Goal: Task Accomplishment & Management: Complete application form

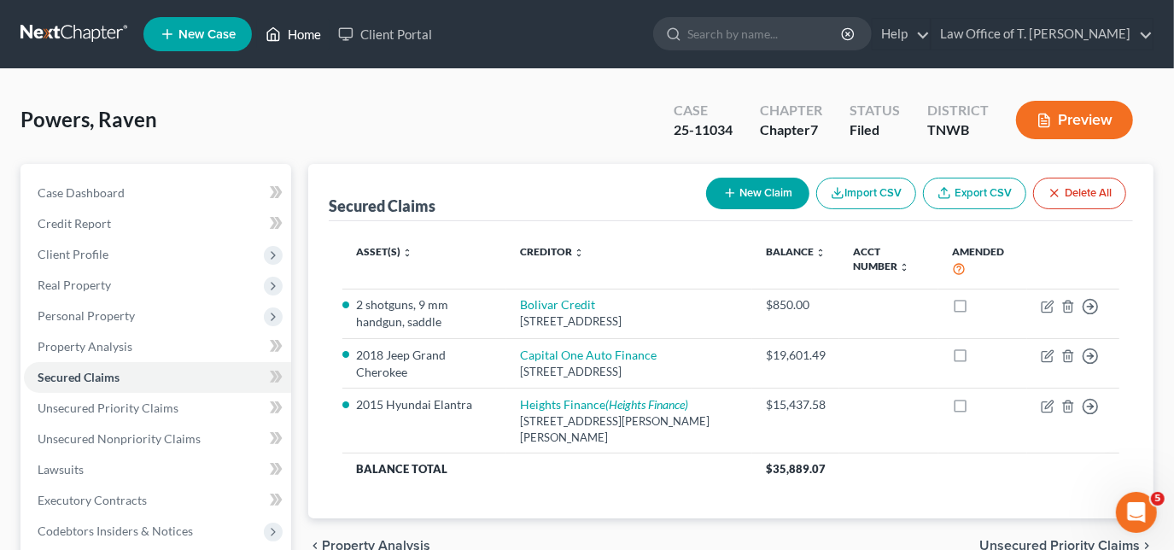
click at [286, 36] on link "Home" at bounding box center [293, 34] width 73 height 31
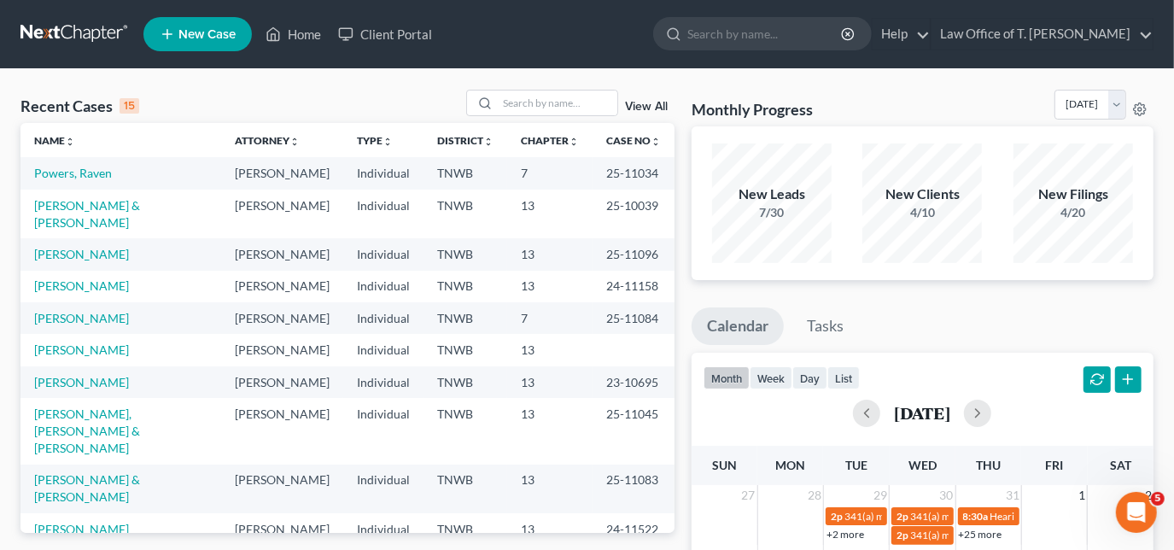
click at [216, 39] on span "New Case" at bounding box center [207, 34] width 57 height 13
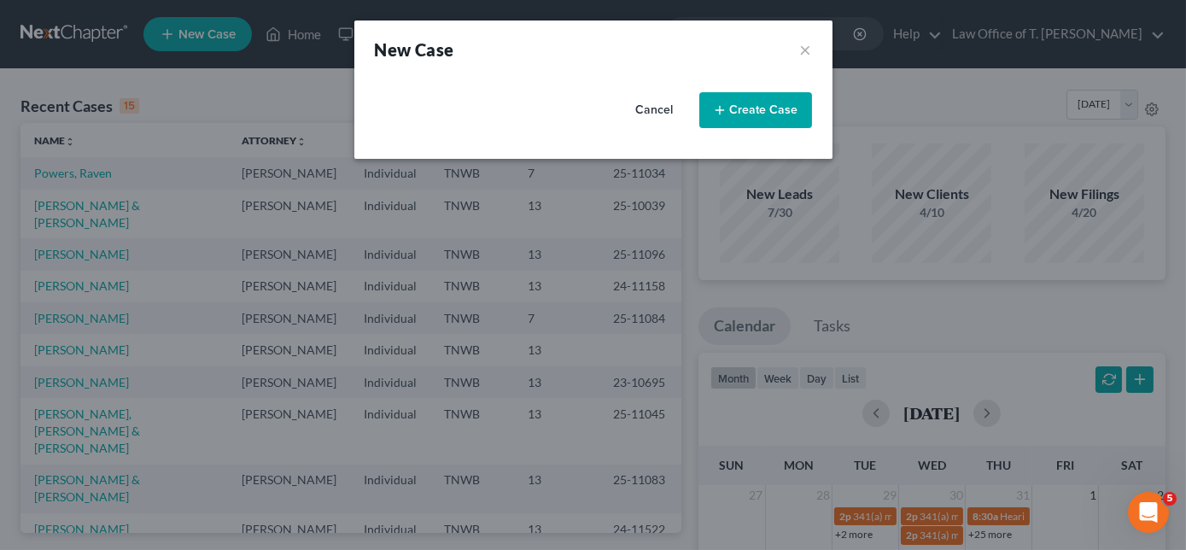
select select "76"
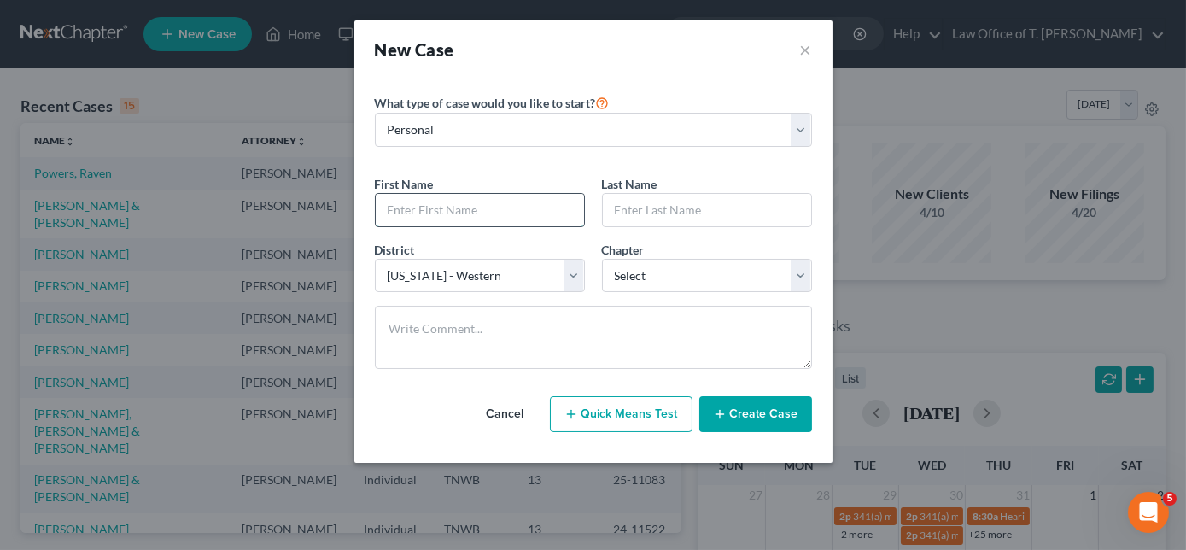
click at [521, 213] on input "text" at bounding box center [480, 210] width 208 height 32
type input "[PERSON_NAME]"
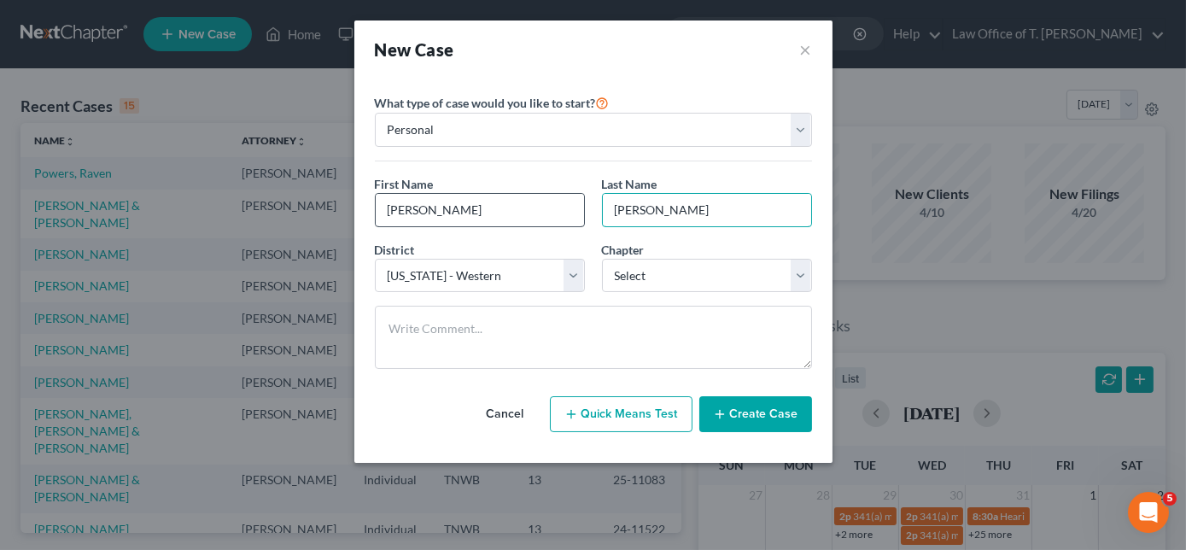
type input "[PERSON_NAME]"
click at [745, 243] on div "Chapter * Select 7 11 12 13" at bounding box center [707, 267] width 227 height 52
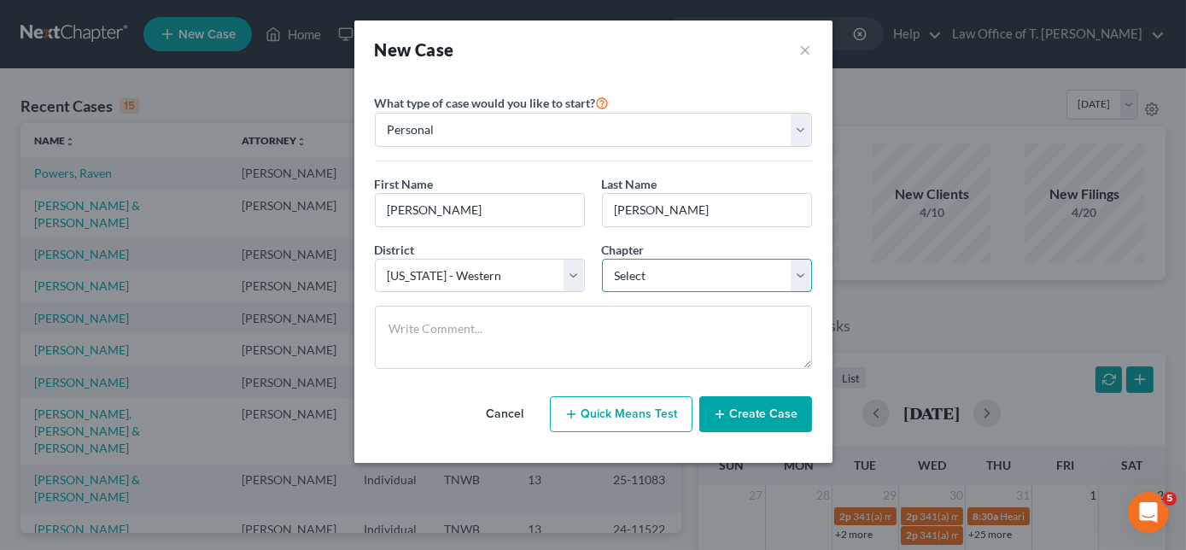
click at [726, 275] on select "Select 7 11 12 13" at bounding box center [707, 276] width 210 height 34
select select "0"
click at [602, 259] on select "Select 7 11 12 13" at bounding box center [707, 276] width 210 height 34
click at [752, 417] on button "Create Case" at bounding box center [756, 414] width 113 height 36
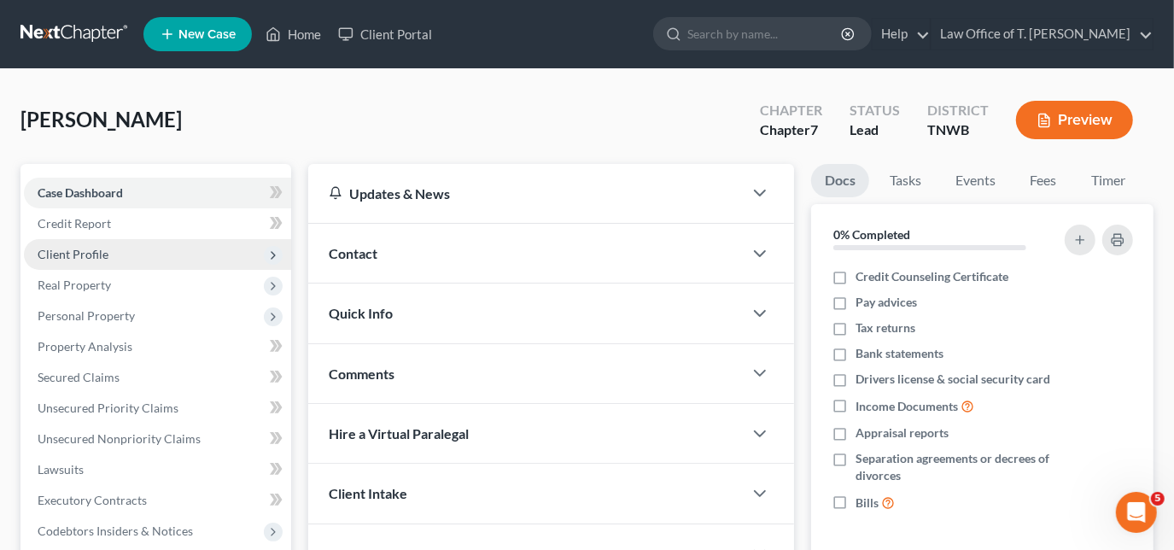
click at [116, 255] on span "Client Profile" at bounding box center [157, 254] width 267 height 31
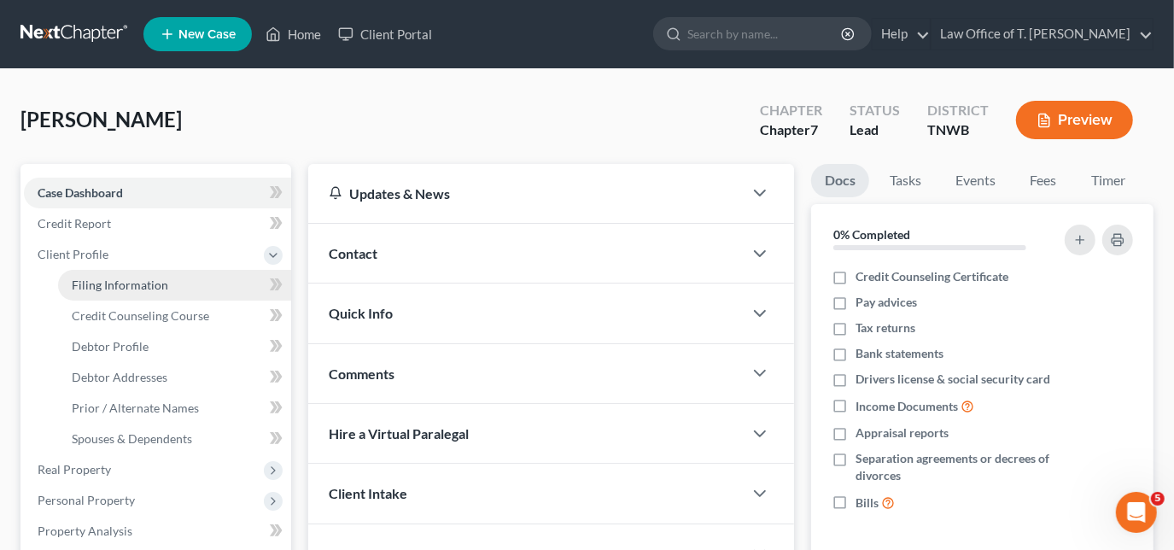
click at [152, 295] on link "Filing Information" at bounding box center [174, 285] width 233 height 31
select select "1"
select select "0"
select select "76"
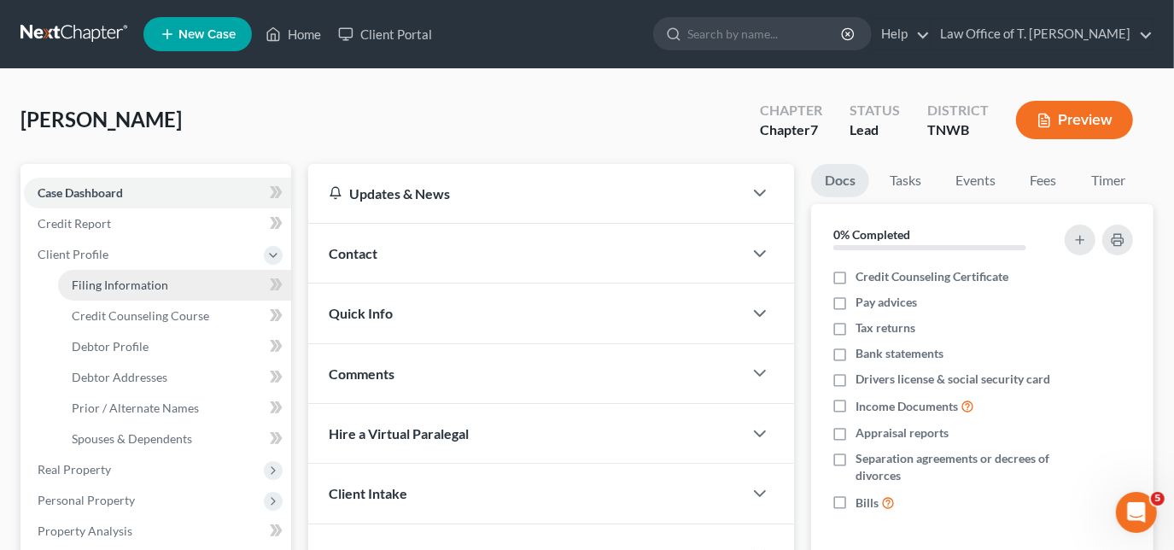
select select "44"
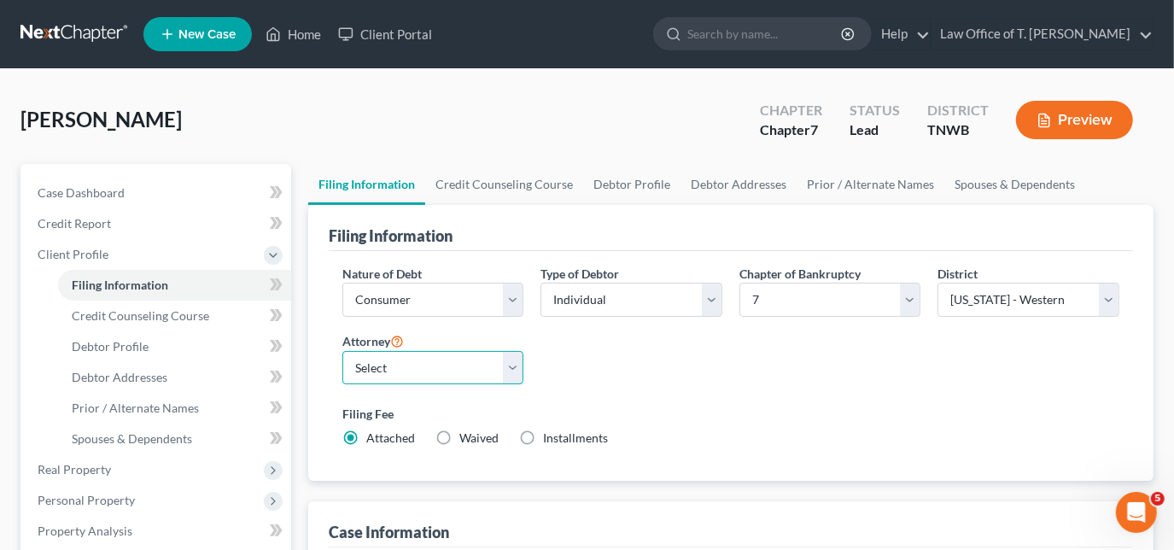
click at [515, 361] on select "Select [PERSON_NAME] - TNWB [PERSON_NAME] - TNMB" at bounding box center [433, 368] width 182 height 34
select select "0"
click at [342, 351] on select "Select [PERSON_NAME] - TNWB [PERSON_NAME] - TNMB" at bounding box center [433, 368] width 182 height 34
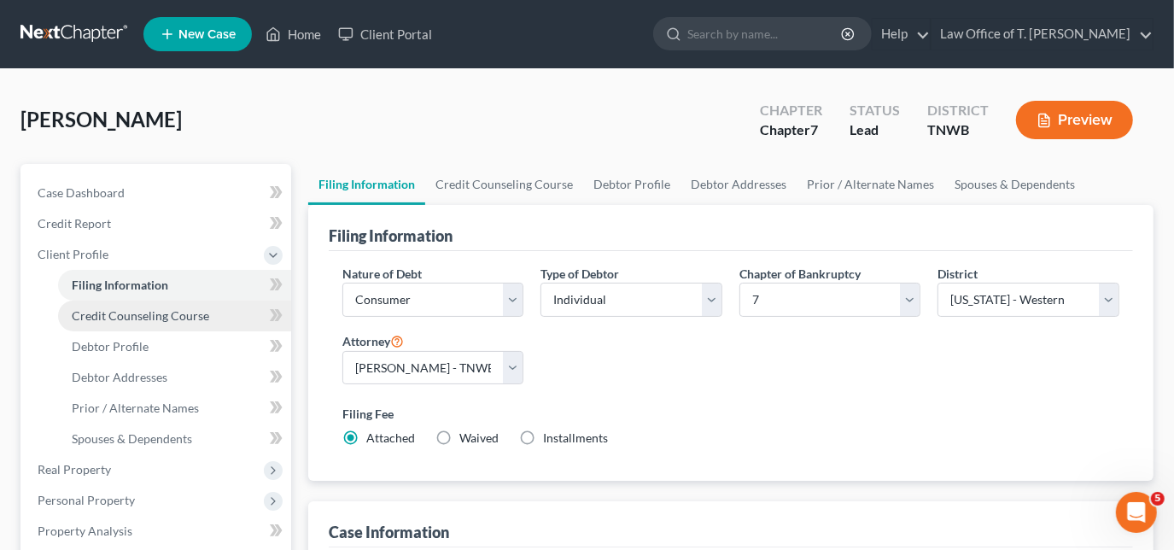
click at [150, 312] on span "Credit Counseling Course" at bounding box center [141, 315] width 138 height 15
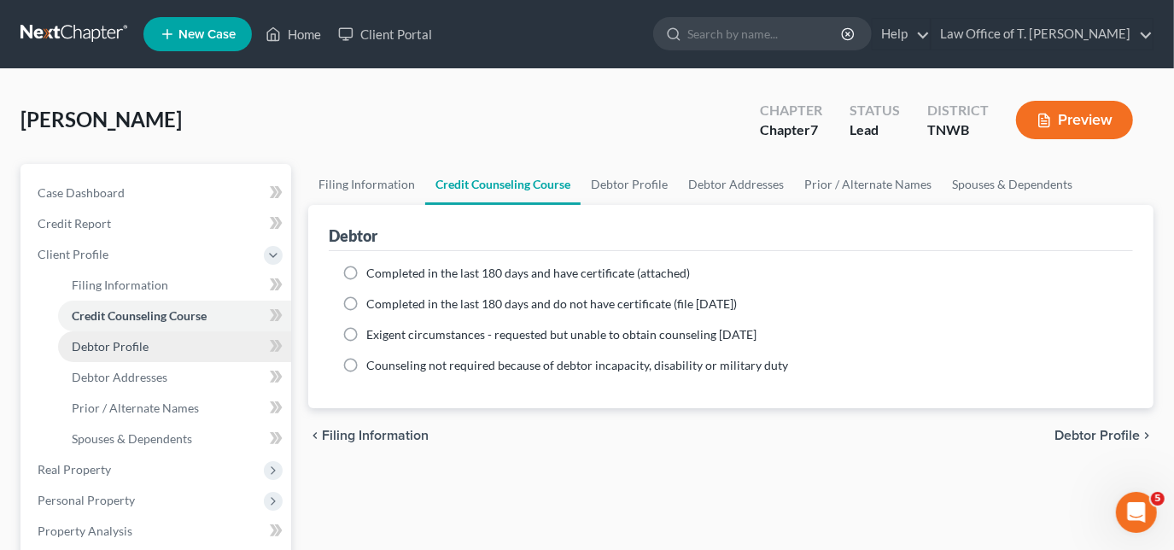
click at [148, 348] on link "Debtor Profile" at bounding box center [174, 346] width 233 height 31
select select "0"
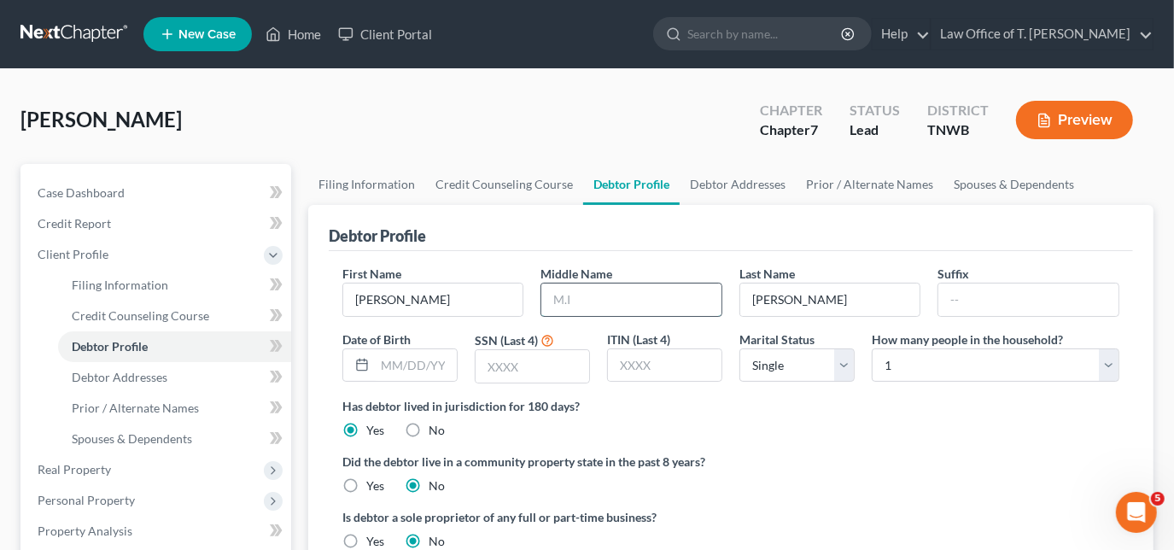
click at [607, 302] on input "text" at bounding box center [631, 300] width 180 height 32
type input "Z"
type input "[DATE]"
type input "2107"
click at [1118, 363] on select "Select 1 2 3 4 5 6 7 8 9 10 11 12 13 14 15 16 17 18 19 20" at bounding box center [996, 365] width 248 height 34
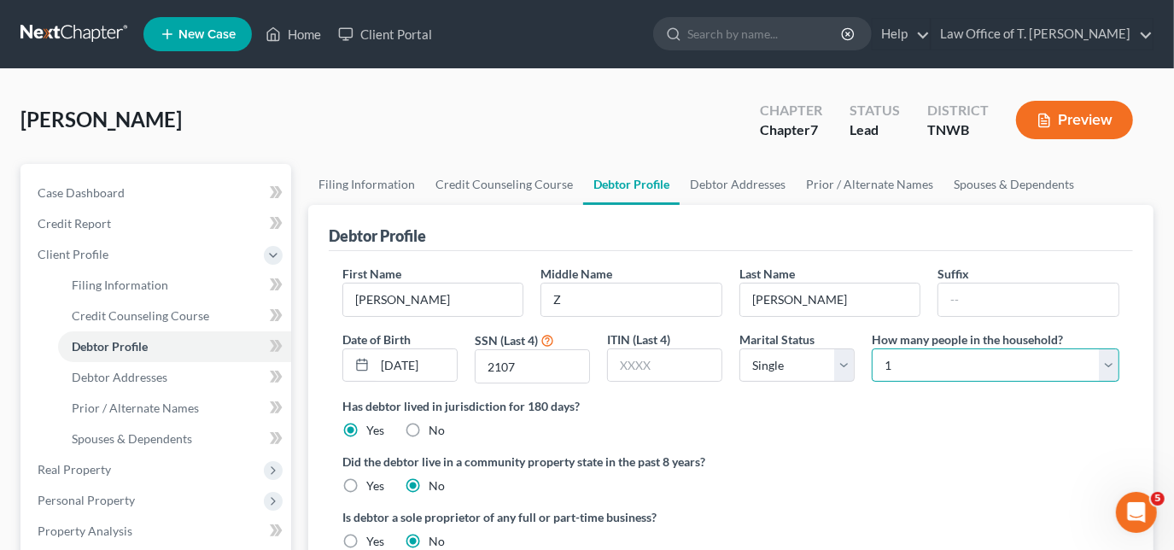
select select "3"
click at [872, 348] on select "Select 1 2 3 4 5 6 7 8 9 10 11 12 13 14 15 16 17 18 19 20" at bounding box center [996, 365] width 248 height 34
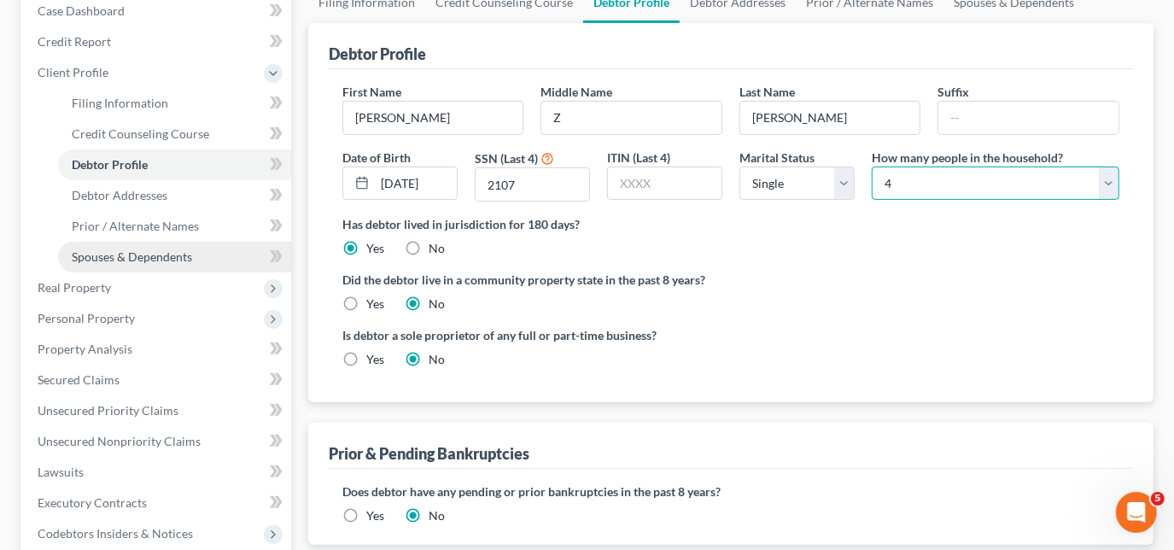
scroll to position [155, 0]
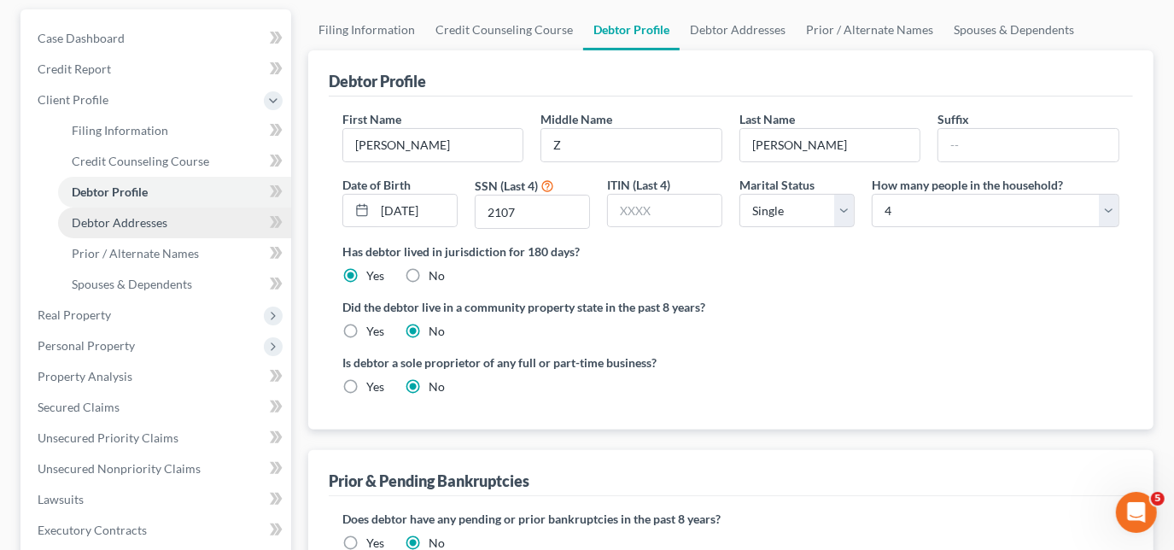
click at [147, 227] on span "Debtor Addresses" at bounding box center [120, 222] width 96 height 15
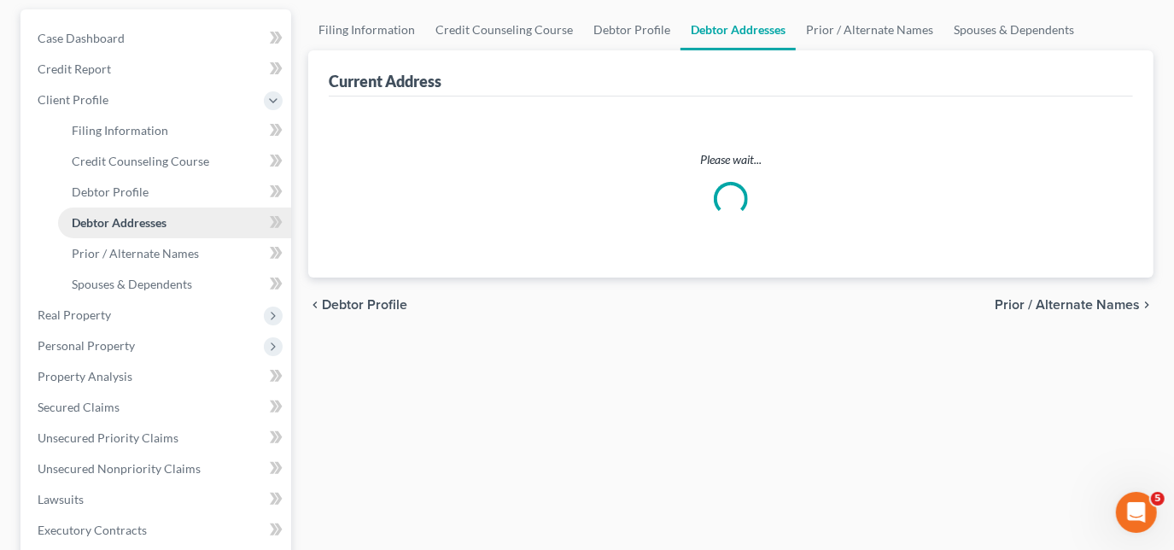
scroll to position [92, 0]
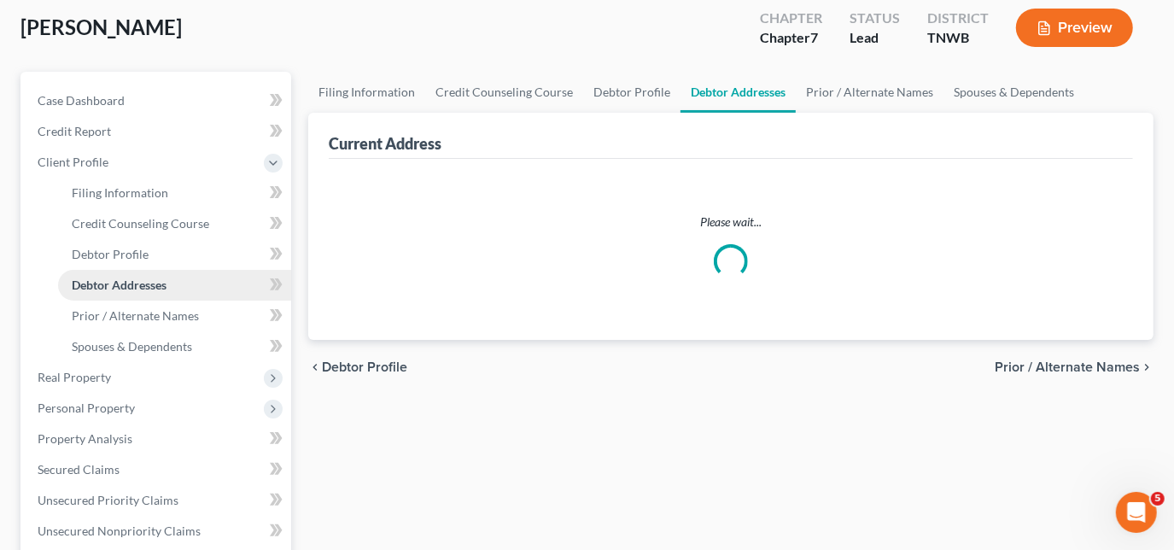
select select "0"
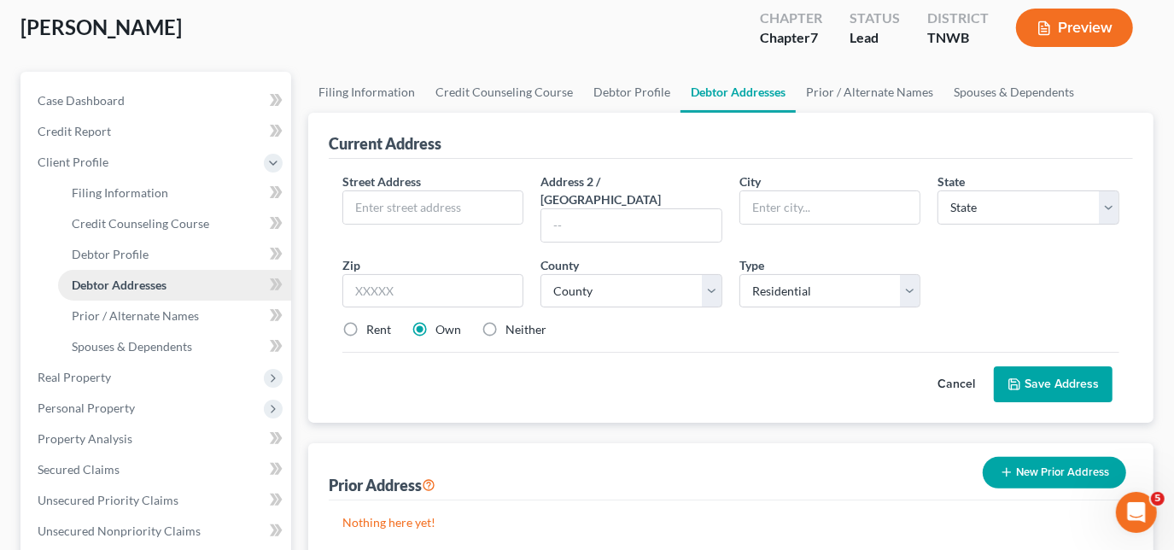
scroll to position [0, 0]
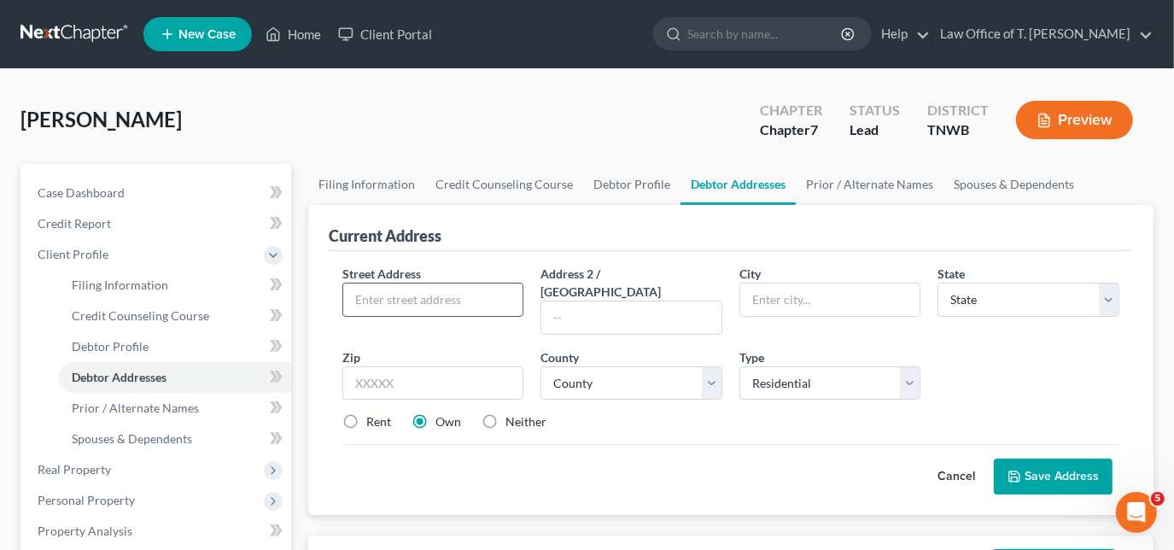
click at [420, 291] on input "text" at bounding box center [433, 300] width 180 height 32
type input "[STREET_ADDRESS]"
type input "Bolivar"
select select "44"
type input "38008"
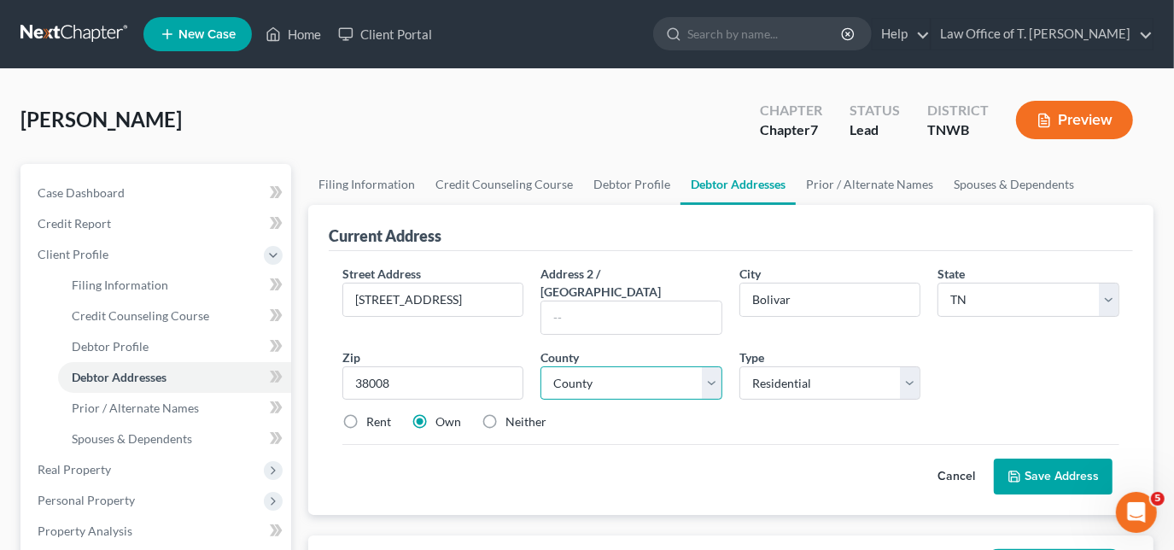
click at [676, 366] on select "County [GEOGRAPHIC_DATA] [GEOGRAPHIC_DATA] [GEOGRAPHIC_DATA] [GEOGRAPHIC_DATA] …" at bounding box center [632, 383] width 182 height 34
select select "34"
click at [541, 366] on select "County [GEOGRAPHIC_DATA] [GEOGRAPHIC_DATA] [GEOGRAPHIC_DATA] [GEOGRAPHIC_DATA] …" at bounding box center [632, 383] width 182 height 34
click at [366, 413] on label "Rent" at bounding box center [378, 421] width 25 height 17
click at [373, 413] on input "Rent" at bounding box center [378, 418] width 11 height 11
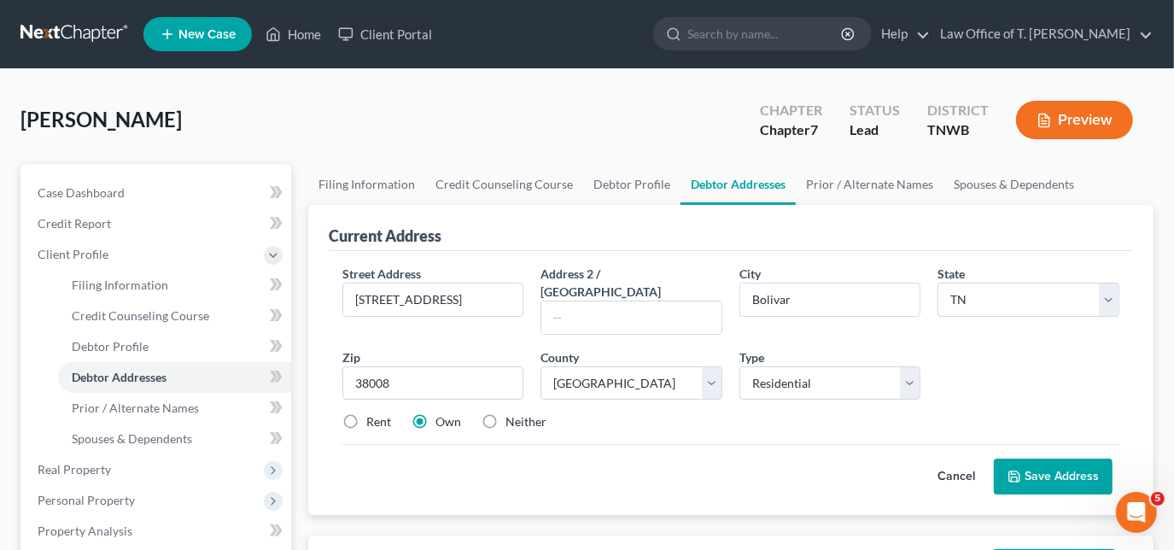
radio input "true"
click at [1038, 463] on button "Save Address" at bounding box center [1053, 477] width 119 height 36
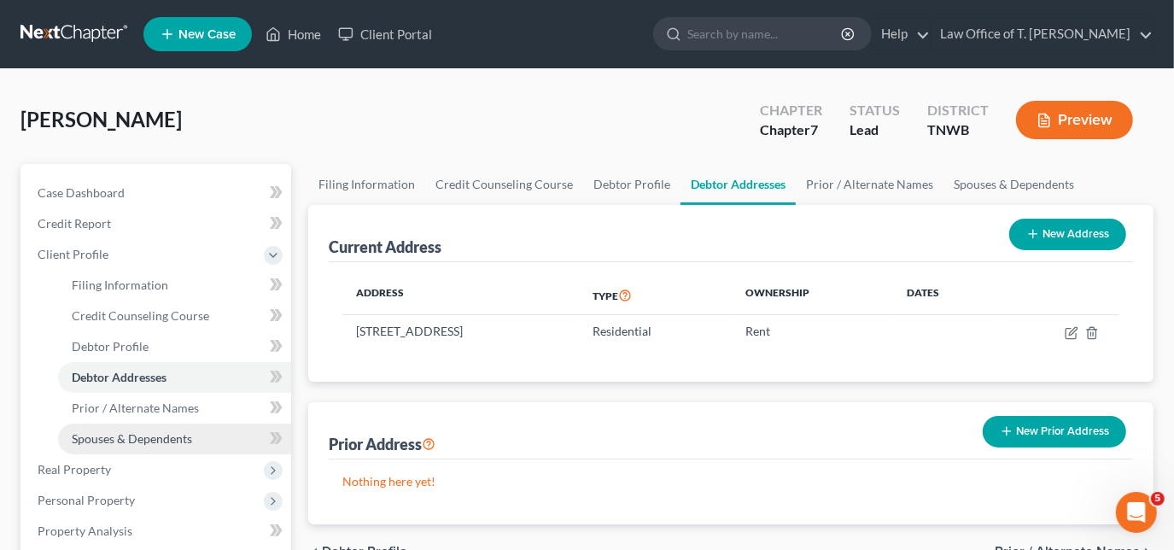
click at [189, 442] on span "Spouses & Dependents" at bounding box center [132, 438] width 120 height 15
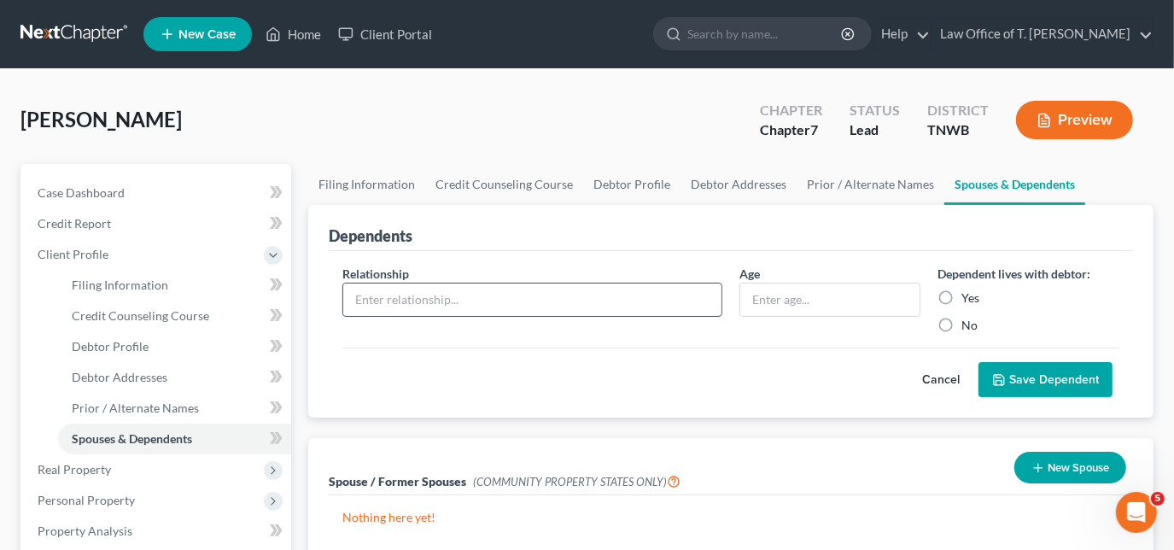
click at [514, 309] on input "text" at bounding box center [532, 300] width 378 height 32
type input "son"
type input "16"
click at [962, 296] on label "Yes" at bounding box center [971, 298] width 18 height 17
click at [969, 296] on input "Yes" at bounding box center [974, 295] width 11 height 11
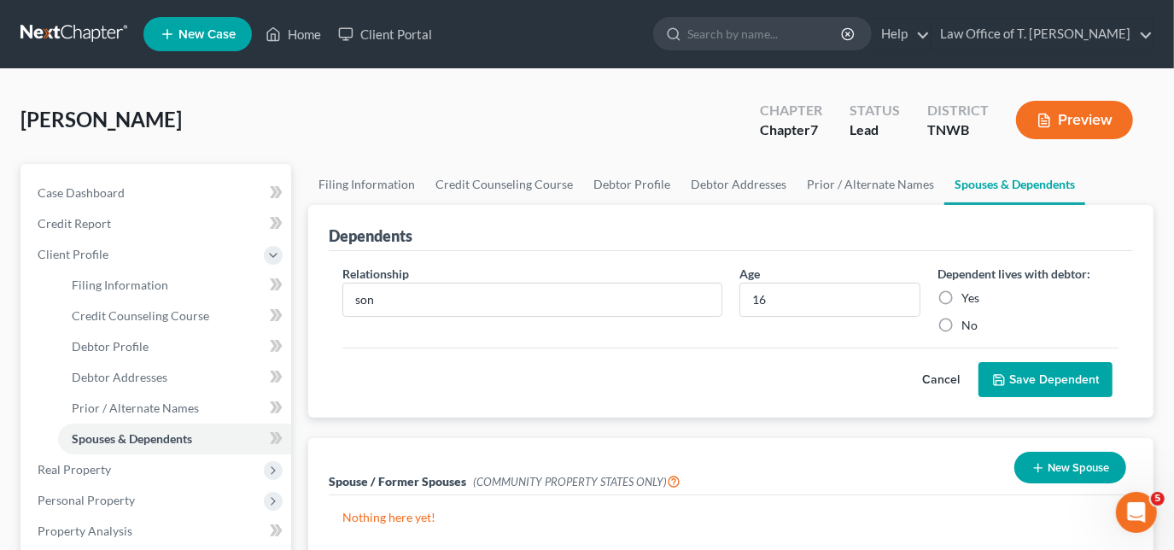
radio input "true"
click at [1019, 383] on button "Save Dependent" at bounding box center [1046, 380] width 134 height 36
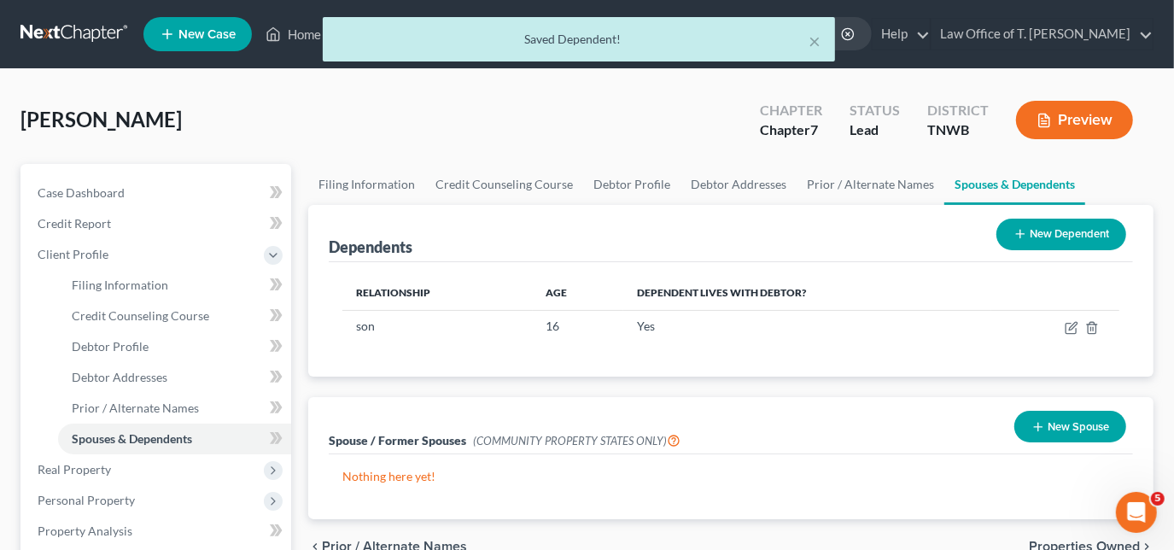
click at [1036, 230] on button "New Dependent" at bounding box center [1062, 235] width 130 height 32
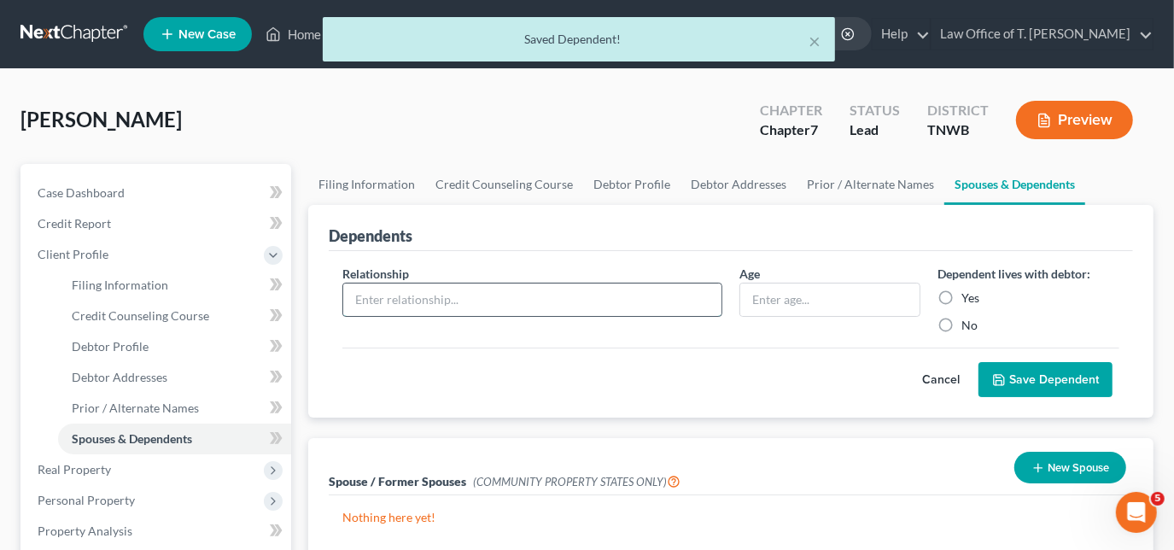
click at [519, 298] on input "text" at bounding box center [532, 300] width 378 height 32
type input "daughter"
type input "8"
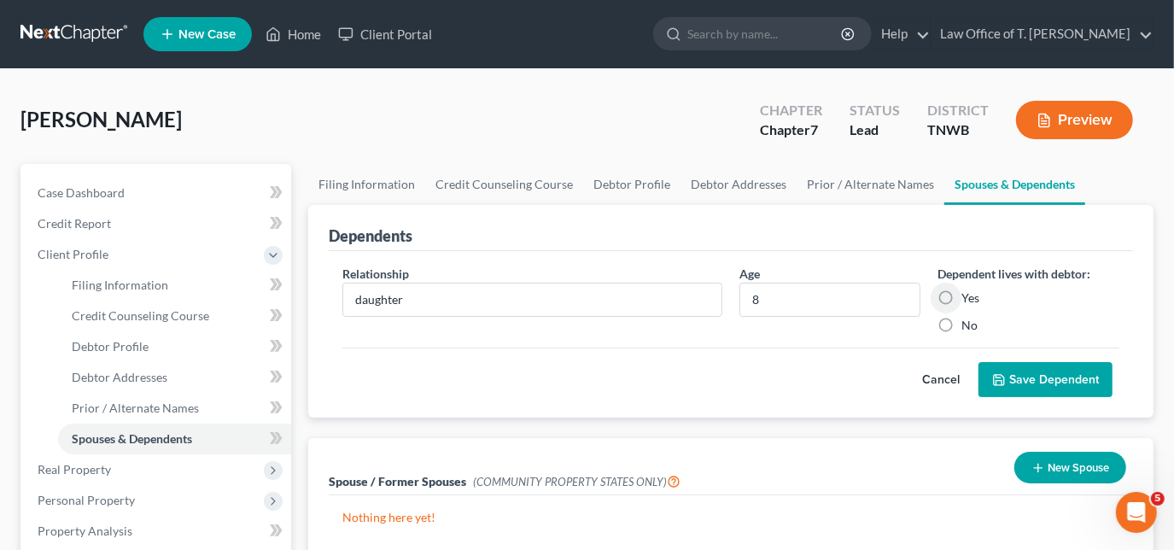
click at [962, 298] on label "Yes" at bounding box center [971, 298] width 18 height 17
click at [969, 298] on input "Yes" at bounding box center [974, 295] width 11 height 11
radio input "true"
click at [1021, 381] on button "Save Dependent" at bounding box center [1046, 380] width 134 height 36
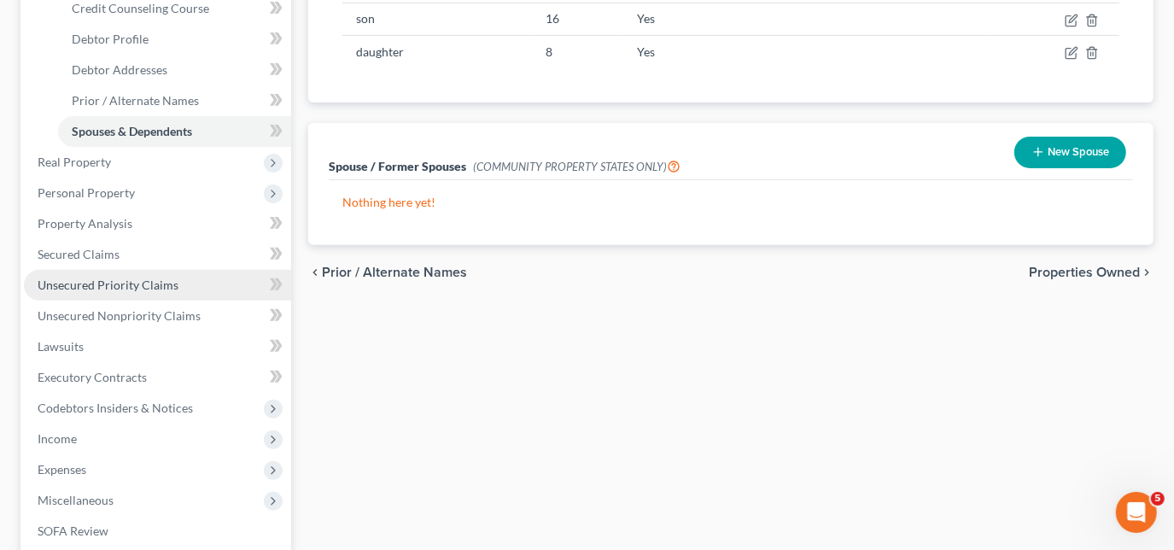
scroll to position [310, 0]
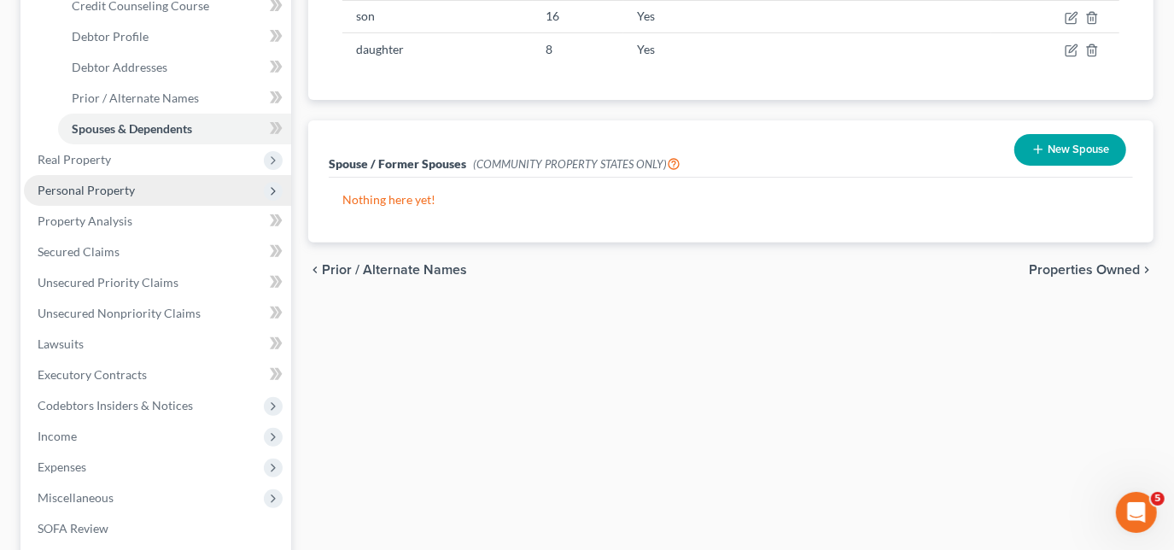
click at [107, 183] on span "Personal Property" at bounding box center [86, 190] width 97 height 15
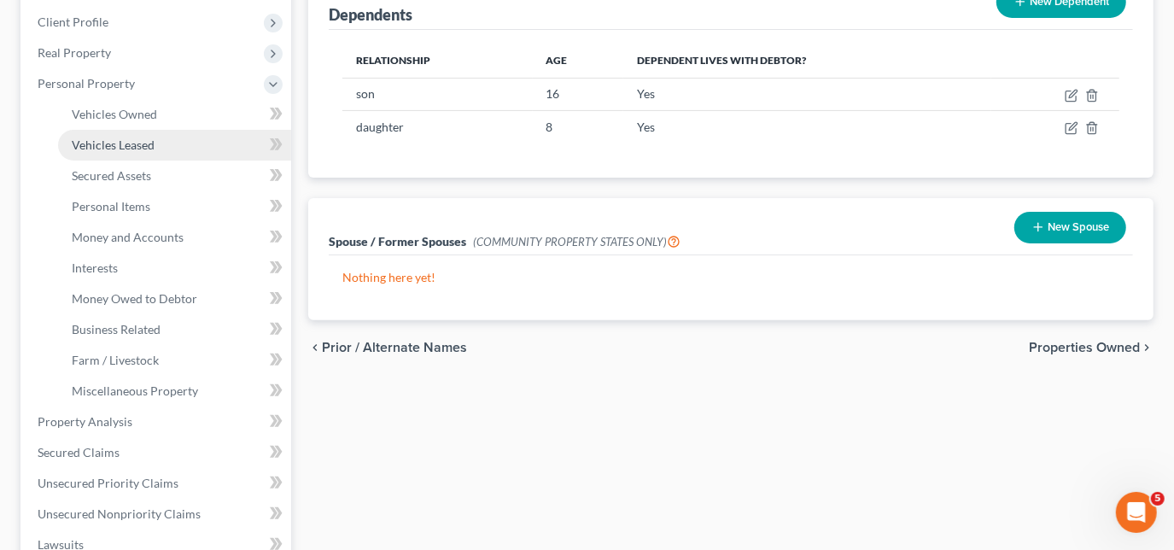
scroll to position [232, 0]
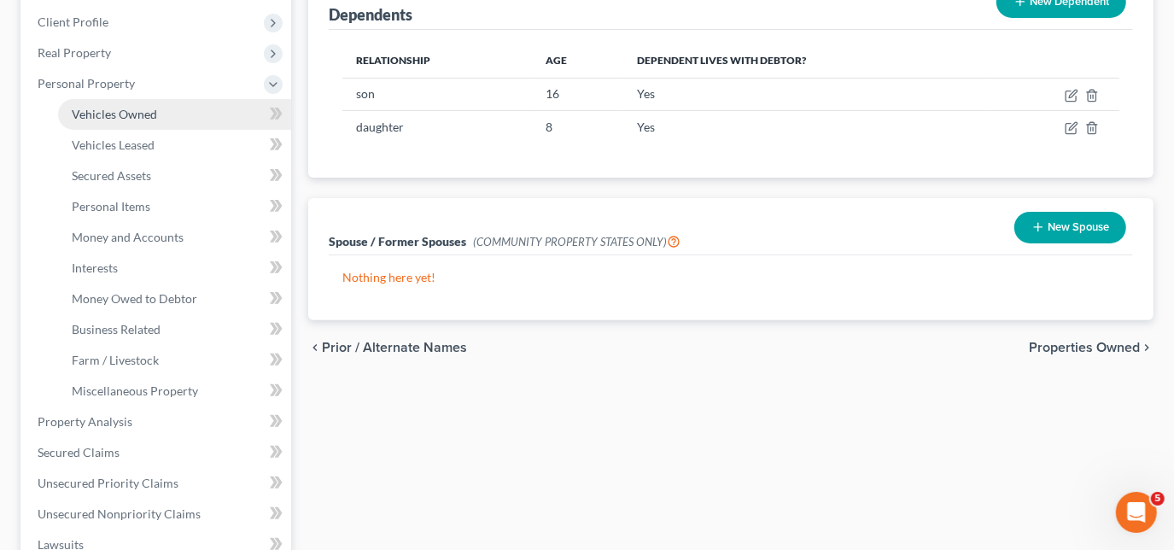
click at [143, 118] on span "Vehicles Owned" at bounding box center [114, 114] width 85 height 15
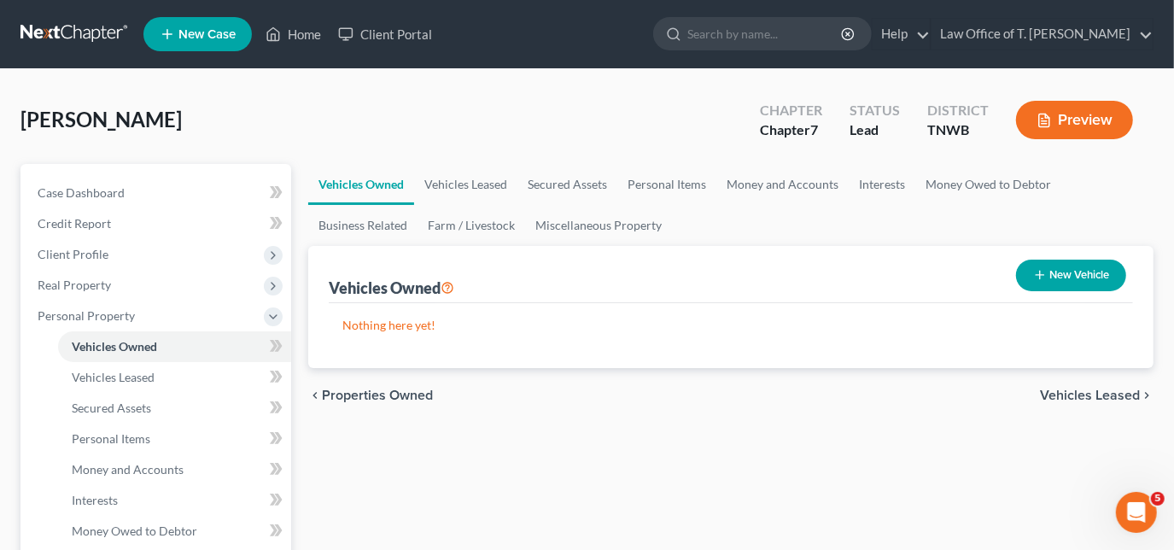
click at [1093, 275] on button "New Vehicle" at bounding box center [1071, 276] width 110 height 32
select select "0"
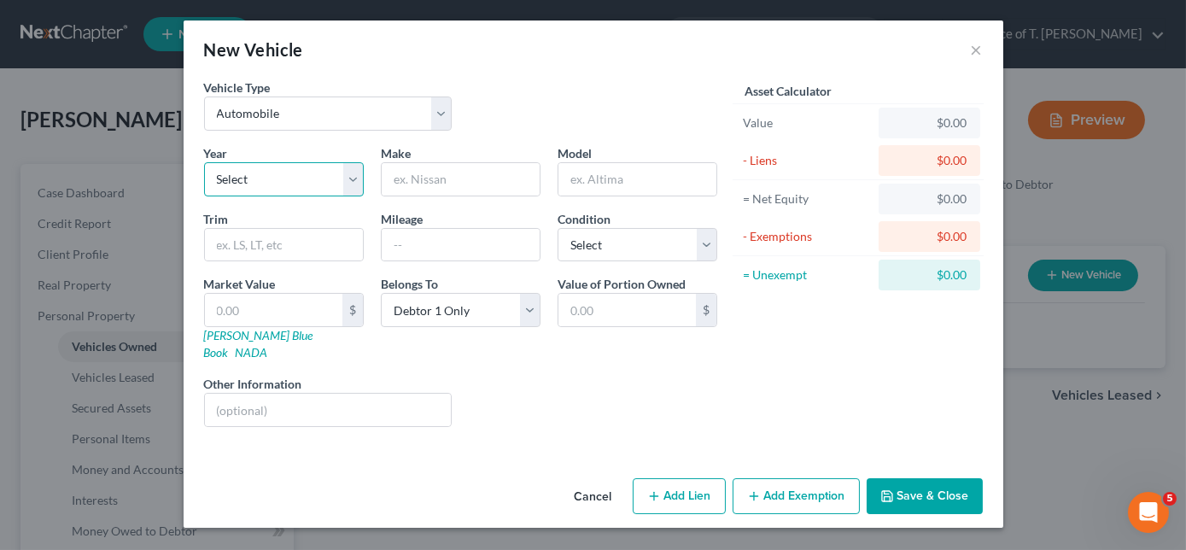
drag, startPoint x: 284, startPoint y: 177, endPoint x: 282, endPoint y: 162, distance: 14.7
click at [284, 178] on select "Select 2026 2025 2024 2023 2022 2021 2020 2019 2018 2017 2016 2015 2014 2013 20…" at bounding box center [284, 179] width 160 height 34
select select "18"
click at [204, 162] on select "Select 2026 2025 2024 2023 2022 2021 2020 2019 2018 2017 2016 2015 2014 2013 20…" at bounding box center [284, 179] width 160 height 34
click at [470, 188] on input "text" at bounding box center [461, 179] width 158 height 32
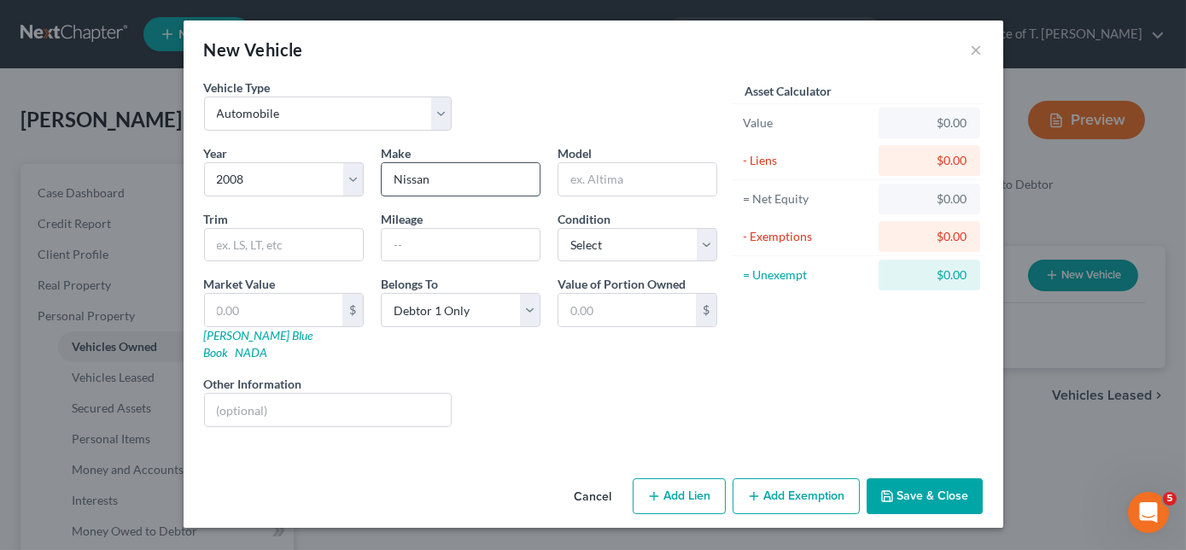
type input "Nissan"
type input "Maxima"
type input "140000"
drag, startPoint x: 657, startPoint y: 245, endPoint x: 647, endPoint y: 250, distance: 10.7
click at [657, 245] on select "Select Excellent Very Good Good Fair Poor" at bounding box center [638, 245] width 160 height 34
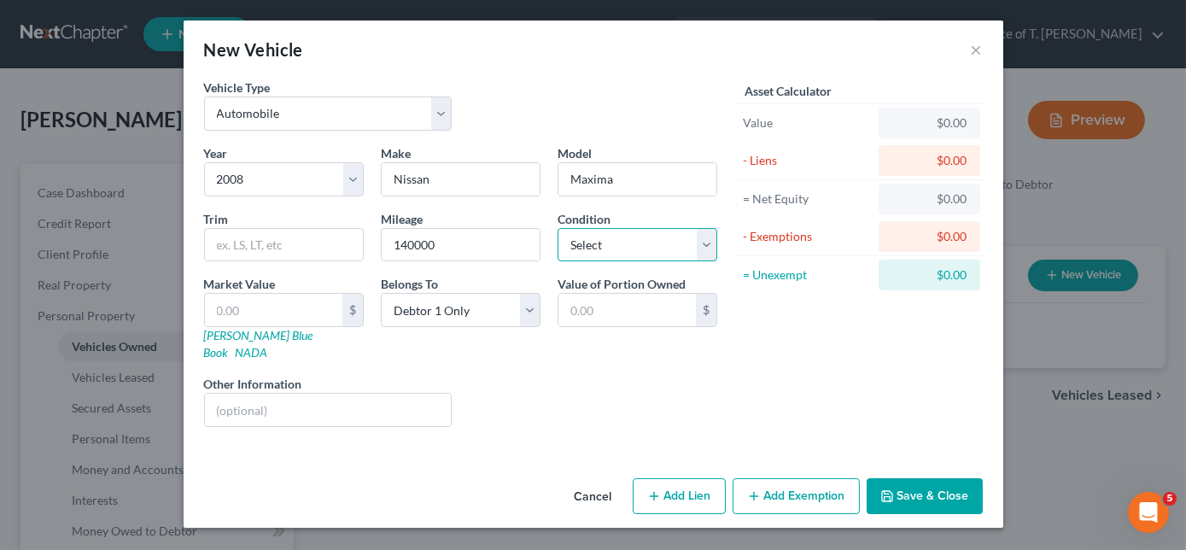
select select "3"
click at [558, 228] on select "Select Excellent Very Good Good Fair Poor" at bounding box center [638, 245] width 160 height 34
click at [268, 345] on link "NADA" at bounding box center [252, 352] width 32 height 15
click at [307, 301] on input "text" at bounding box center [274, 310] width 138 height 32
type input "3"
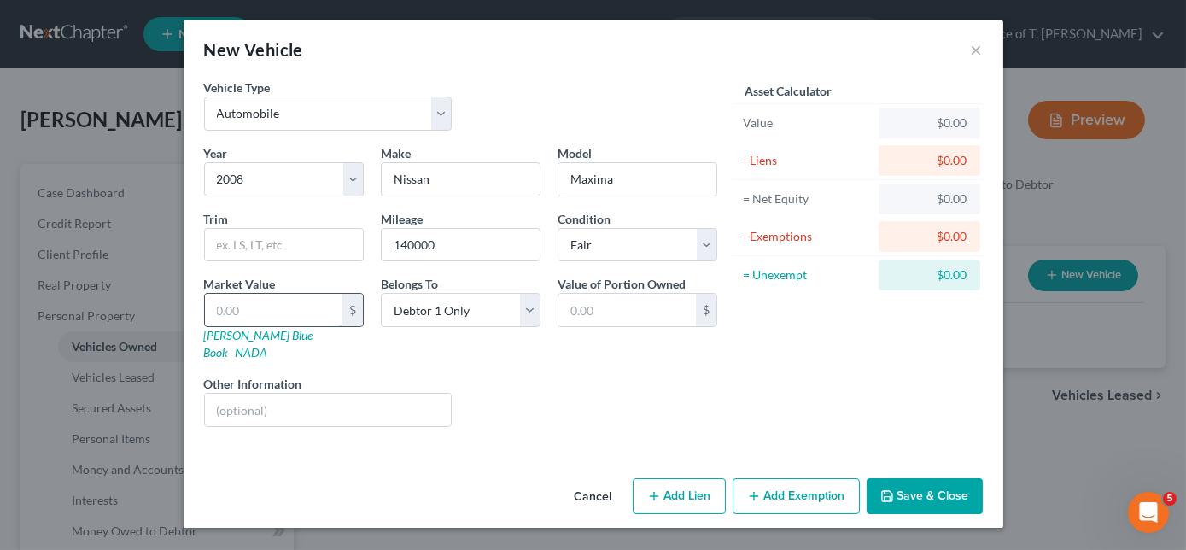
type input "3.00"
type input "30"
type input "30.00"
type input "300"
type input "300.00"
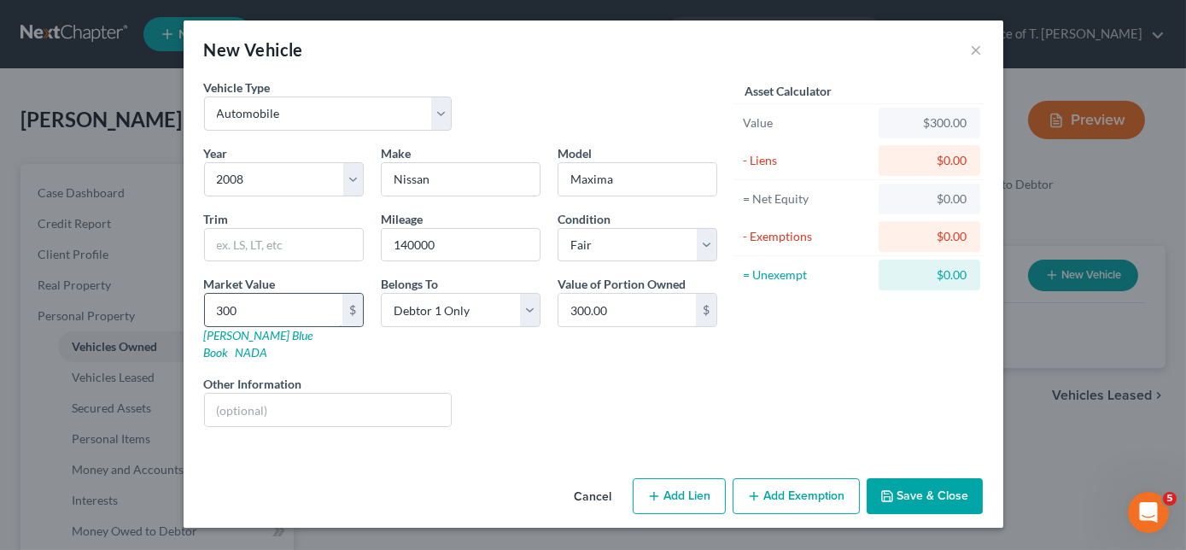
type input "3000"
type input "3,000.00"
click at [284, 225] on div "Trim" at bounding box center [284, 236] width 177 height 52
click at [278, 237] on input "text" at bounding box center [284, 245] width 158 height 32
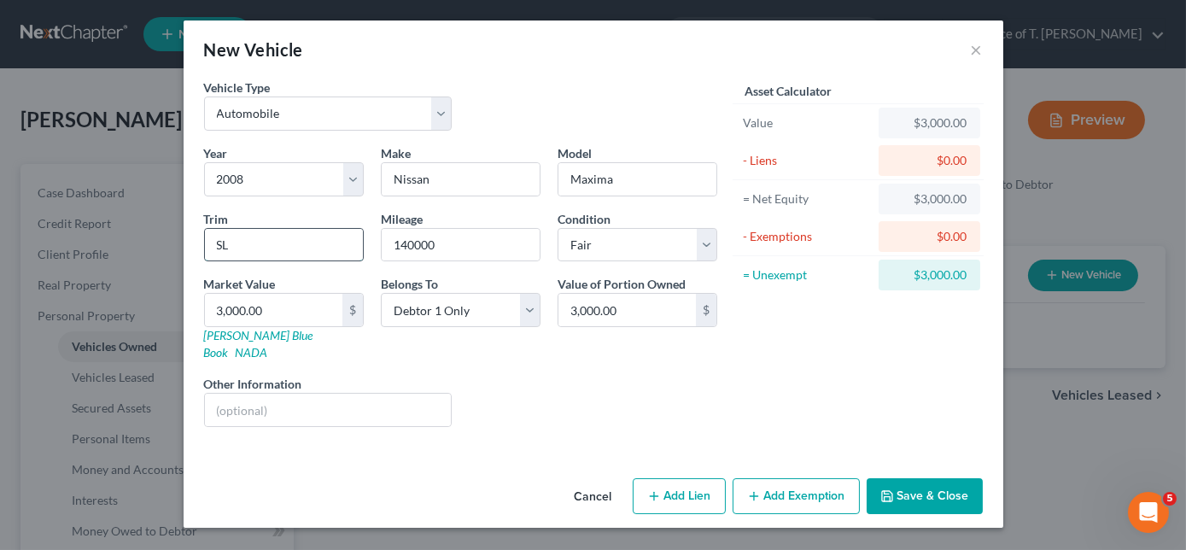
type input "SL"
click at [924, 479] on button "Save & Close" at bounding box center [925, 496] width 116 height 36
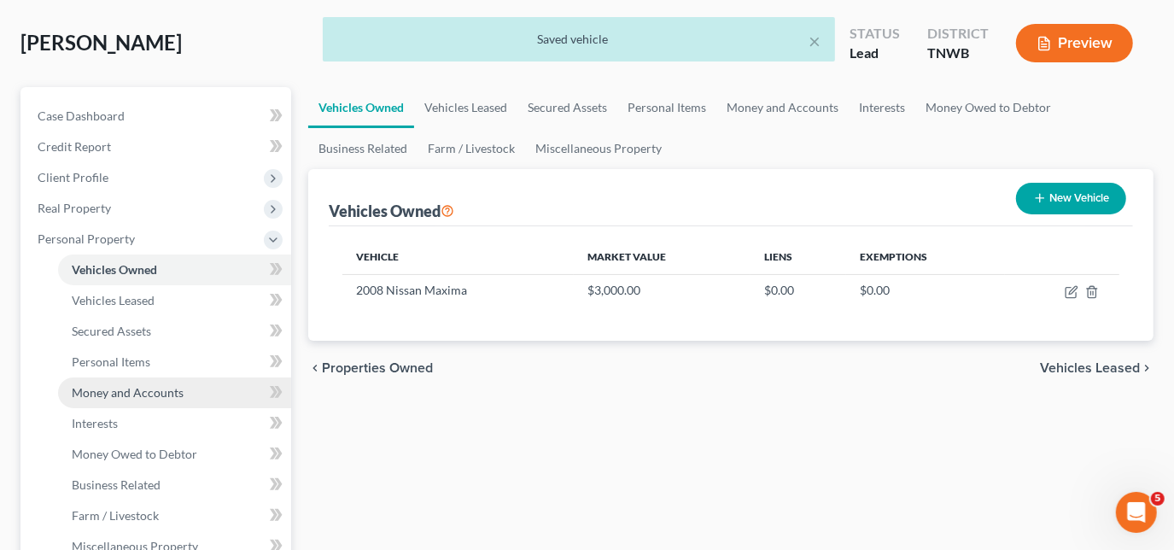
scroll to position [77, 0]
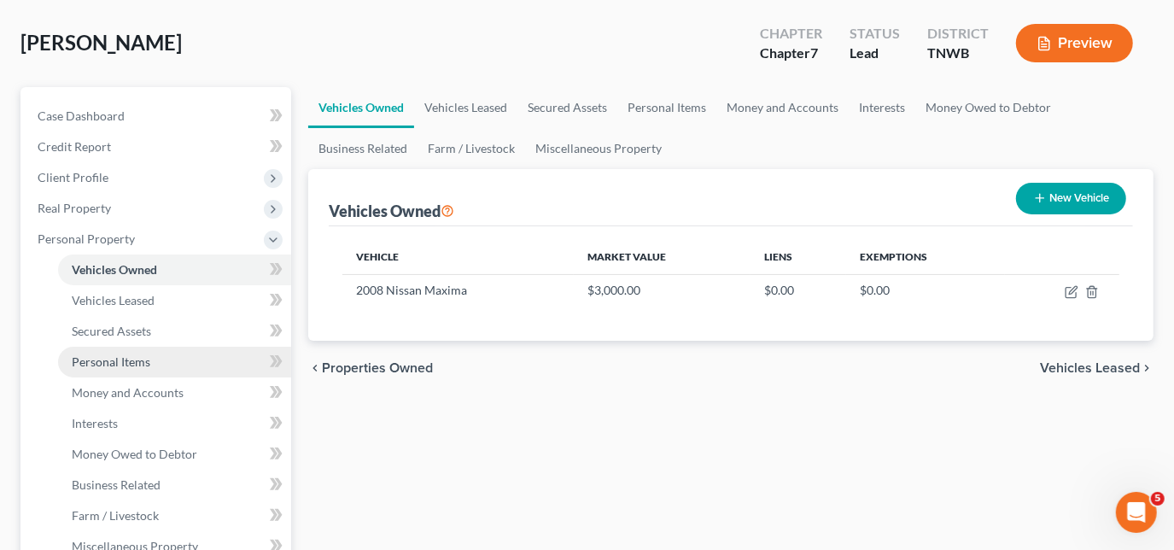
click at [139, 366] on span "Personal Items" at bounding box center [111, 361] width 79 height 15
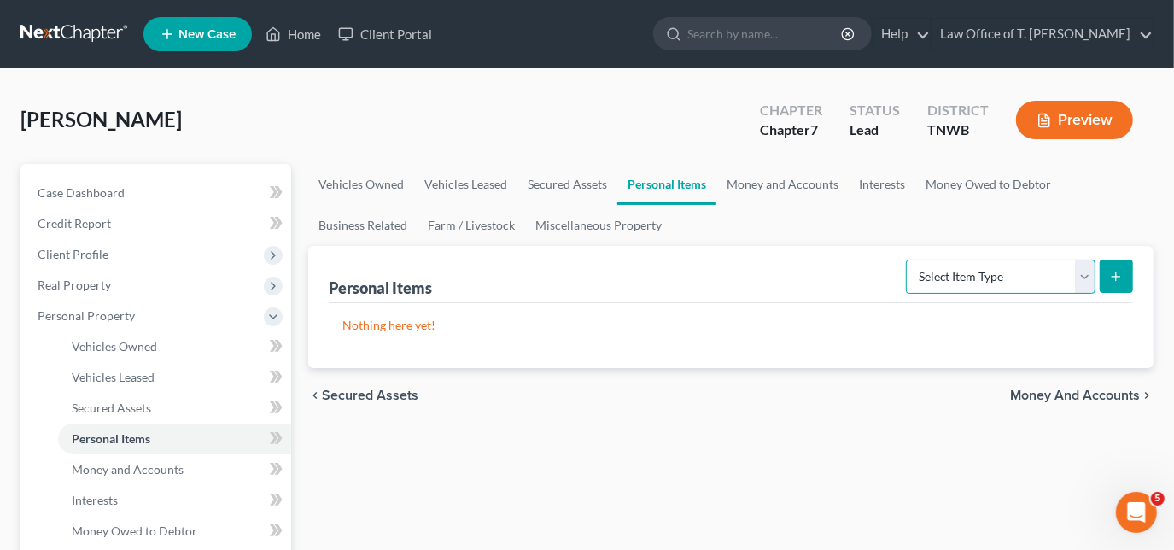
click at [1086, 270] on select "Select Item Type Clothing Collectibles Of Value Electronics Firearms Household …" at bounding box center [1001, 277] width 190 height 34
select select "clothing"
click at [909, 260] on select "Select Item Type Clothing Collectibles Of Value Electronics Firearms Household …" at bounding box center [1001, 277] width 190 height 34
click at [1115, 277] on line "submit" at bounding box center [1117, 277] width 8 height 0
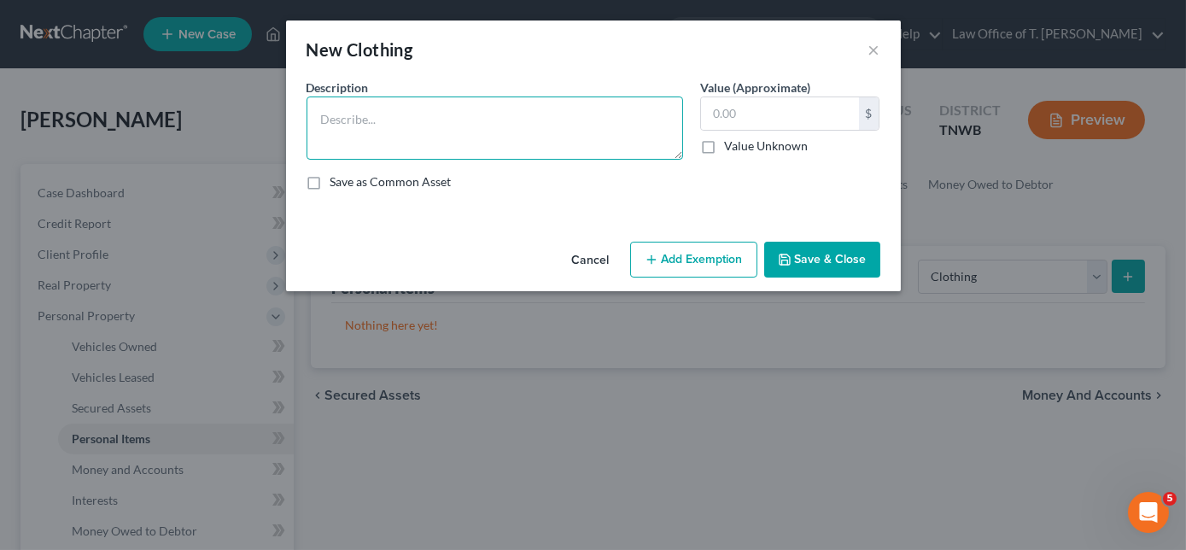
click at [566, 132] on textarea at bounding box center [495, 128] width 377 height 63
type textarea "clothing"
type input "500.00"
click at [847, 263] on button "Save & Close" at bounding box center [822, 260] width 116 height 36
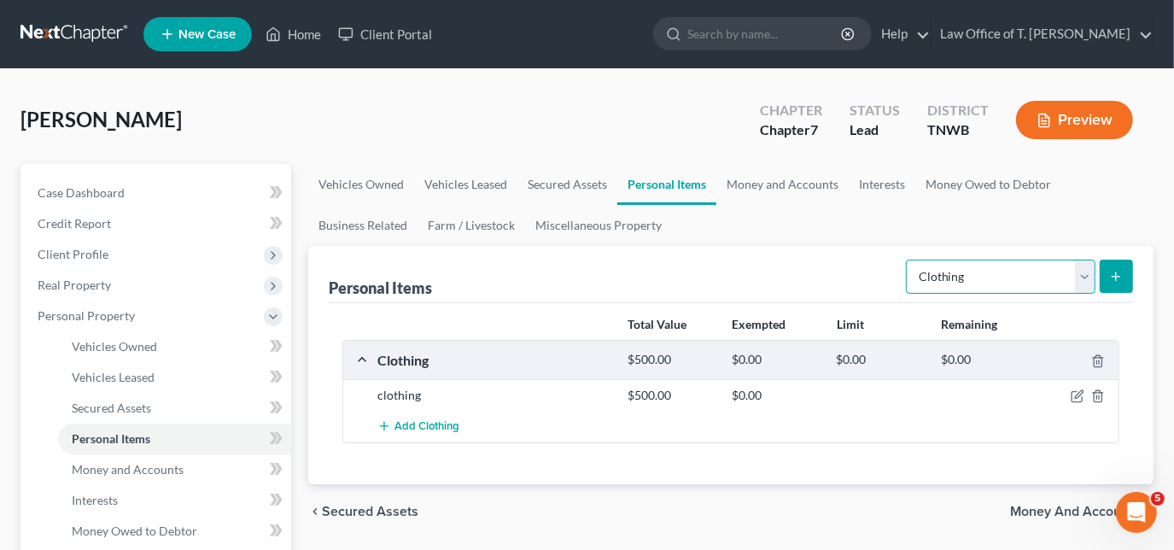
click at [1084, 274] on select "Select Item Type Clothing Collectibles Of Value Electronics Firearms Household …" at bounding box center [1001, 277] width 190 height 34
select select "electronics"
click at [909, 260] on select "Select Item Type Clothing Collectibles Of Value Electronics Firearms Household …" at bounding box center [1001, 277] width 190 height 34
click at [1114, 270] on icon "submit" at bounding box center [1116, 277] width 14 height 14
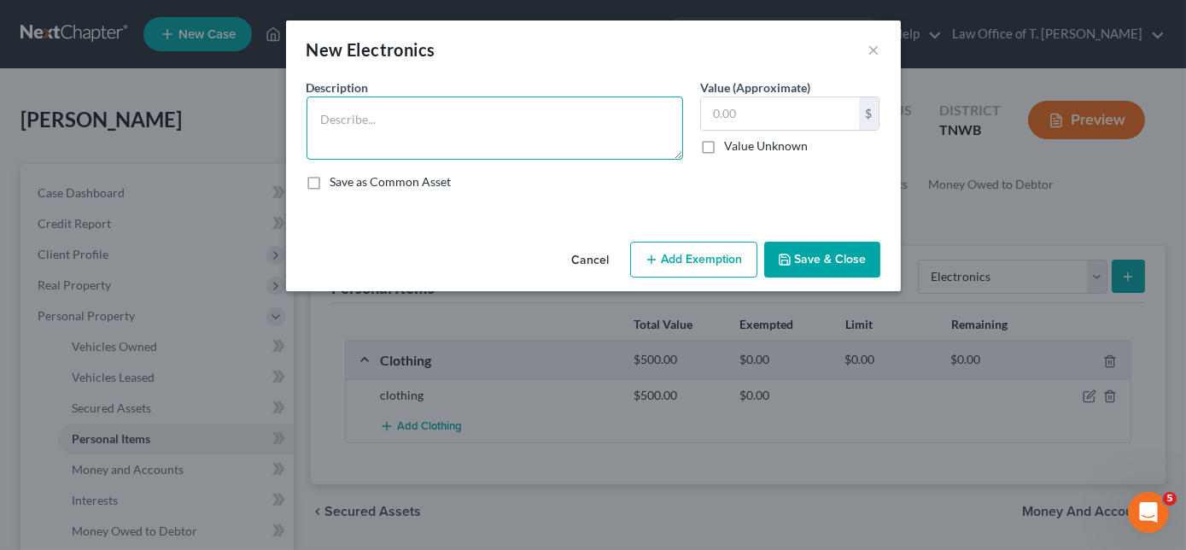
click at [489, 135] on textarea at bounding box center [495, 128] width 377 height 63
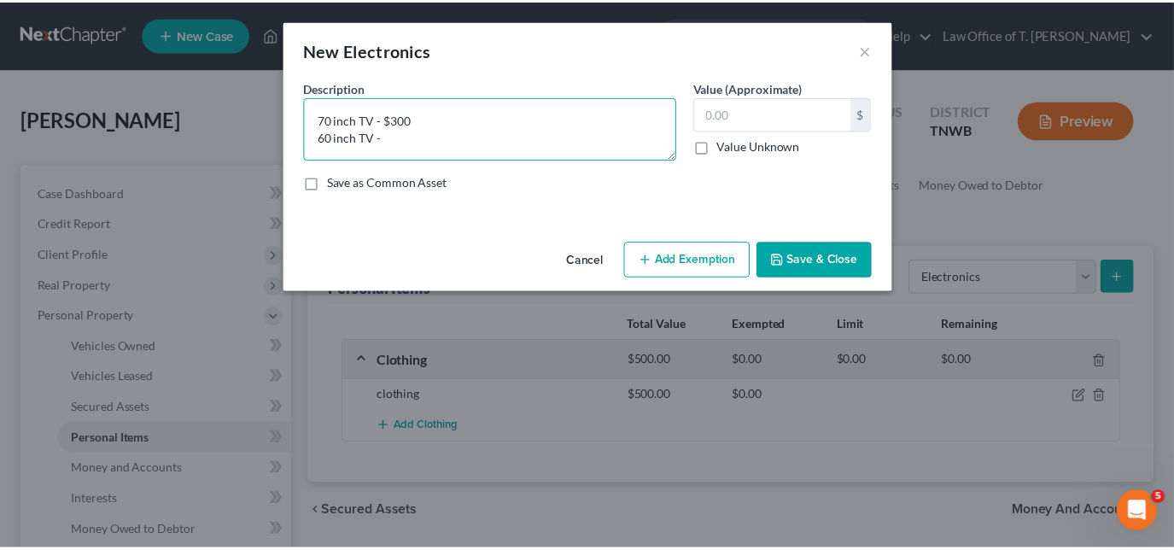
scroll to position [3, 0]
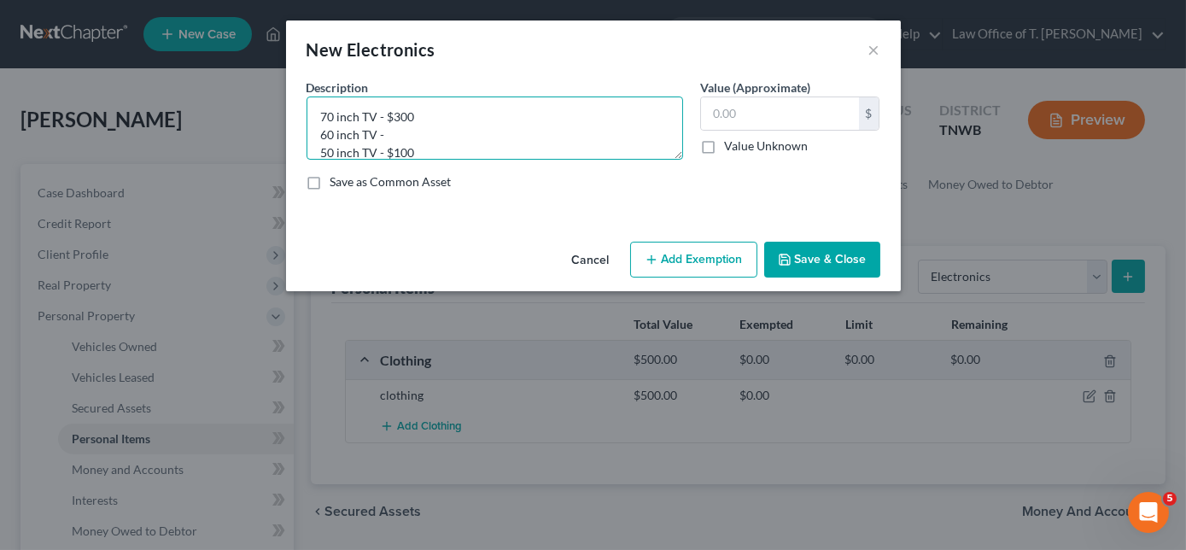
click at [396, 132] on textarea "70 inch TV - $300 60 inch TV - 50 inch TV - $100" at bounding box center [495, 128] width 377 height 63
click at [459, 116] on textarea "70 inch TV - $300 60 inch TV - $200 50 inch TV - $100" at bounding box center [495, 128] width 377 height 63
type textarea "70 inch TV - $300 60 inch TV - $200 50 inch TV - $100"
type input "600.00"
click at [858, 267] on button "Save & Close" at bounding box center [822, 260] width 116 height 36
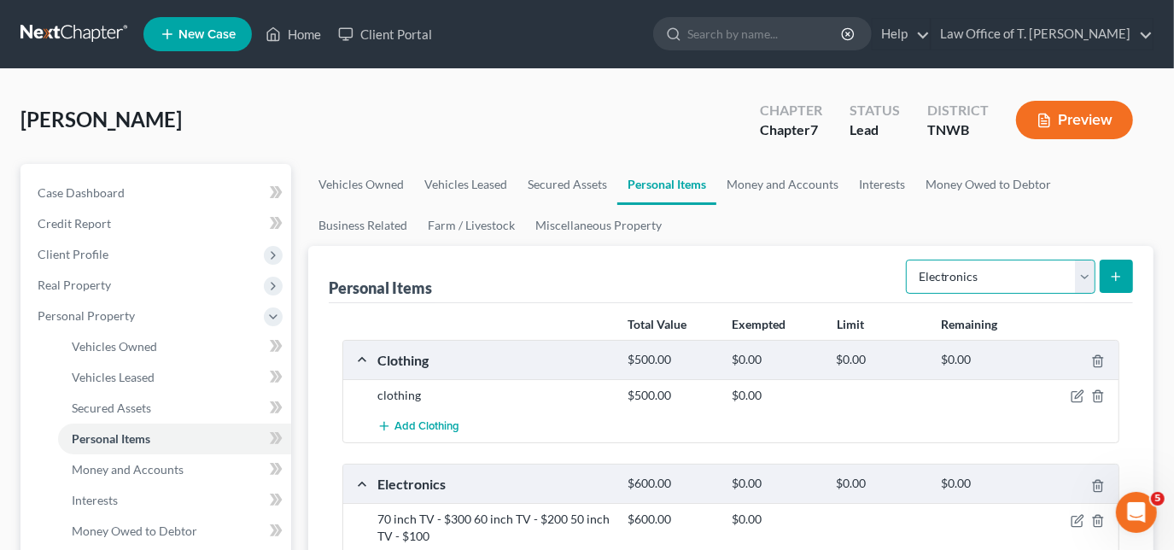
click at [1086, 272] on select "Select Item Type Clothing Collectibles Of Value Electronics Firearms Household …" at bounding box center [1001, 277] width 190 height 34
select select "household_goods"
click at [909, 260] on select "Select Item Type Clothing Collectibles Of Value Electronics Firearms Household …" at bounding box center [1001, 277] width 190 height 34
click at [1110, 278] on icon "submit" at bounding box center [1116, 277] width 14 height 14
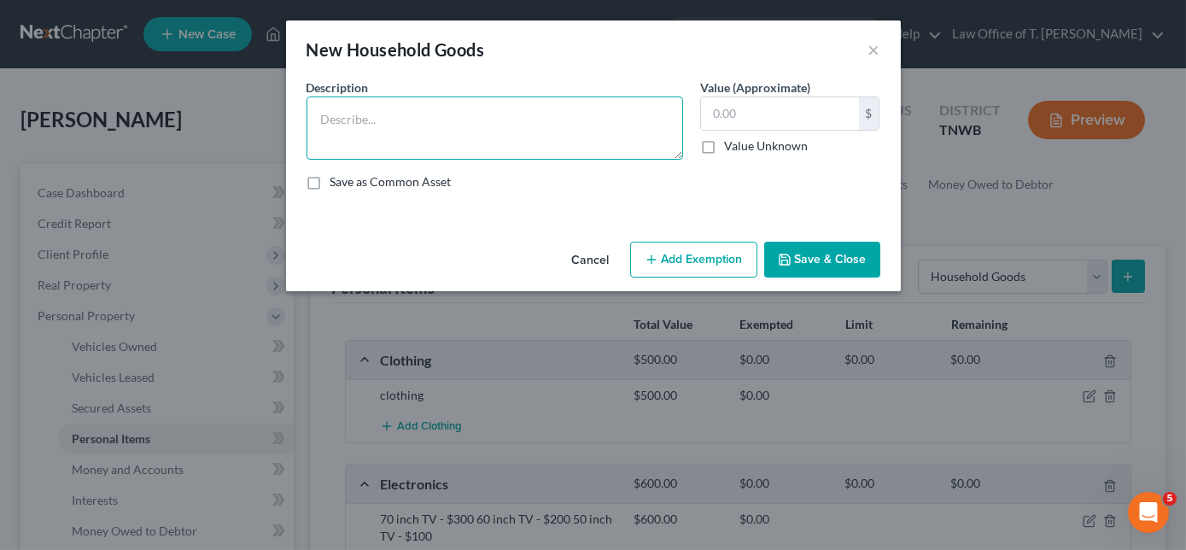
drag, startPoint x: 540, startPoint y: 150, endPoint x: 526, endPoint y: 147, distance: 14.1
click at [539, 150] on textarea at bounding box center [495, 128] width 377 height 63
type textarea "misc household goods and furniture"
type input "3,000.00"
click at [852, 266] on button "Save & Close" at bounding box center [822, 260] width 116 height 36
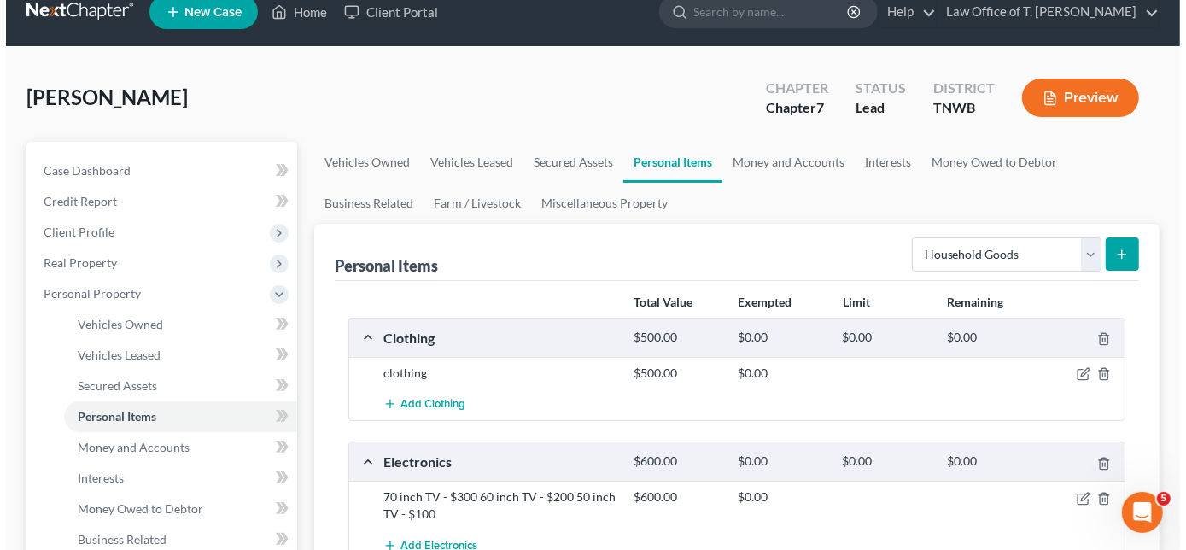
scroll to position [0, 0]
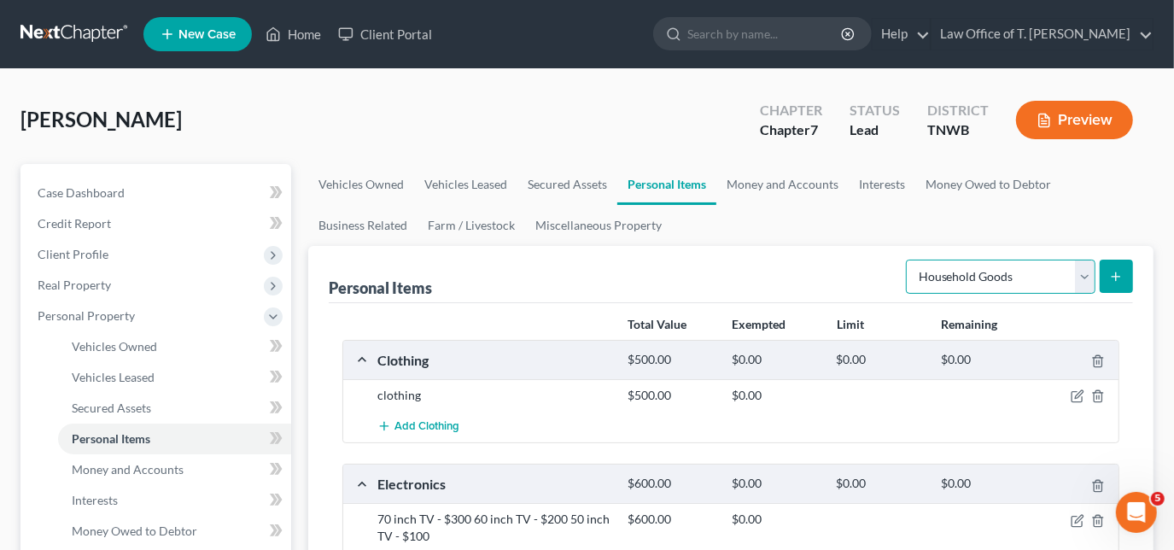
click at [1081, 272] on select "Select Item Type Clothing Collectibles Of Value Electronics Firearms Household …" at bounding box center [1001, 277] width 190 height 34
select select "jewelry"
click at [909, 260] on select "Select Item Type Clothing Collectibles Of Value Electronics Firearms Household …" at bounding box center [1001, 277] width 190 height 34
click at [1121, 281] on icon "submit" at bounding box center [1116, 277] width 14 height 14
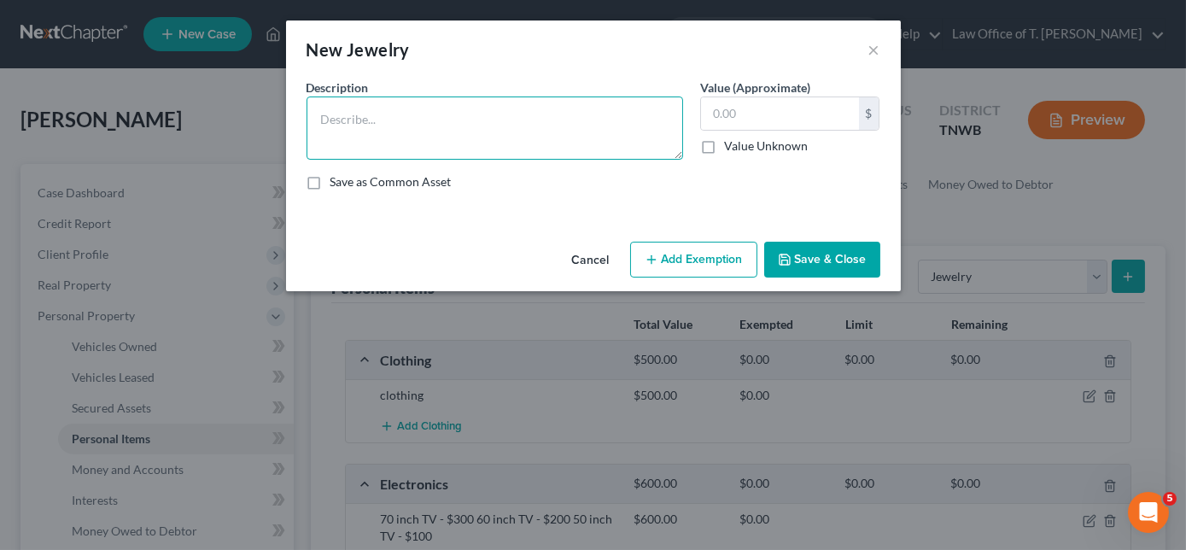
click at [489, 134] on textarea at bounding box center [495, 128] width 377 height 63
click at [501, 130] on textarea "watch - $500 man'" at bounding box center [495, 128] width 377 height 63
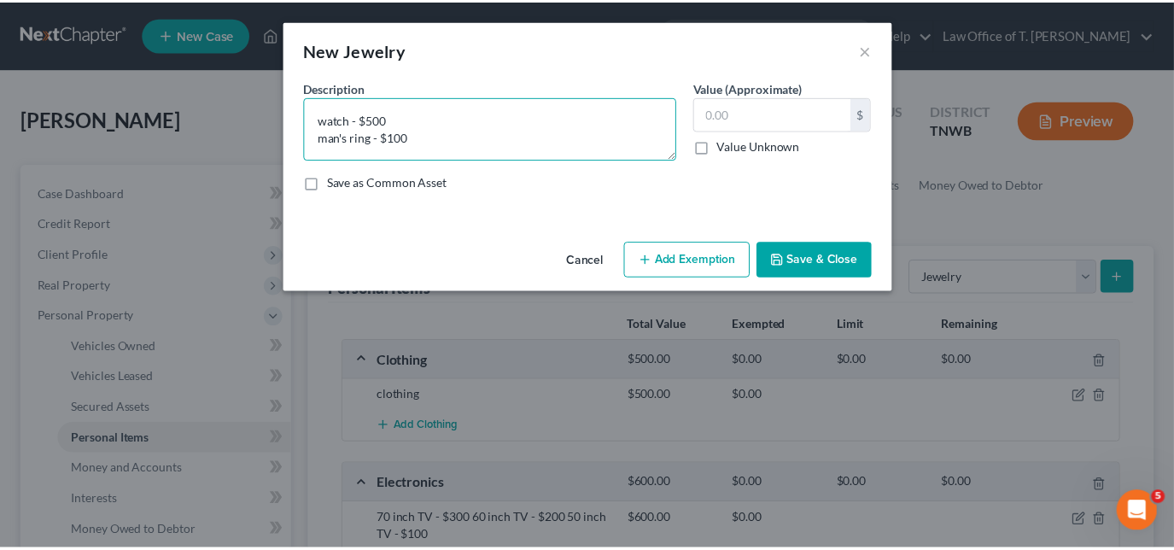
scroll to position [3, 0]
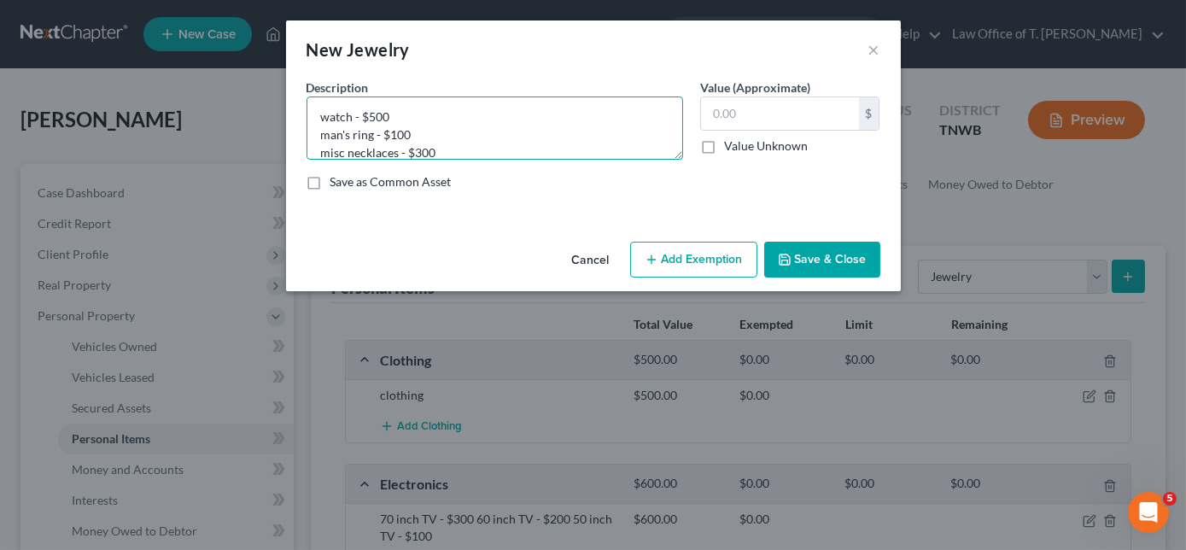
type textarea "watch - $500 man's ring - $100 misc necklaces - $300"
type input "900.00"
click at [809, 253] on button "Save & Close" at bounding box center [822, 260] width 116 height 36
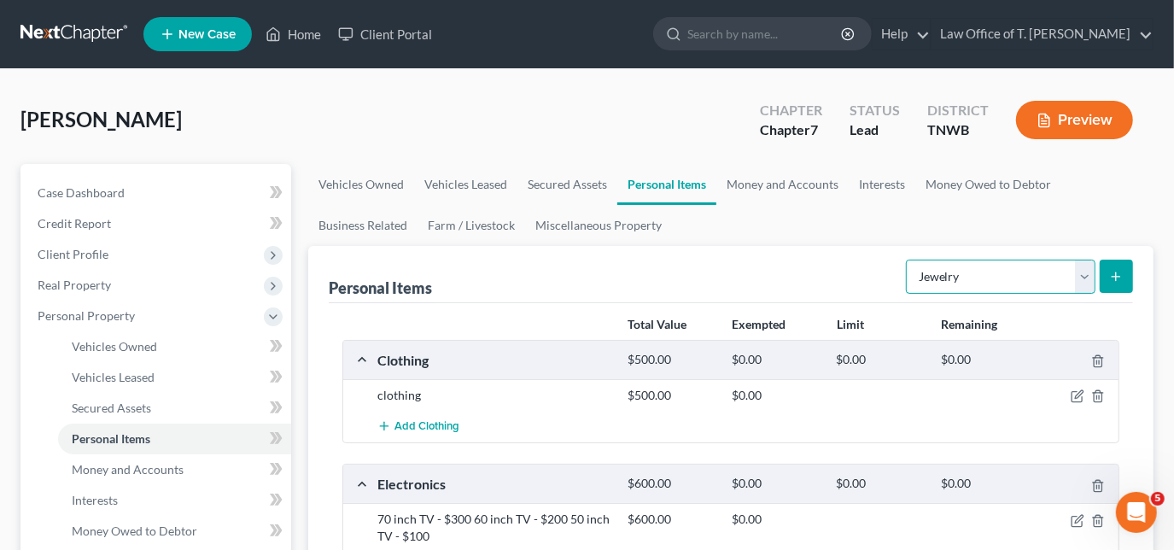
click at [1080, 282] on select "Select Item Type Clothing Collectibles Of Value Electronics Firearms Household …" at bounding box center [1001, 277] width 190 height 34
click at [763, 190] on link "Money and Accounts" at bounding box center [783, 184] width 132 height 41
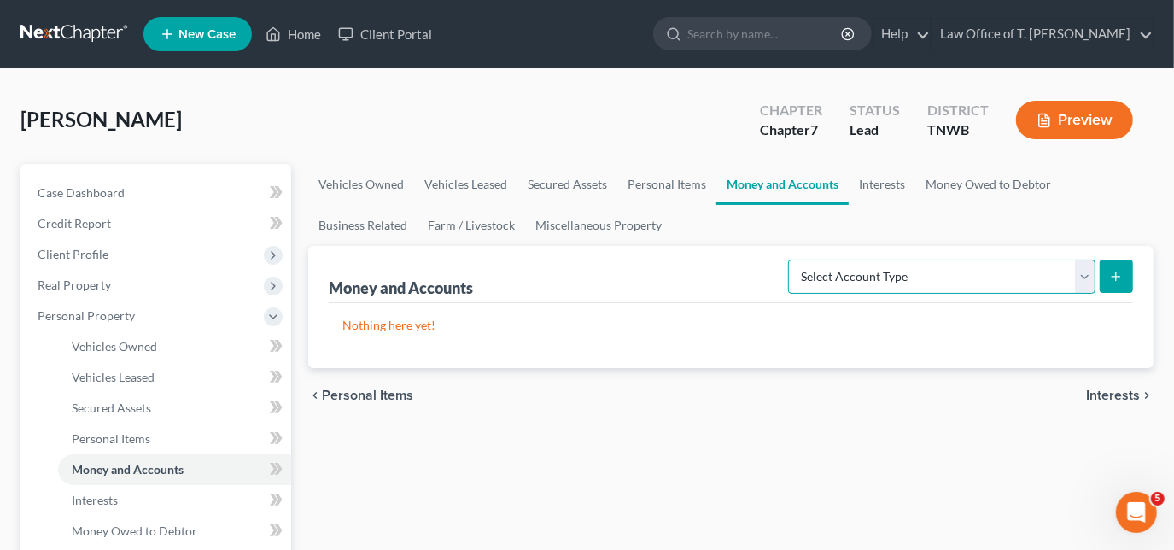
click at [1073, 270] on select "Select Account Type Brokerage Cash on Hand Certificates of Deposit Checking Acc…" at bounding box center [941, 277] width 307 height 34
select select "checking"
click at [793, 260] on select "Select Account Type Brokerage Cash on Hand Certificates of Deposit Checking Acc…" at bounding box center [941, 277] width 307 height 34
click at [1117, 284] on button "submit" at bounding box center [1116, 276] width 33 height 33
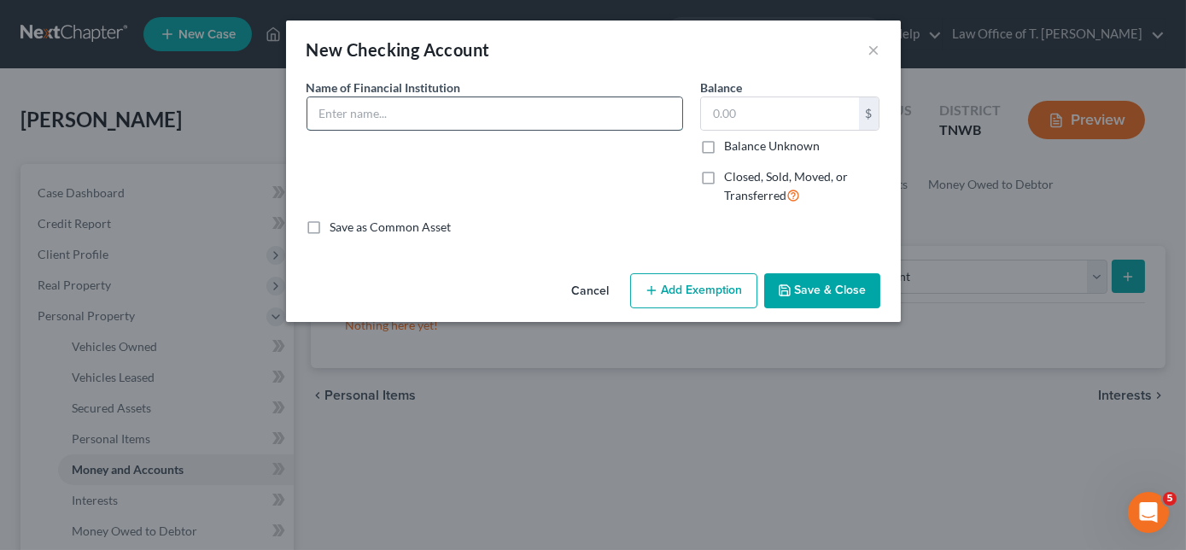
click at [456, 126] on input "text" at bounding box center [494, 113] width 375 height 32
type input "Q"
type input "w"
type input "Wisely by ADP"
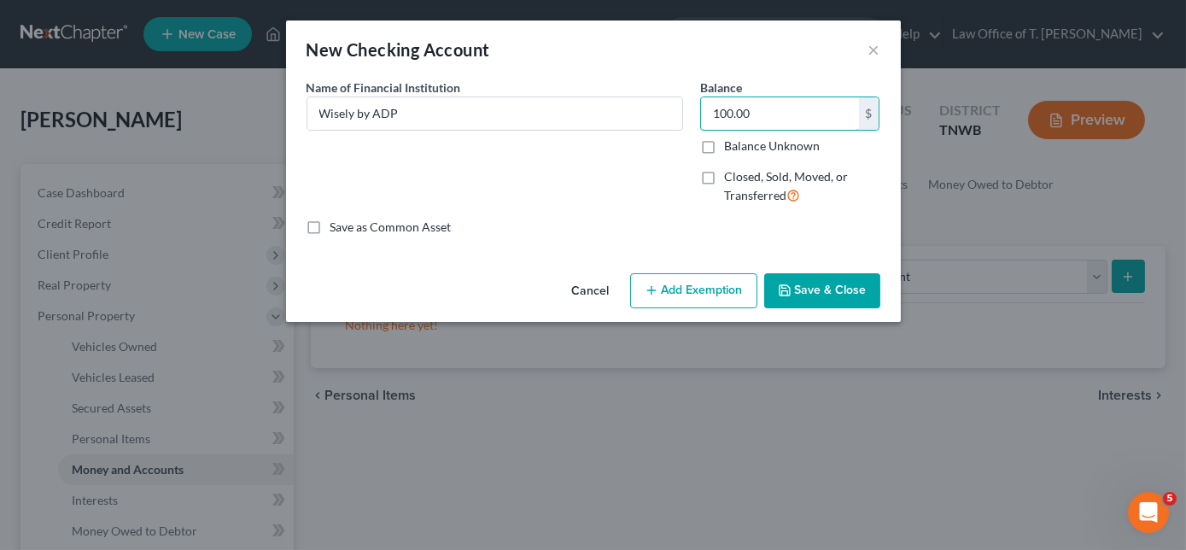
type input "100.00"
click at [818, 283] on button "Save & Close" at bounding box center [822, 291] width 116 height 36
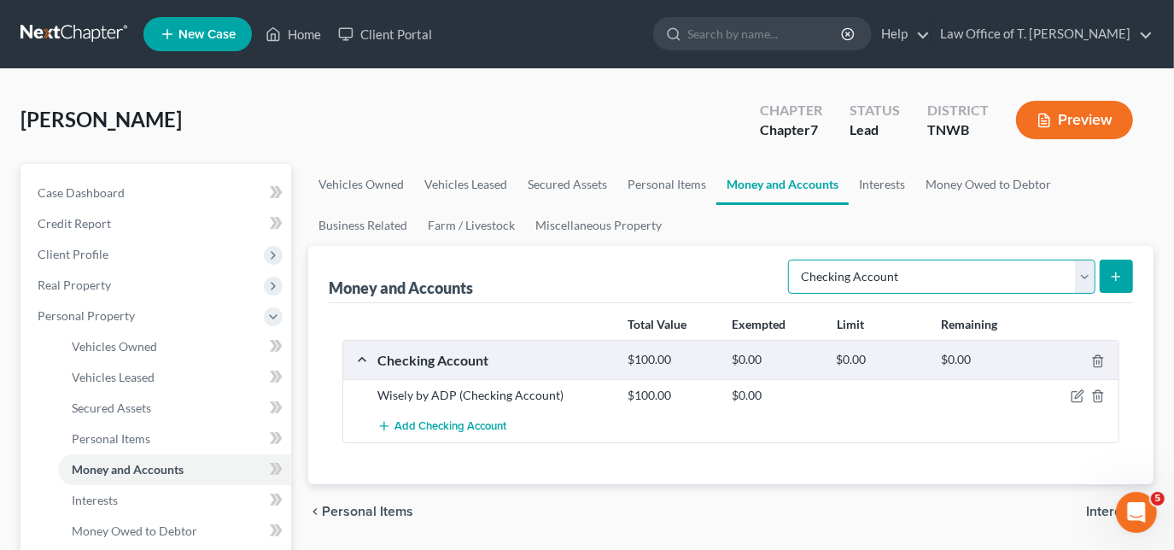
click at [1091, 275] on select "Select Account Type Brokerage Cash on Hand Certificates of Deposit Checking Acc…" at bounding box center [941, 277] width 307 height 34
select select "savings"
click at [793, 260] on select "Select Account Type Brokerage Cash on Hand Certificates of Deposit Checking Acc…" at bounding box center [941, 277] width 307 height 34
click at [1112, 274] on icon "submit" at bounding box center [1116, 277] width 14 height 14
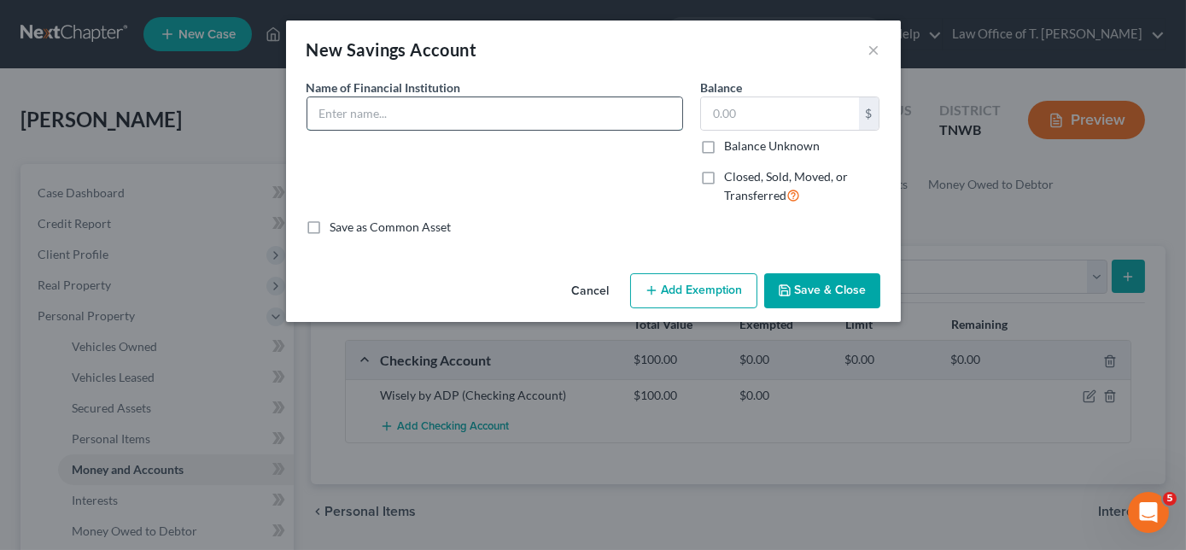
click at [412, 116] on input "text" at bounding box center [494, 113] width 375 height 32
type input "Navy Federal Credit Union"
type input "100.00"
click at [793, 296] on button "Save & Close" at bounding box center [822, 291] width 116 height 36
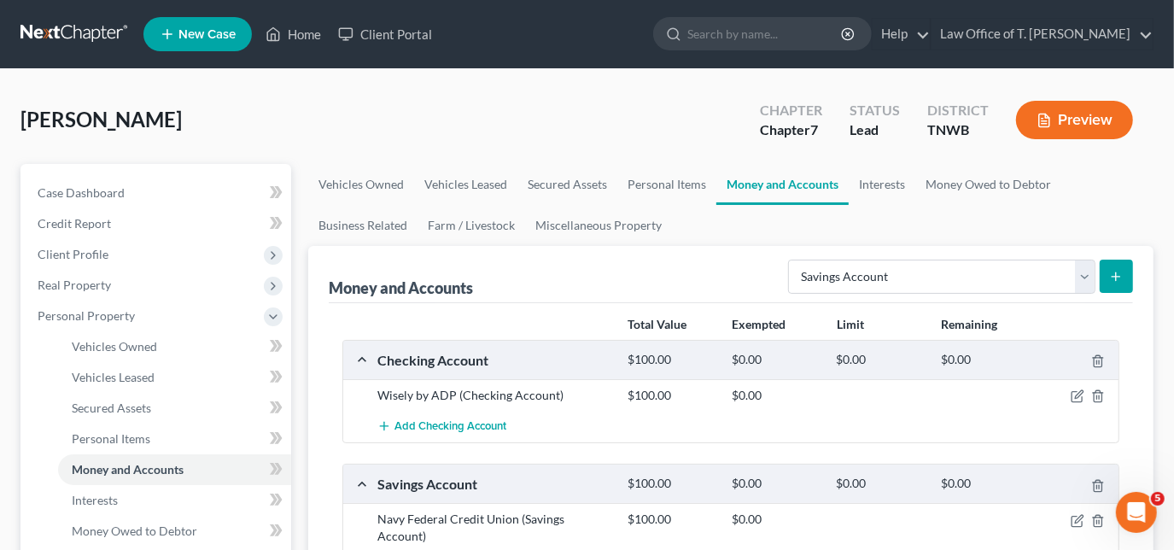
click at [815, 296] on div "Select Account Type Brokerage Cash on Hand Certificates of Deposit Checking Acc…" at bounding box center [957, 275] width 352 height 45
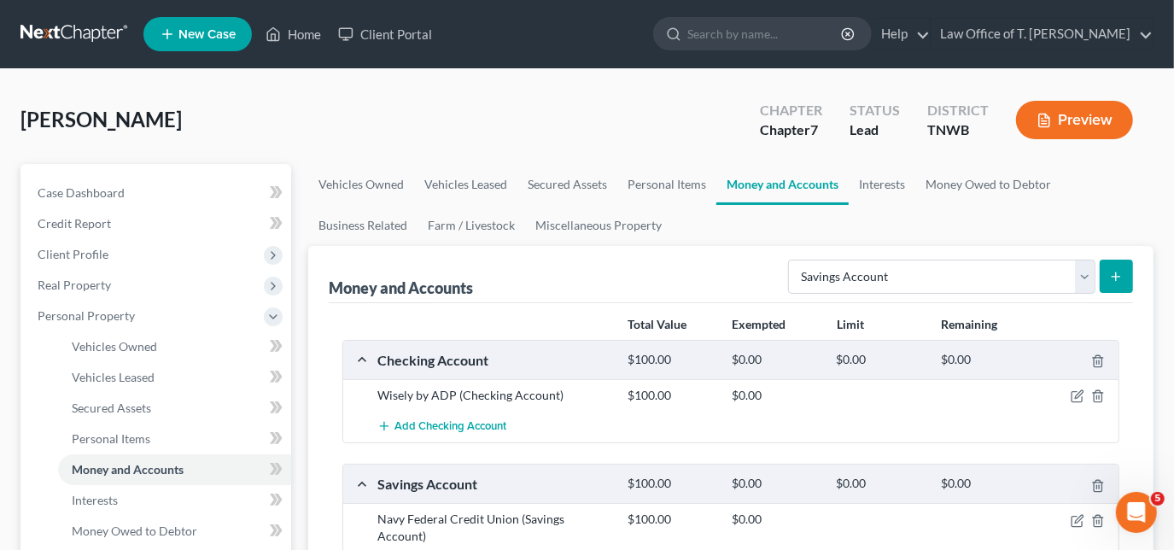
click at [815, 296] on div "Select Account Type Brokerage Cash on Hand Certificates of Deposit Checking Acc…" at bounding box center [957, 275] width 352 height 45
click at [870, 184] on link "Interests" at bounding box center [882, 184] width 67 height 41
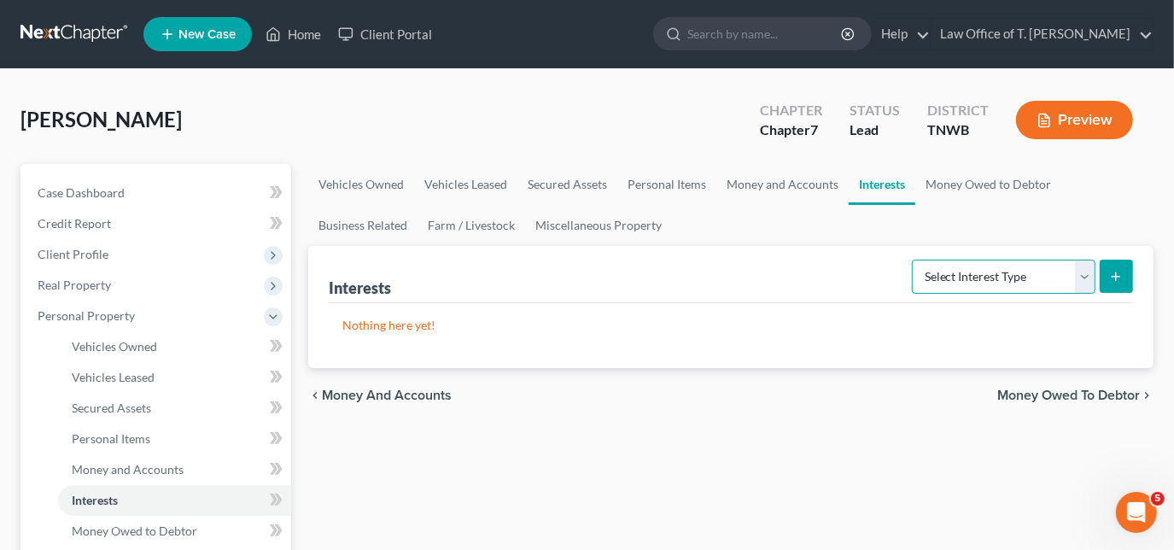
click at [1080, 277] on select "Select Interest Type 401K Annuity Bond Education IRA Government Bond Government…" at bounding box center [1004, 277] width 184 height 34
select select "401k"
click at [915, 260] on select "Select Interest Type 401K Annuity Bond Education IRA Government Bond Government…" at bounding box center [1004, 277] width 184 height 34
click at [1123, 272] on icon "submit" at bounding box center [1116, 277] width 14 height 14
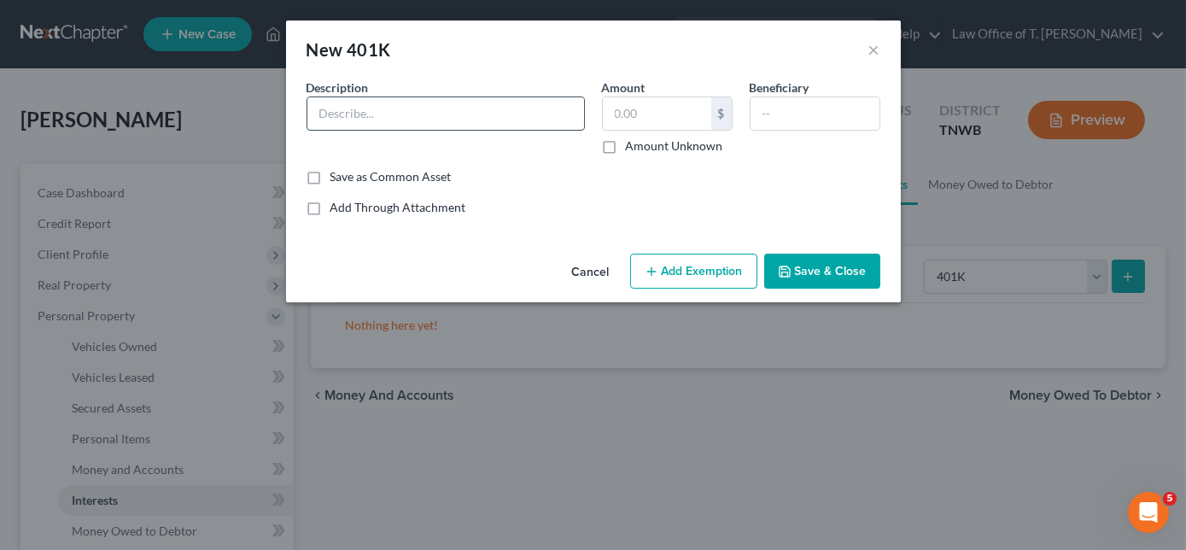
click at [487, 111] on input "text" at bounding box center [445, 113] width 277 height 32
click at [486, 111] on input "text" at bounding box center [445, 113] width 277 height 32
type input "Fidelity Resource"
type input "200.00"
click at [837, 278] on button "Save & Close" at bounding box center [822, 272] width 116 height 36
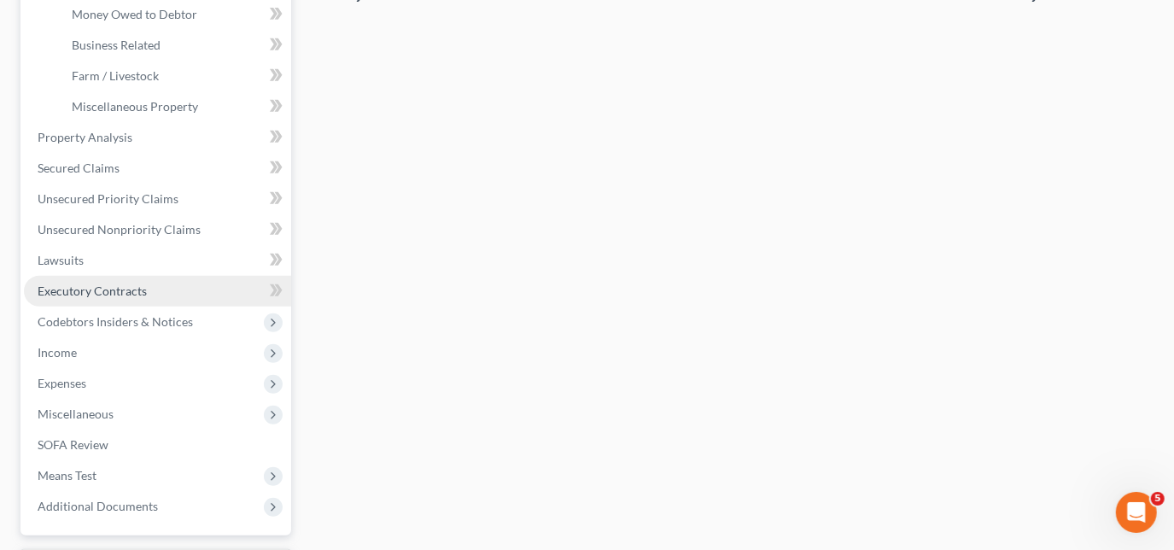
scroll to position [543, 0]
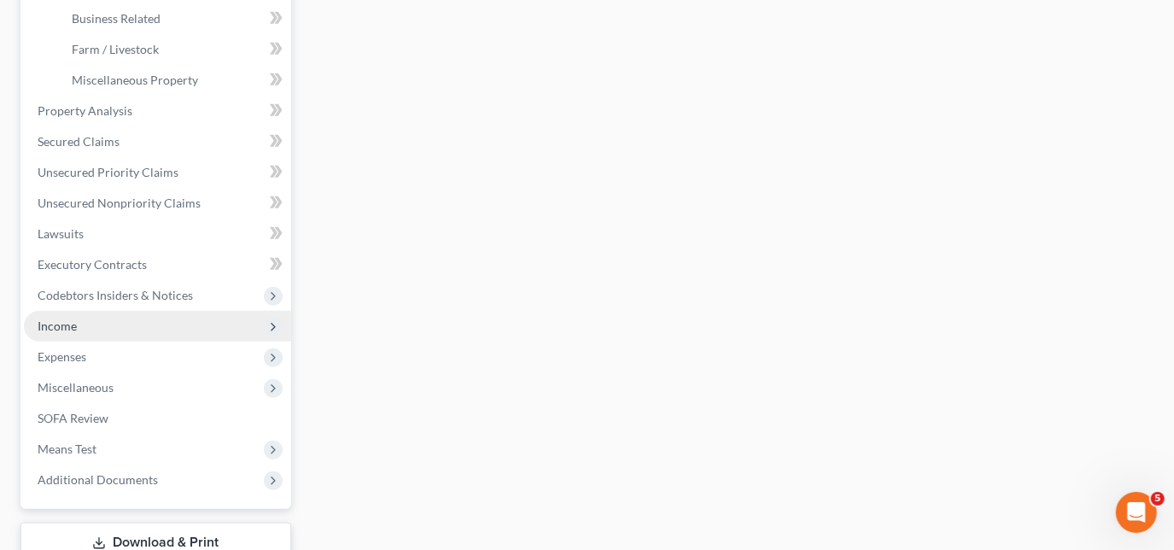
click at [126, 321] on span "Income" at bounding box center [157, 326] width 267 height 31
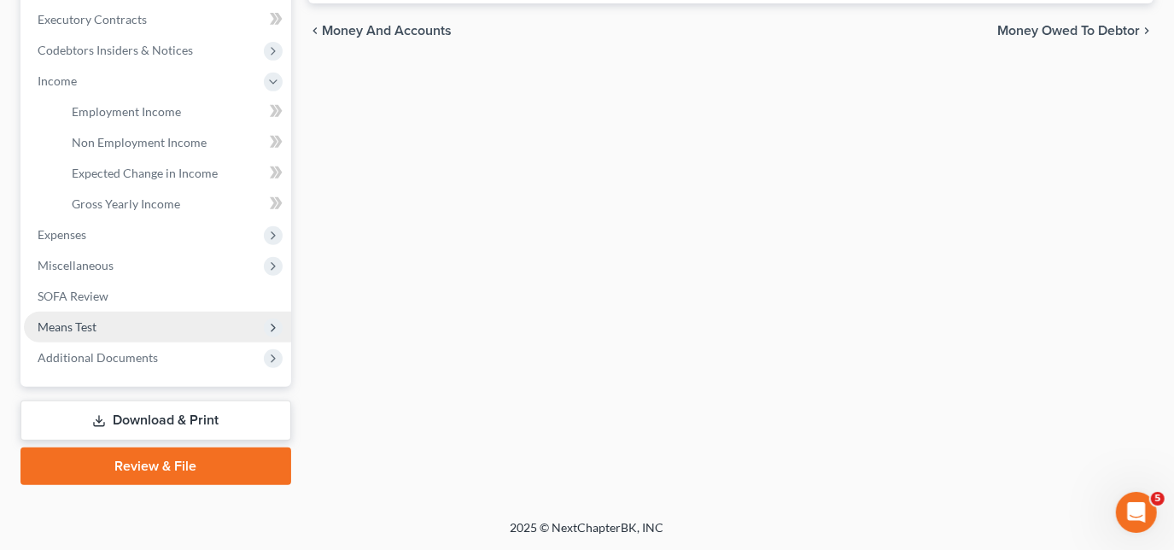
scroll to position [479, 0]
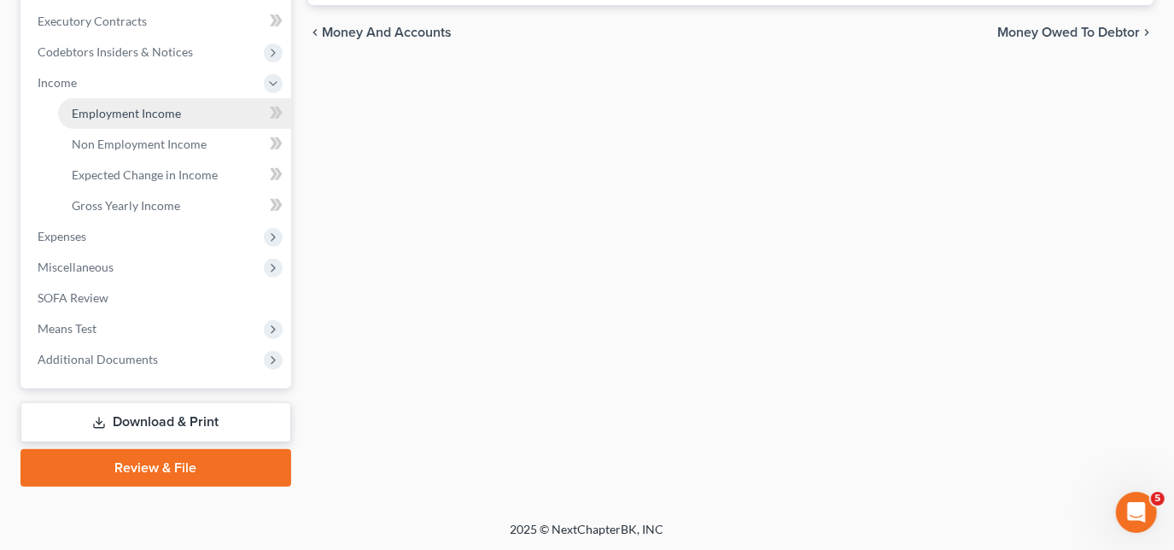
click at [159, 118] on span "Employment Income" at bounding box center [126, 113] width 109 height 15
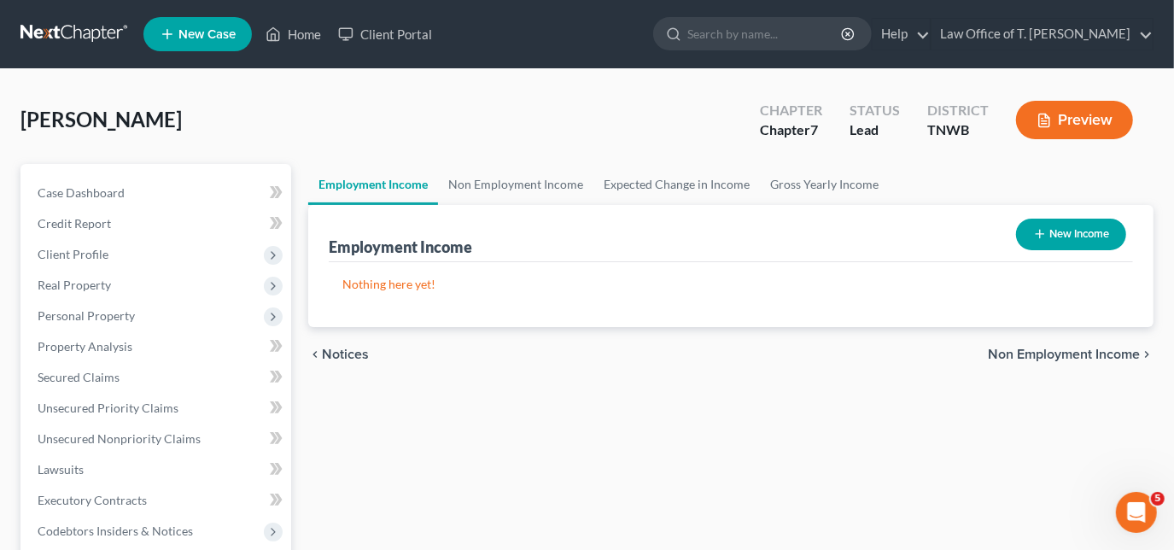
click at [1033, 231] on icon "button" at bounding box center [1040, 234] width 14 height 14
select select "0"
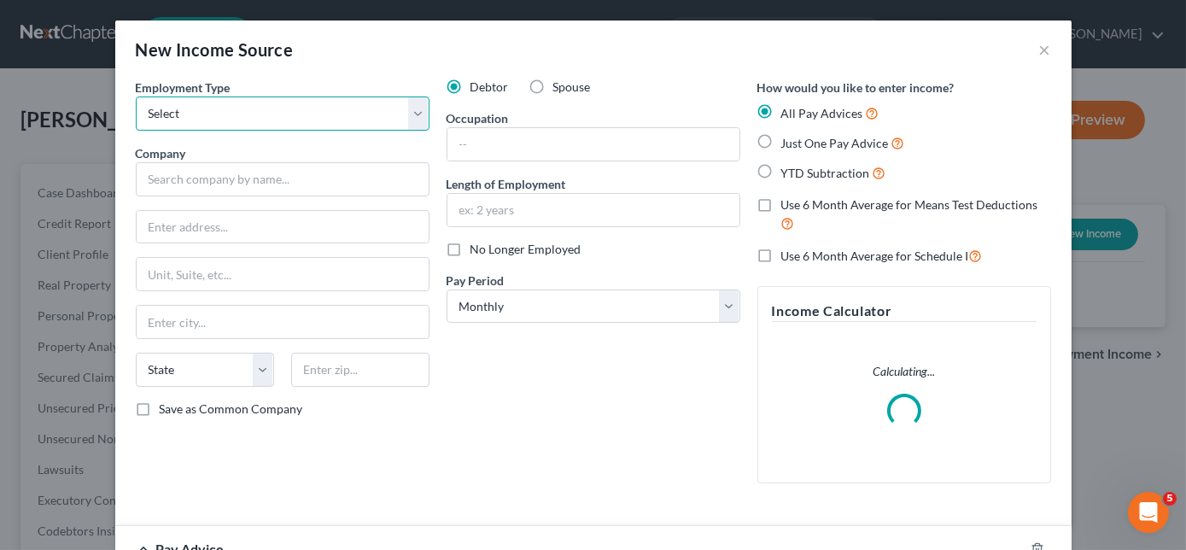
click at [261, 122] on select "Select Full or [DEMOGRAPHIC_DATA] Employment Self Employment" at bounding box center [283, 114] width 294 height 34
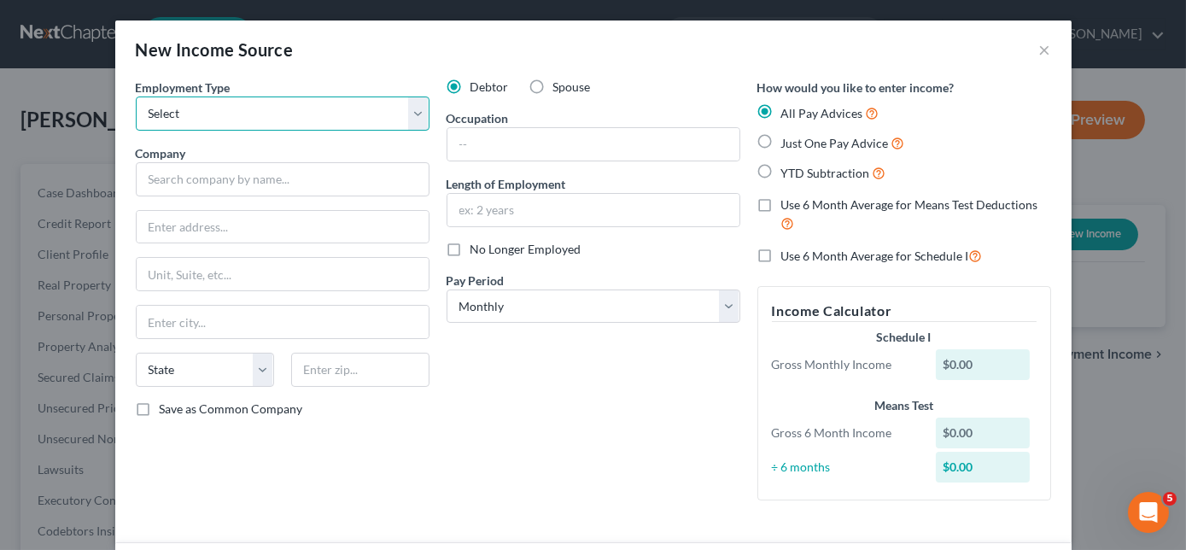
select select "0"
click at [136, 97] on select "Select Full or [DEMOGRAPHIC_DATA] Employment Self Employment" at bounding box center [283, 114] width 294 height 34
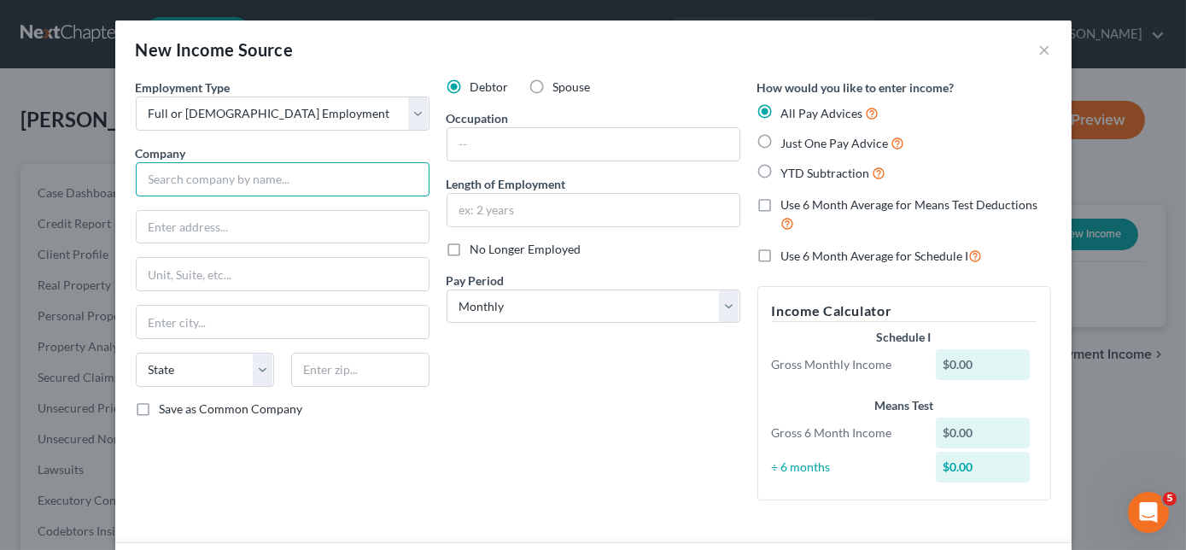
drag, startPoint x: 235, startPoint y: 182, endPoint x: 242, endPoint y: 162, distance: 20.8
click at [235, 182] on input "text" at bounding box center [283, 179] width 294 height 34
type input "[US_STATE] Pacific"
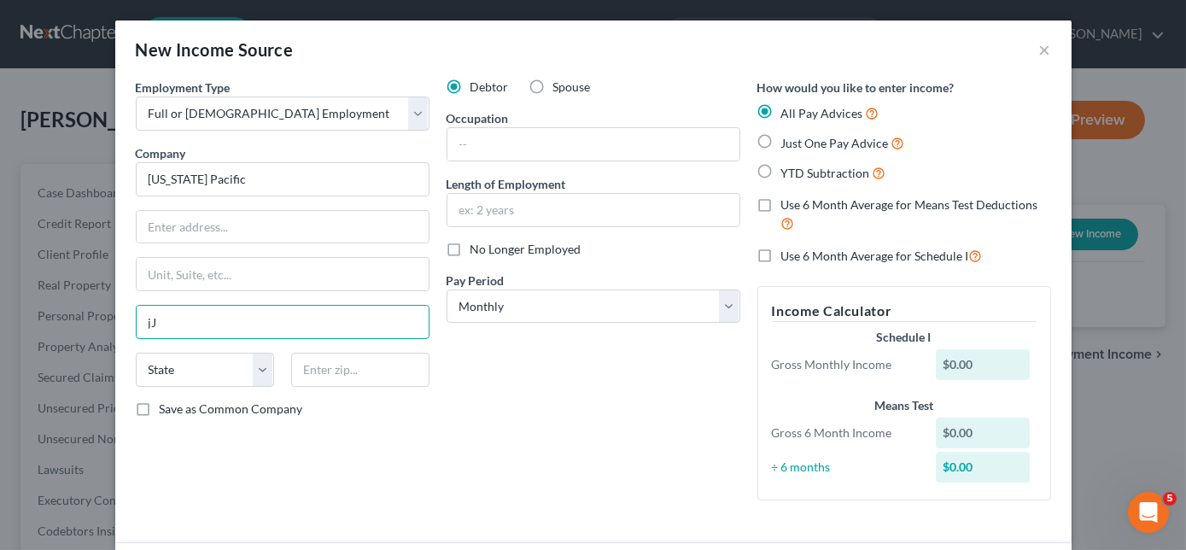
type input "j"
type input "[PERSON_NAME]"
select select "44"
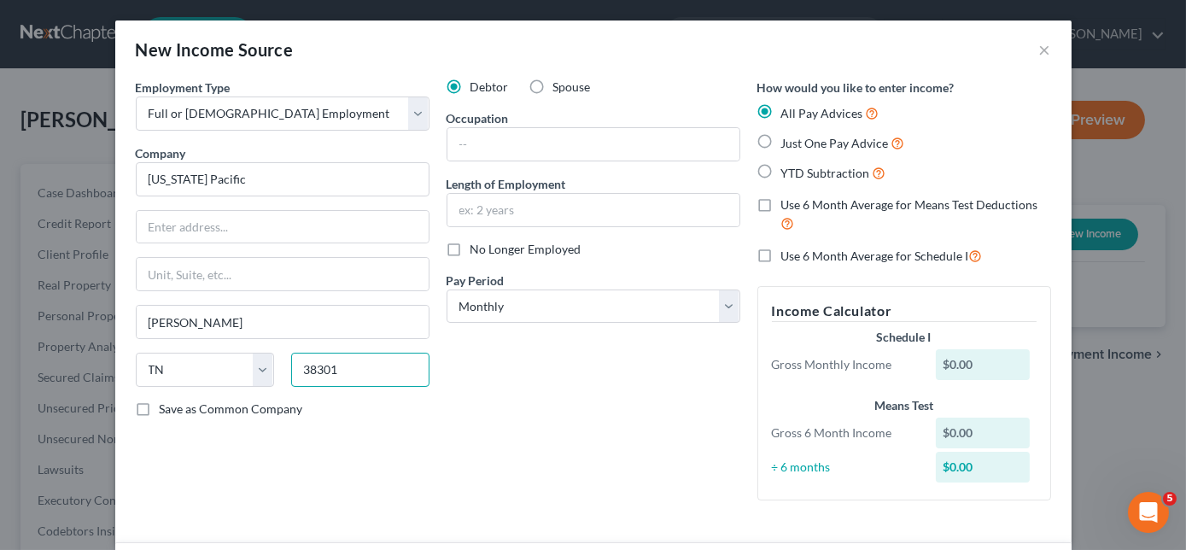
type input "38301"
click at [493, 150] on input "text" at bounding box center [594, 144] width 292 height 32
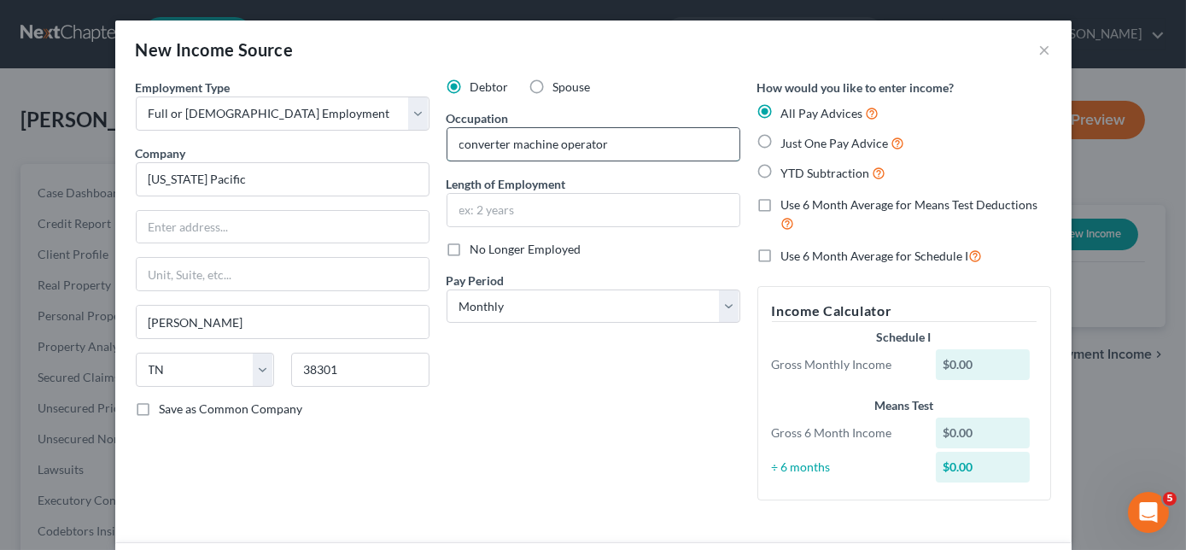
type input "converter machine operator"
type input "3 months"
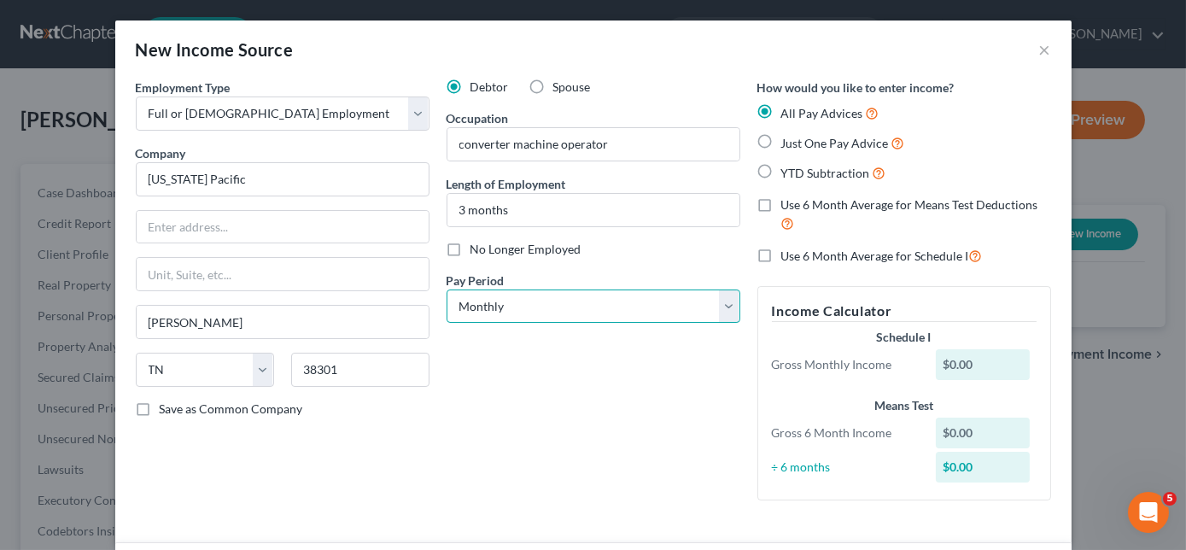
click at [717, 301] on select "Select Monthly Twice Monthly Every Other Week Weekly" at bounding box center [594, 307] width 294 height 34
select select "2"
click at [447, 290] on select "Select Monthly Twice Monthly Every Other Week Weekly" at bounding box center [594, 307] width 294 height 34
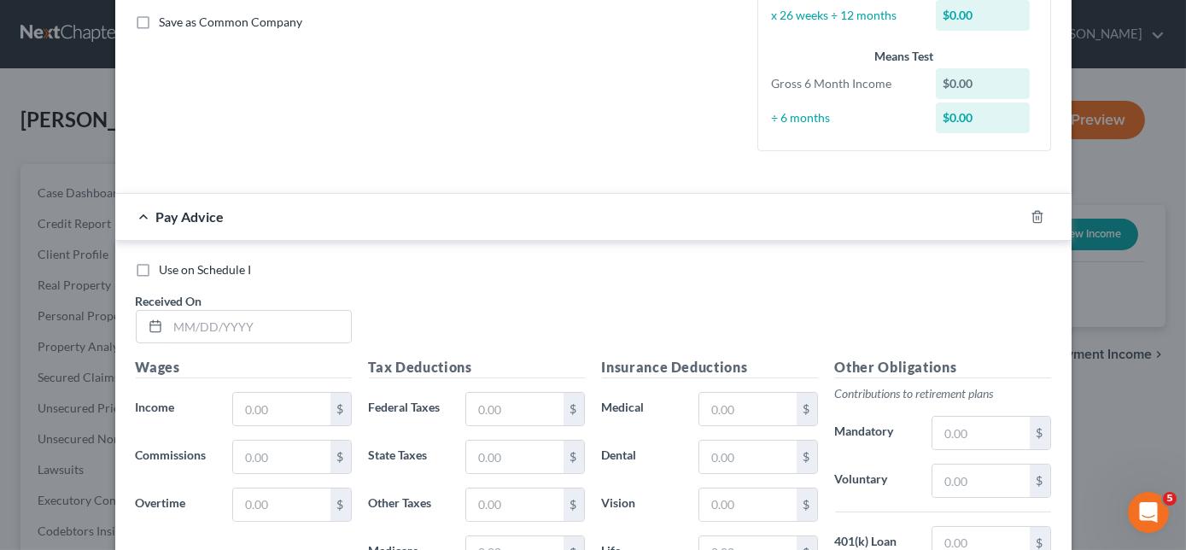
scroll to position [388, 0]
click at [269, 408] on input "text" at bounding box center [281, 408] width 97 height 32
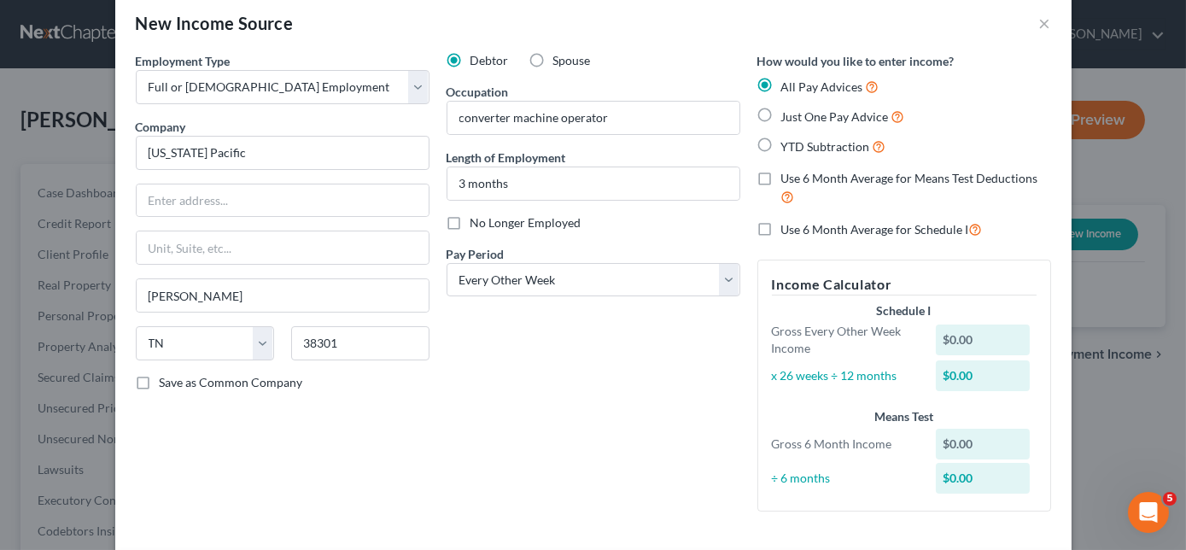
scroll to position [0, 0]
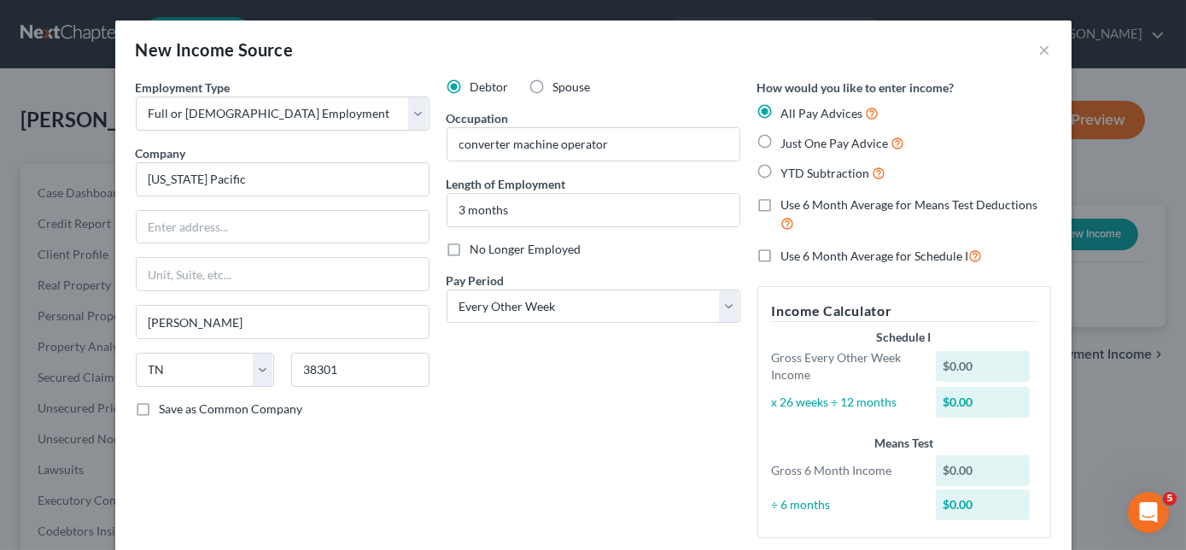
click at [781, 145] on label "Just One Pay Advice" at bounding box center [843, 143] width 124 height 20
click at [788, 144] on input "Just One Pay Advice" at bounding box center [793, 138] width 11 height 11
radio input "true"
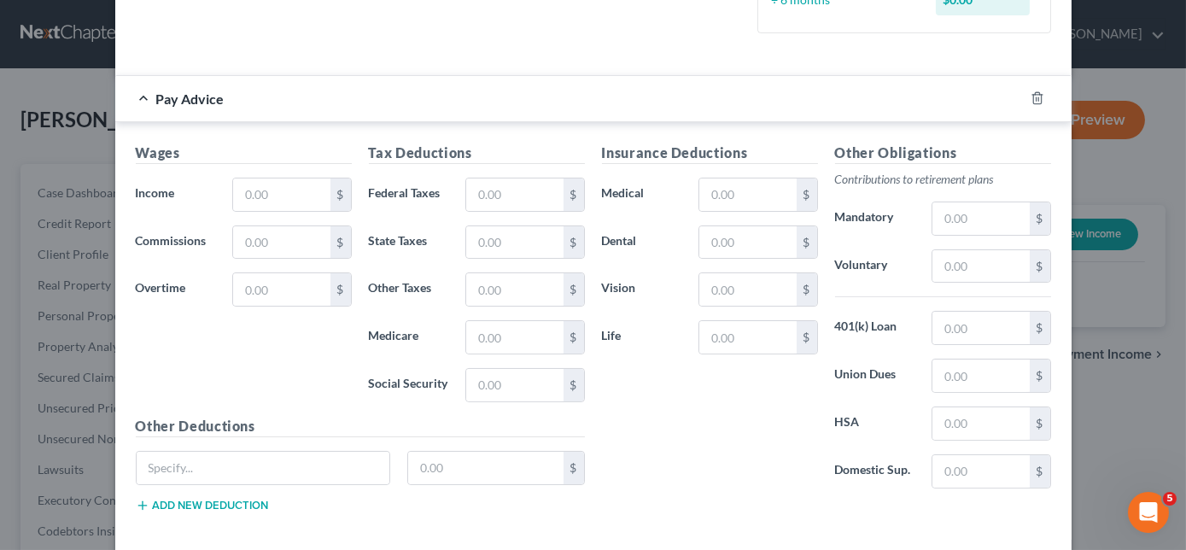
scroll to position [465, 0]
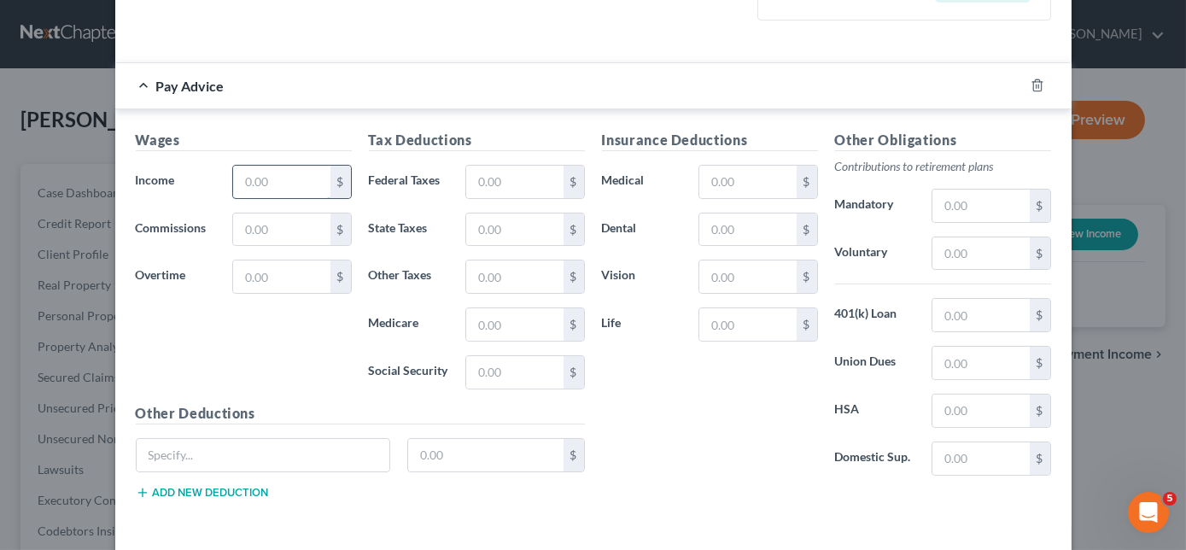
click at [296, 176] on input "text" at bounding box center [281, 182] width 97 height 32
type input "1,760.00"
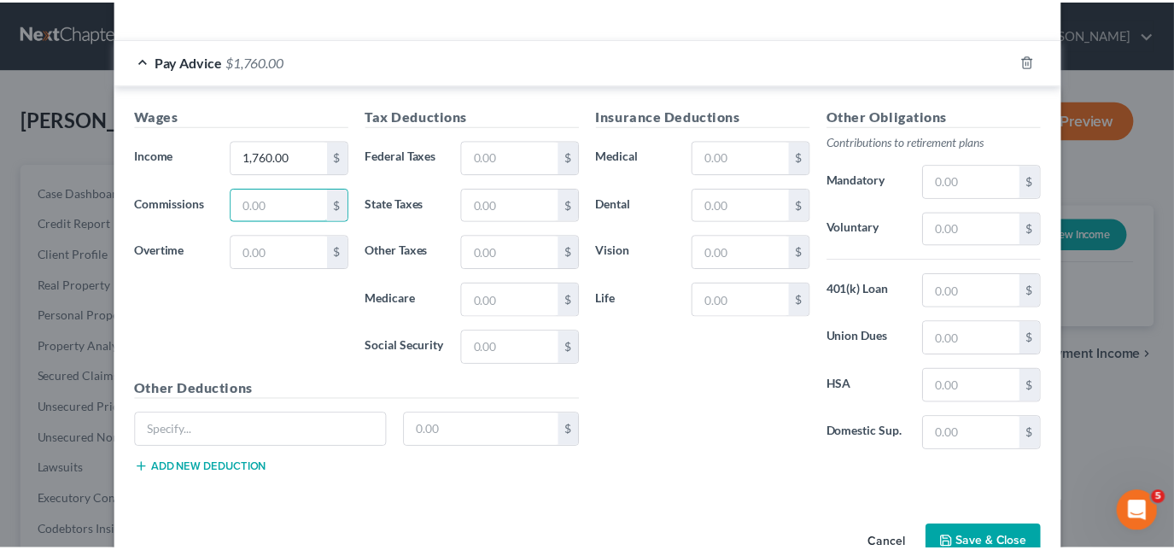
scroll to position [531, 0]
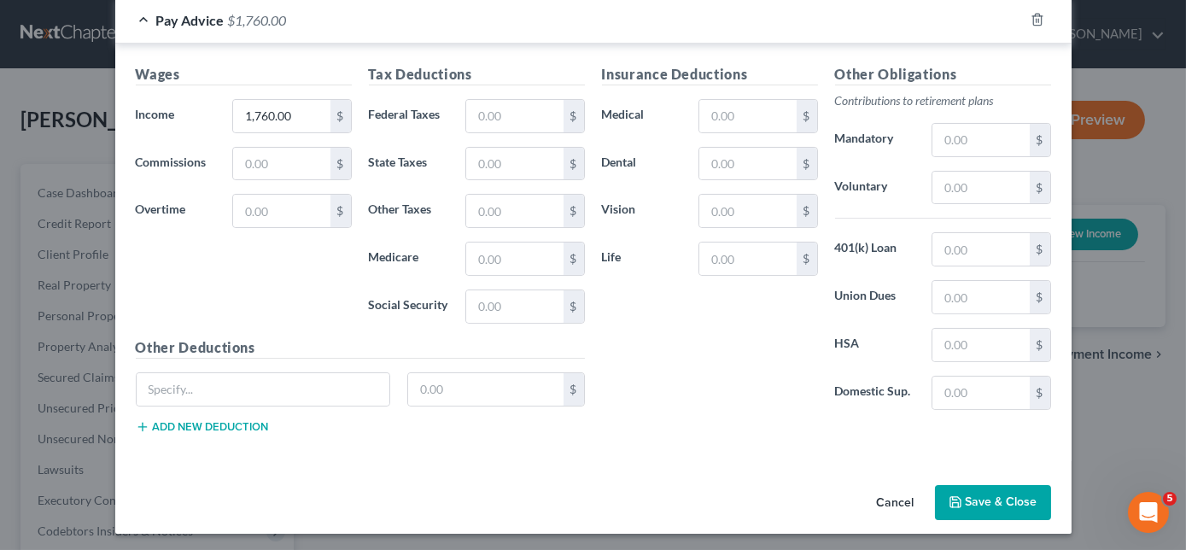
click at [973, 496] on button "Save & Close" at bounding box center [993, 503] width 116 height 36
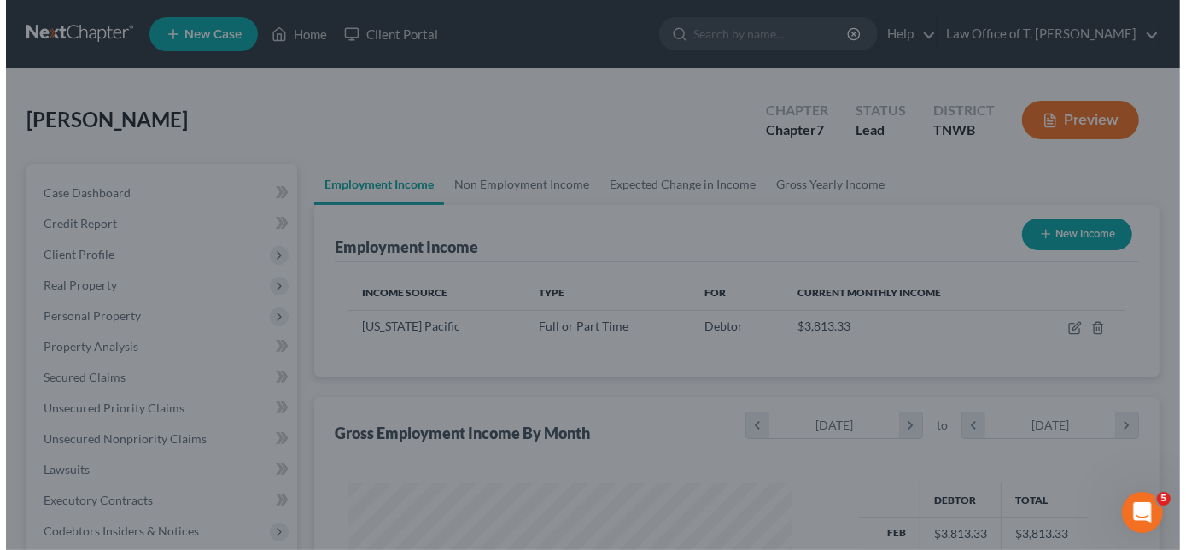
scroll to position [853787, 853618]
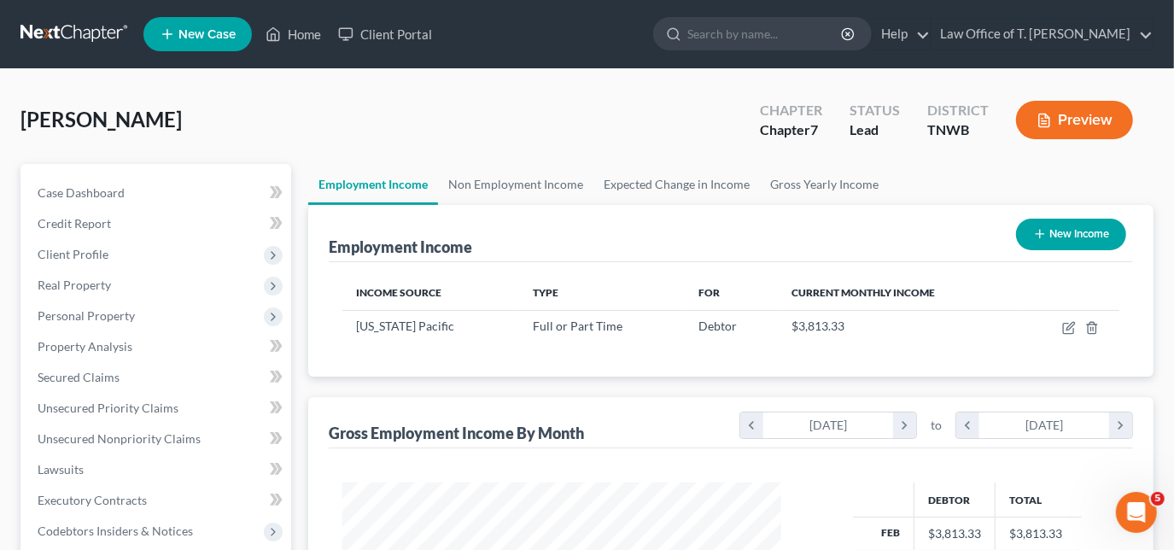
click at [1041, 238] on icon "button" at bounding box center [1040, 234] width 14 height 14
select select "0"
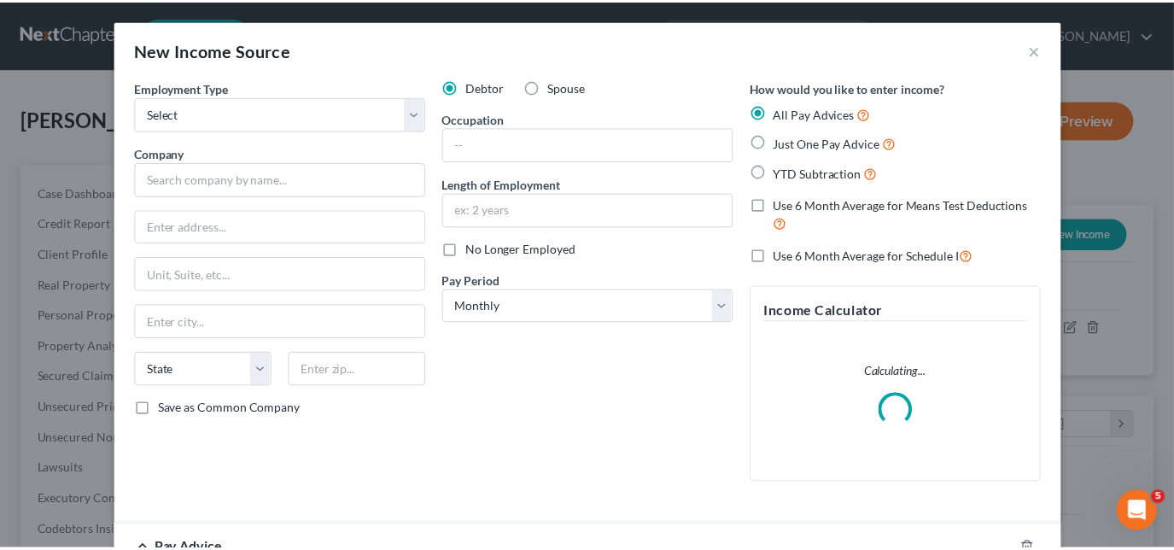
scroll to position [304, 478]
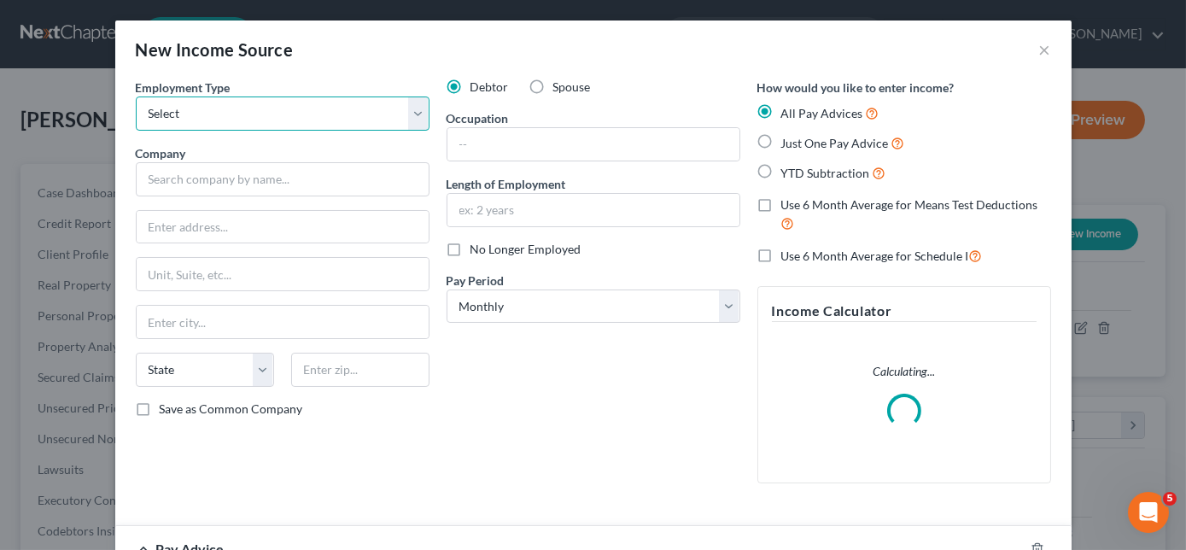
click at [243, 108] on select "Select Full or [DEMOGRAPHIC_DATA] Employment Self Employment" at bounding box center [283, 114] width 294 height 34
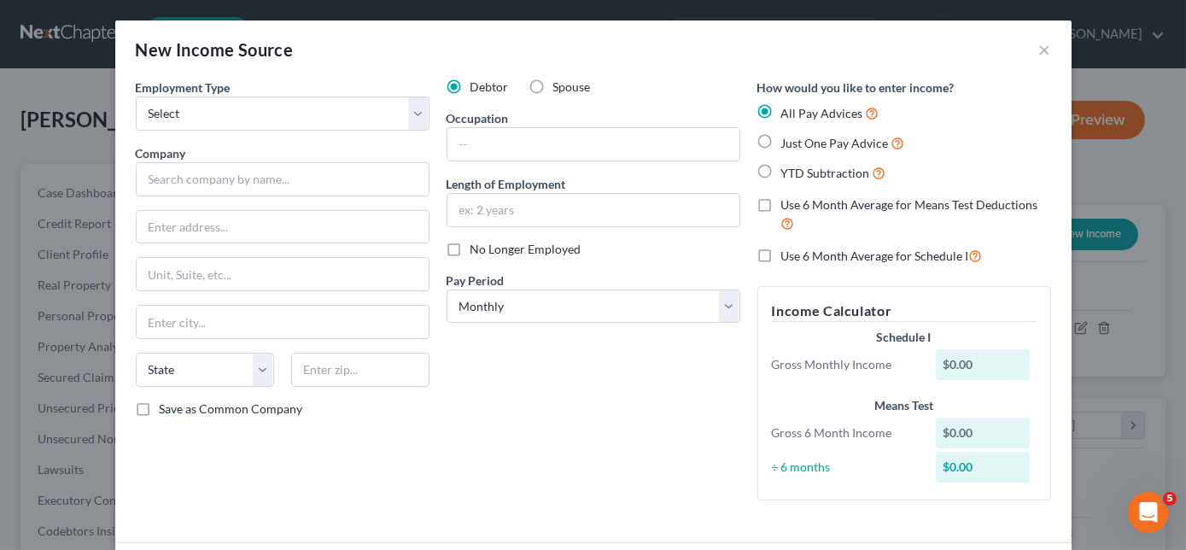
click at [1032, 53] on div "New Income Source ×" at bounding box center [593, 49] width 957 height 58
click at [1039, 56] on button "×" at bounding box center [1045, 49] width 12 height 20
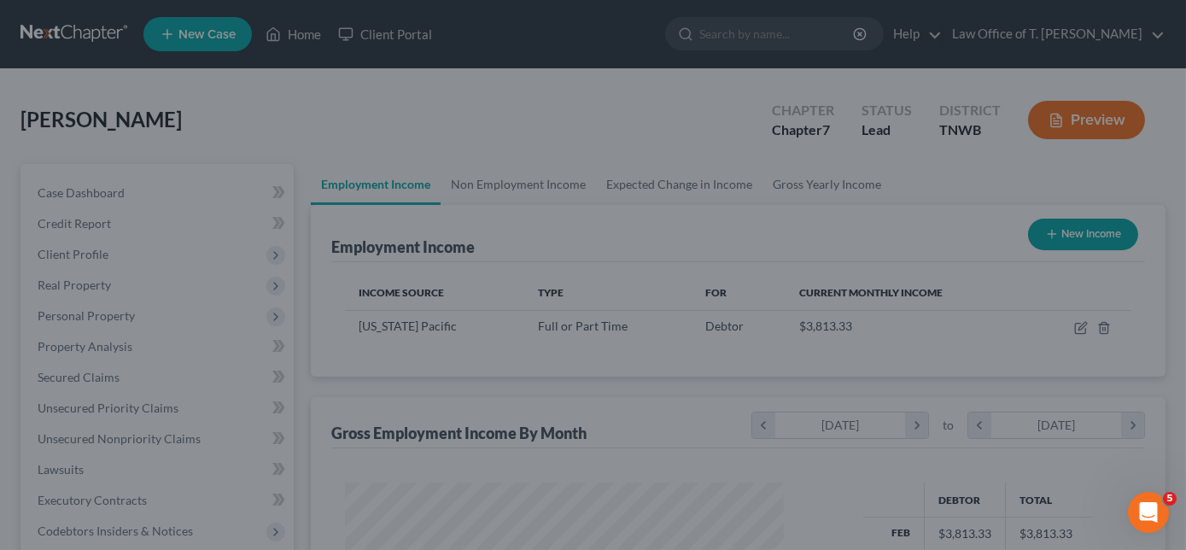
scroll to position [853787, 853618]
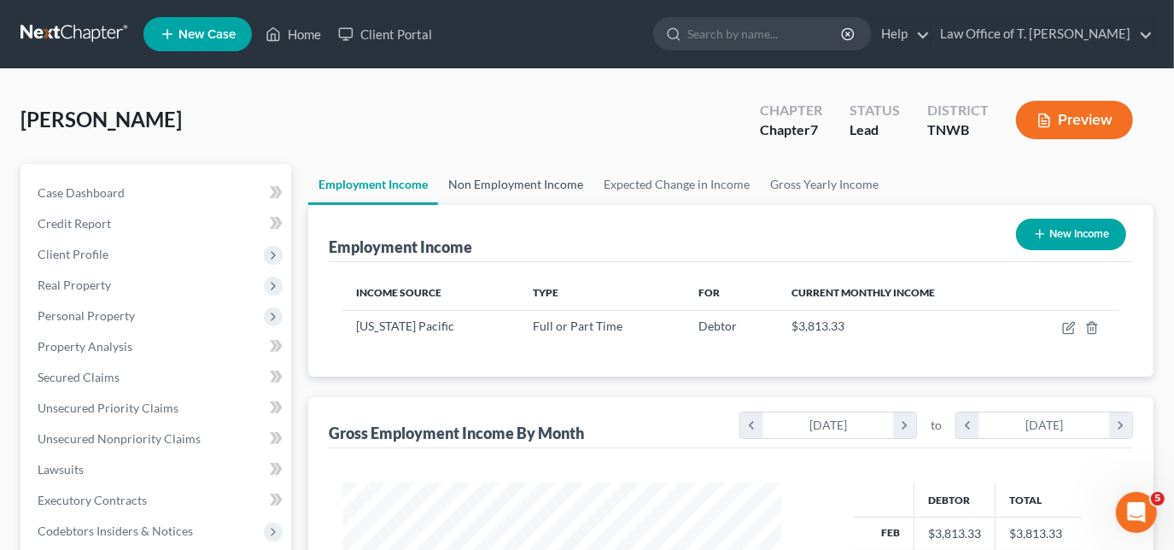
click at [485, 182] on link "Non Employment Income" at bounding box center [515, 184] width 155 height 41
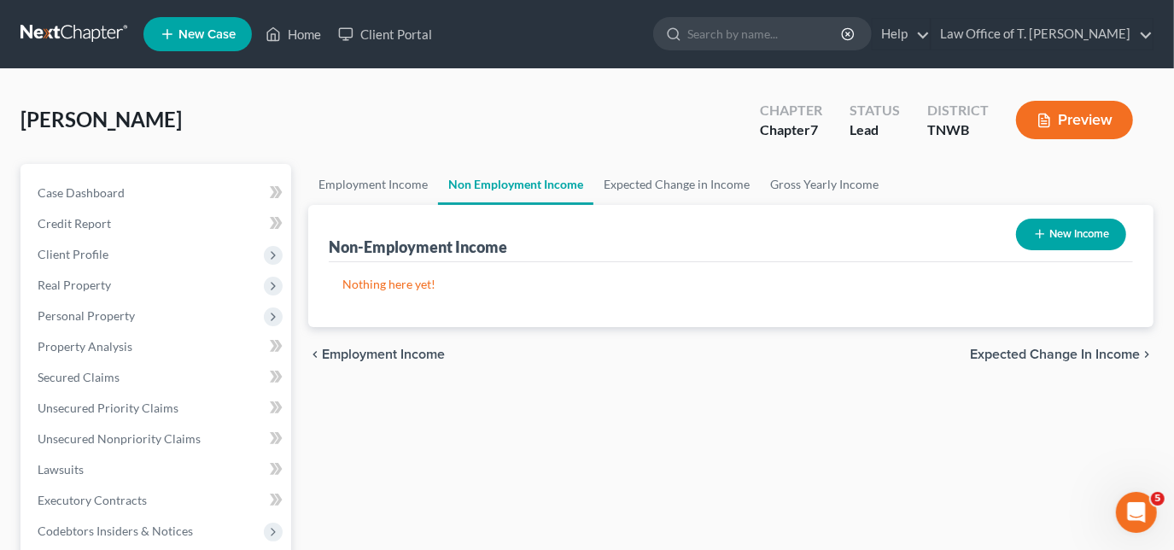
click at [1050, 245] on button "New Income" at bounding box center [1071, 235] width 110 height 32
select select "0"
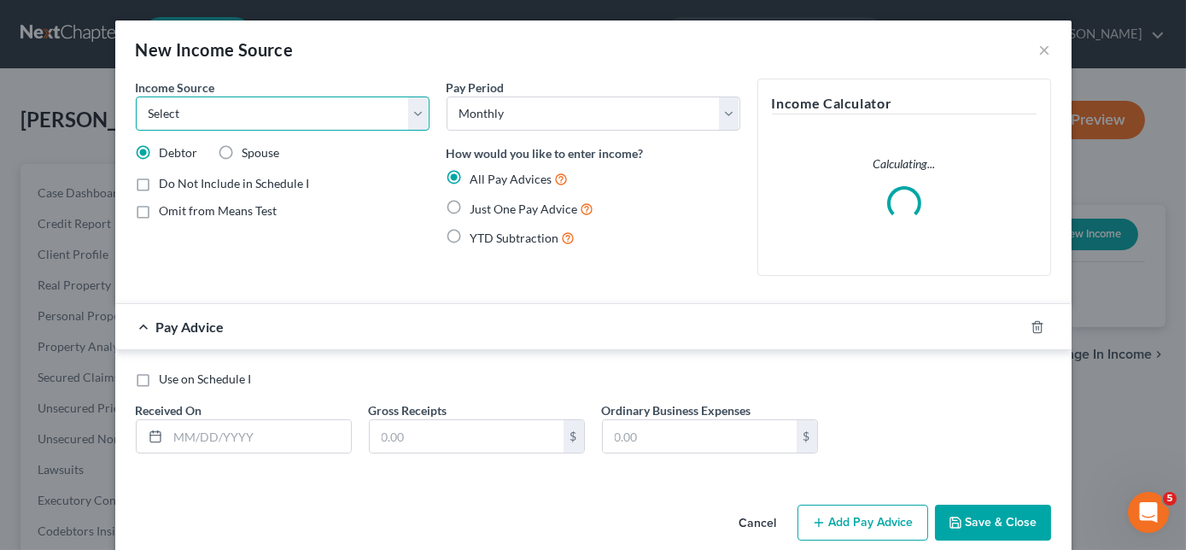
click at [371, 119] on select "Select Unemployment Disability (from employer) Pension Retirement Social Securi…" at bounding box center [283, 114] width 294 height 34
select select "13"
click at [136, 97] on select "Select Unemployment Disability (from employer) Pension Retirement Social Securi…" at bounding box center [283, 114] width 294 height 34
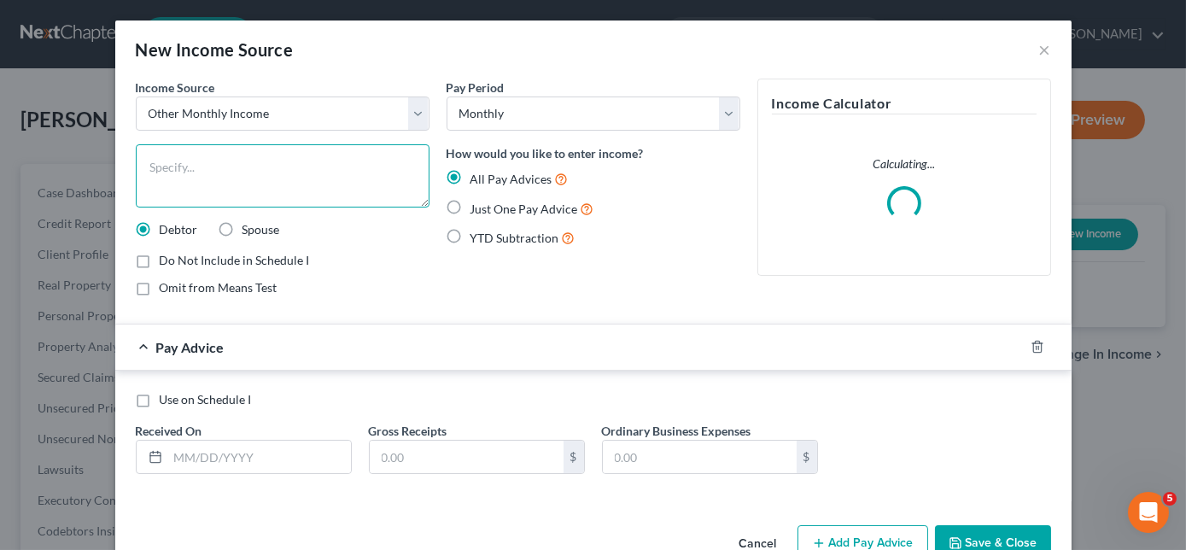
click at [296, 159] on textarea at bounding box center [283, 175] width 294 height 63
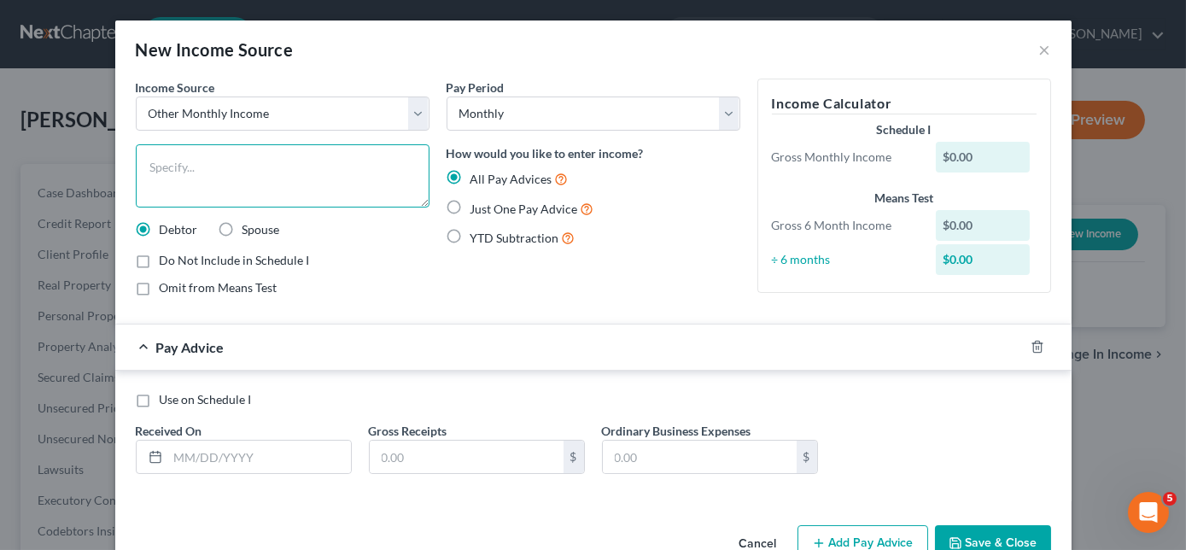
type textarea "r"
type textarea "fiancee's monthly income"
click at [471, 209] on label "Just One Pay Advice" at bounding box center [533, 209] width 124 height 20
click at [477, 209] on input "Just One Pay Advice" at bounding box center [482, 204] width 11 height 11
radio input "true"
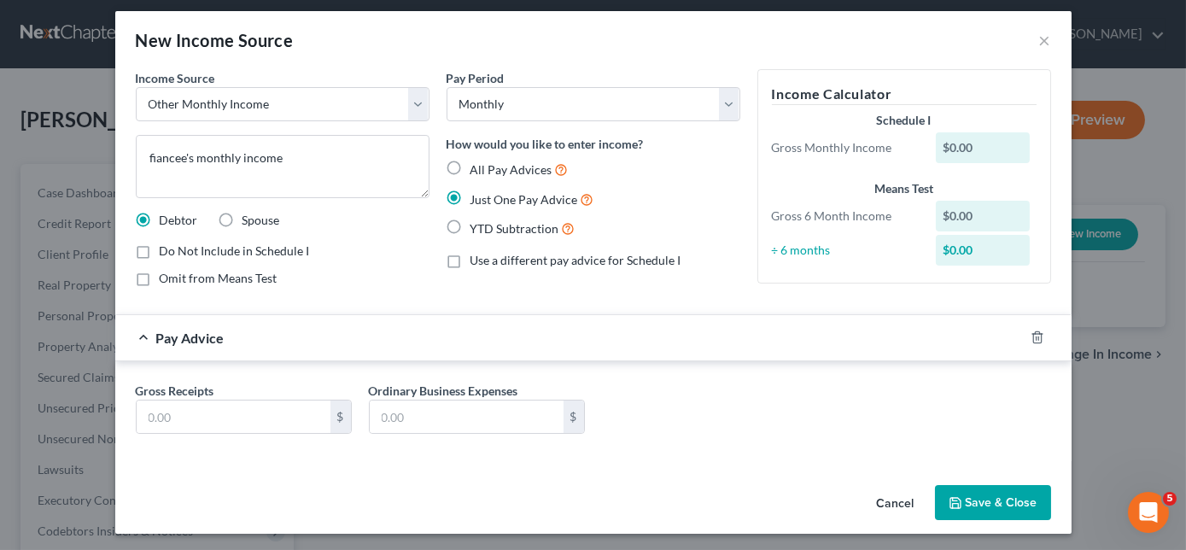
scroll to position [12, 0]
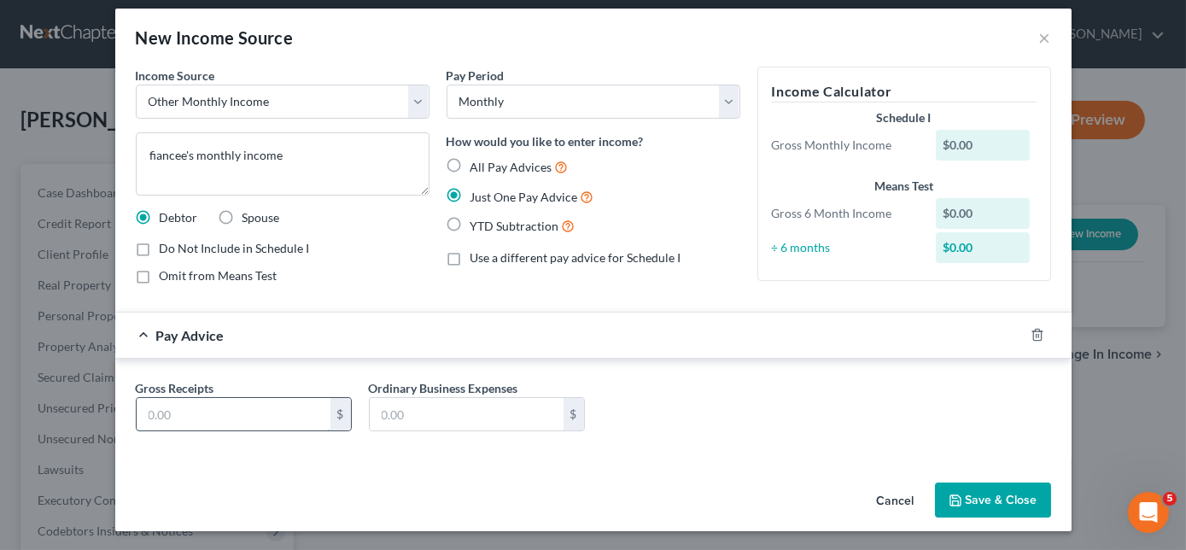
drag, startPoint x: 185, startPoint y: 414, endPoint x: 260, endPoint y: 414, distance: 74.3
click at [185, 414] on input "text" at bounding box center [234, 414] width 194 height 32
type input "4,000.00"
click at [981, 491] on button "Save & Close" at bounding box center [993, 501] width 116 height 36
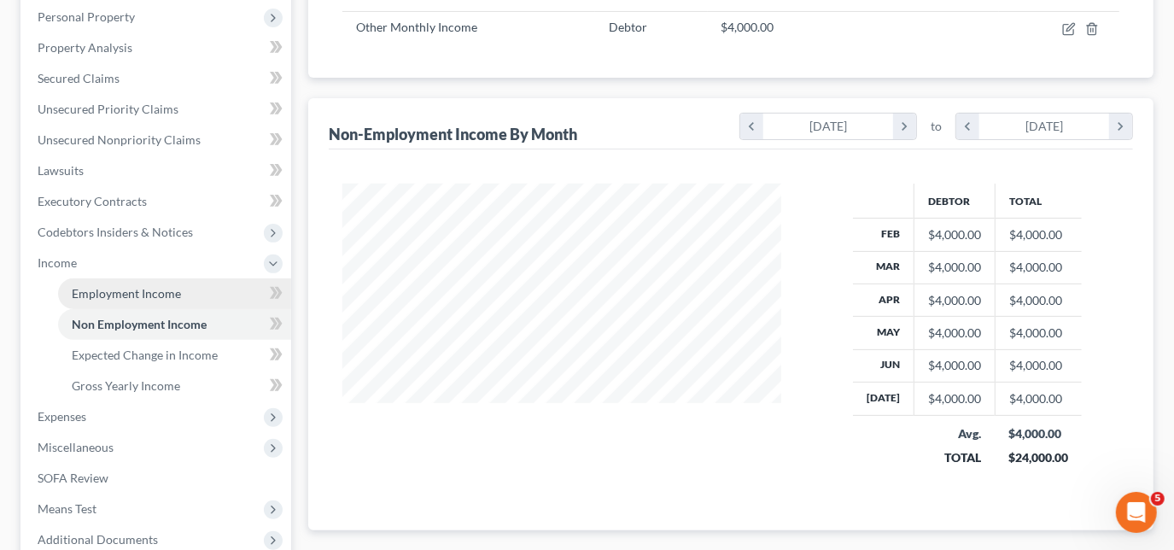
scroll to position [388, 0]
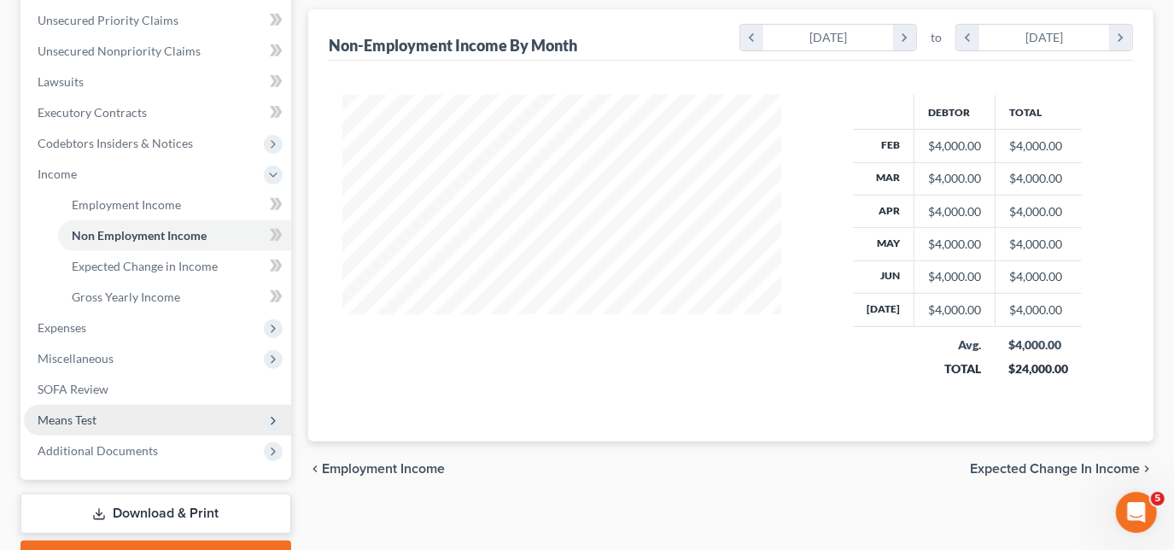
click at [77, 419] on span "Means Test" at bounding box center [67, 420] width 59 height 15
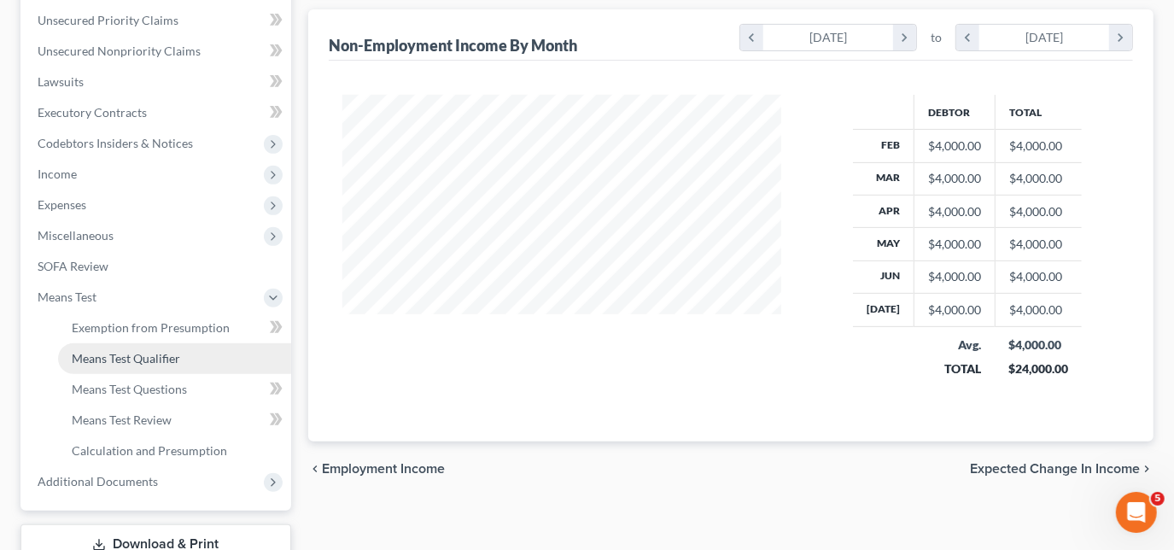
click at [144, 357] on span "Means Test Qualifier" at bounding box center [126, 358] width 108 height 15
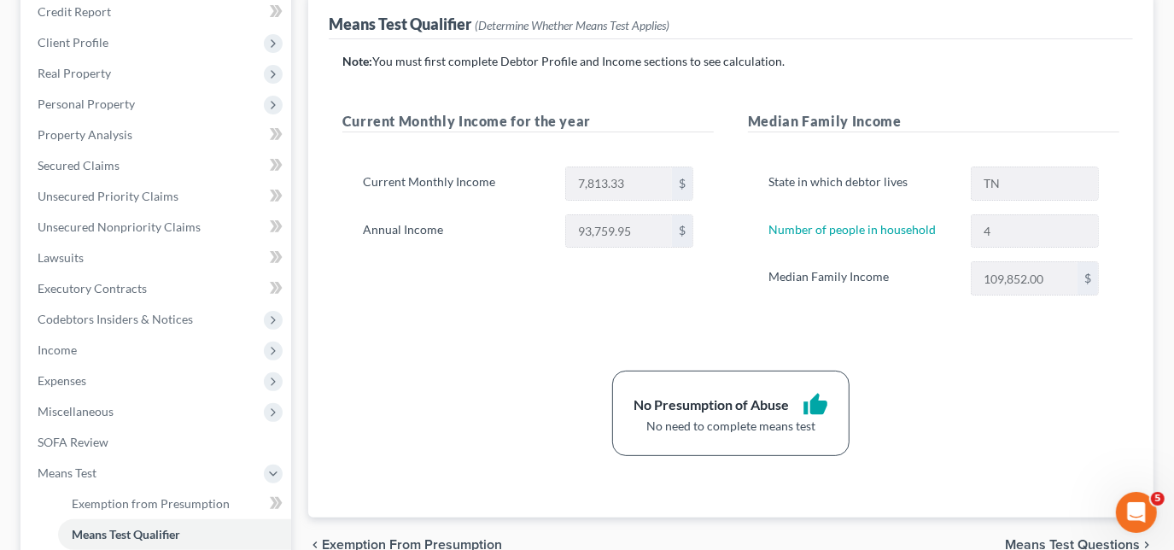
scroll to position [155, 0]
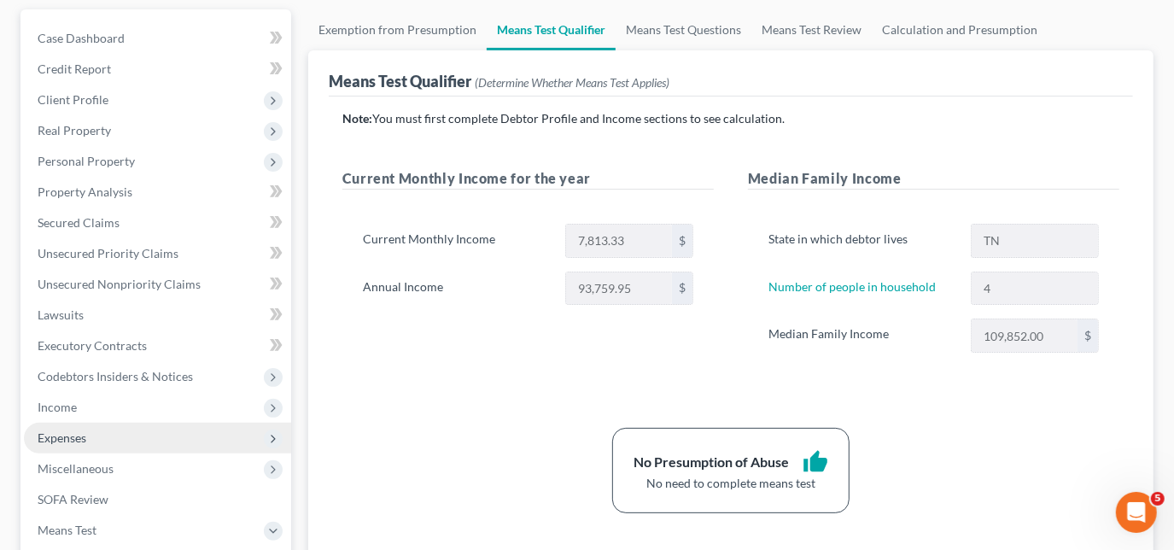
click at [73, 425] on span "Expenses" at bounding box center [157, 438] width 267 height 31
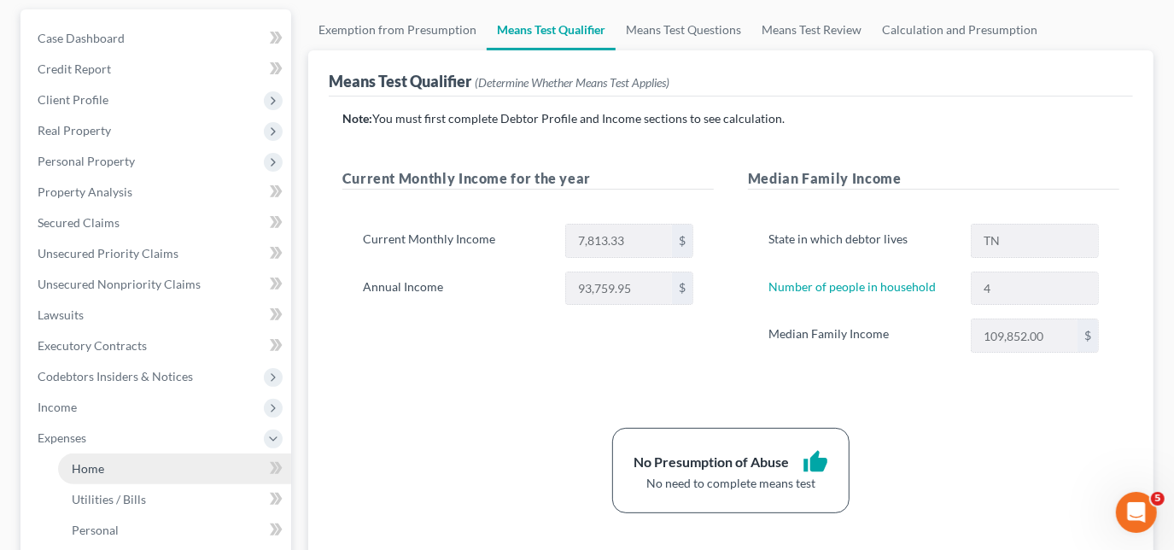
click at [107, 465] on link "Home" at bounding box center [174, 469] width 233 height 31
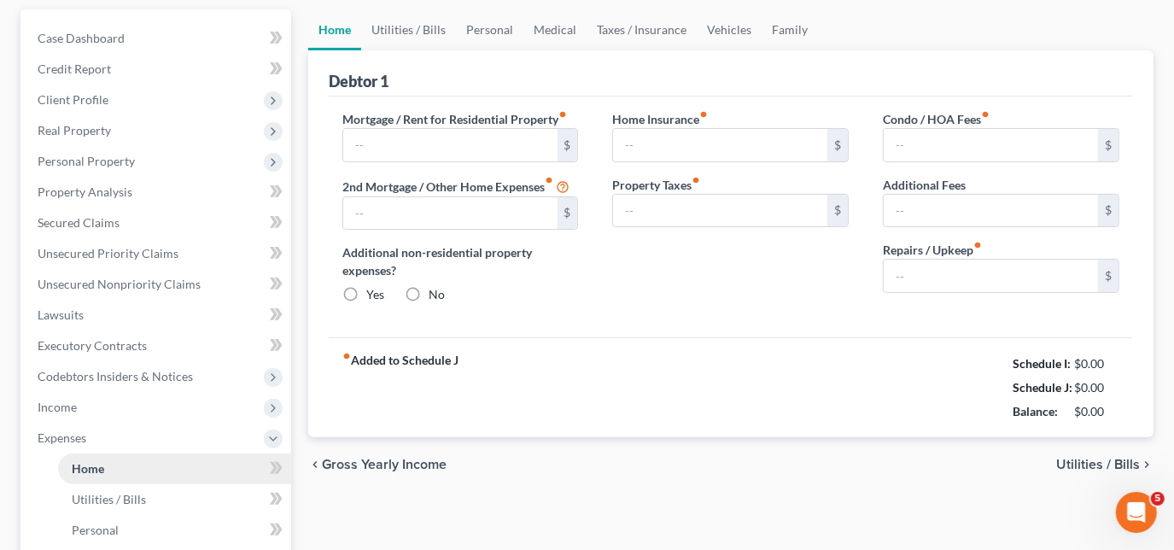
type input "0.00"
radio input "true"
type input "0.00"
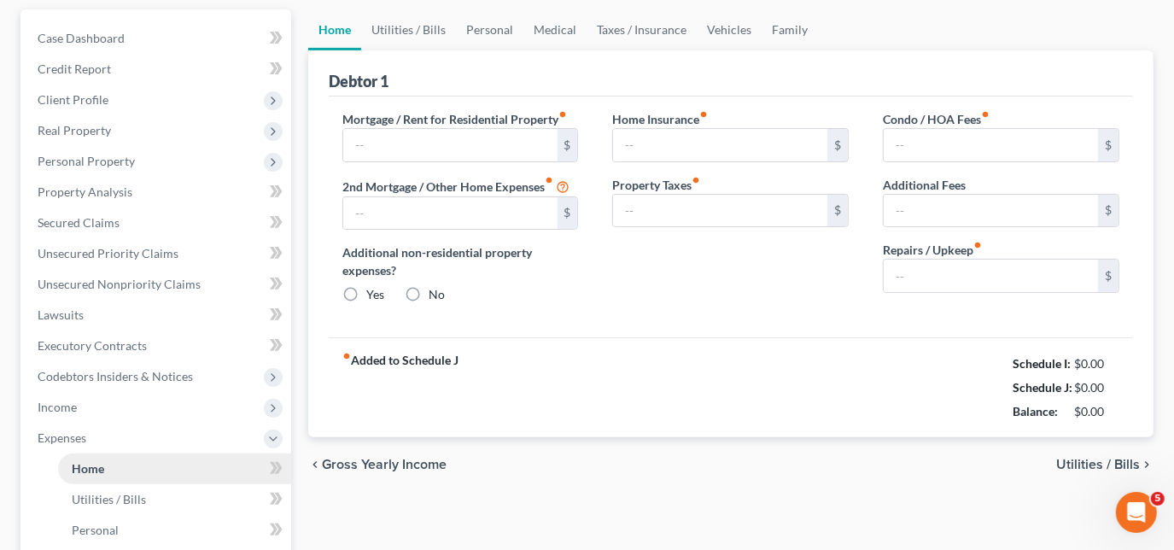
type input "0.00"
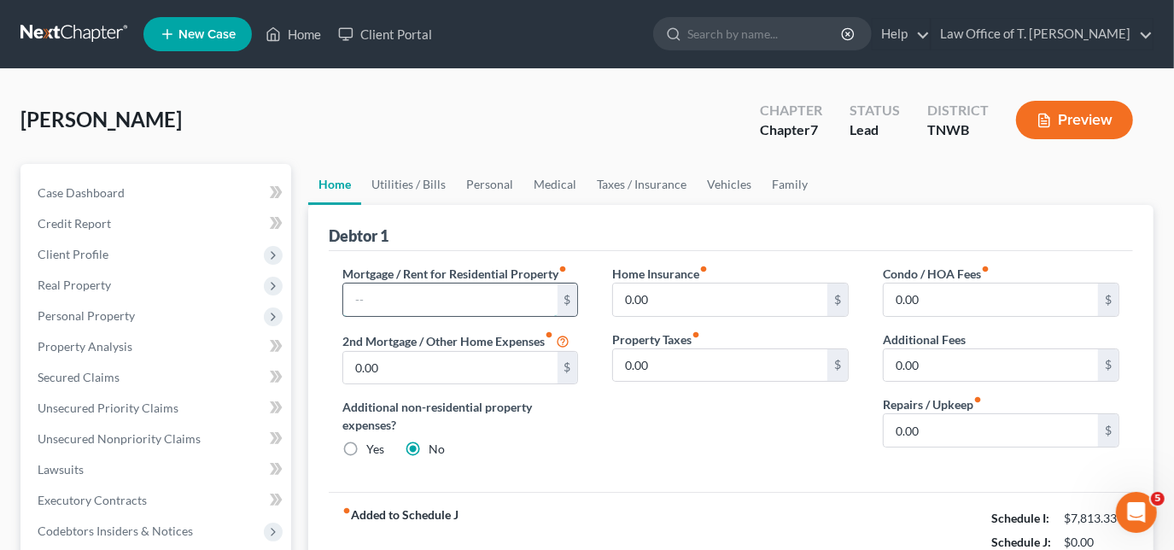
click at [497, 302] on input "text" at bounding box center [450, 300] width 214 height 32
type input "960.00"
click at [399, 177] on link "Utilities / Bills" at bounding box center [408, 184] width 95 height 41
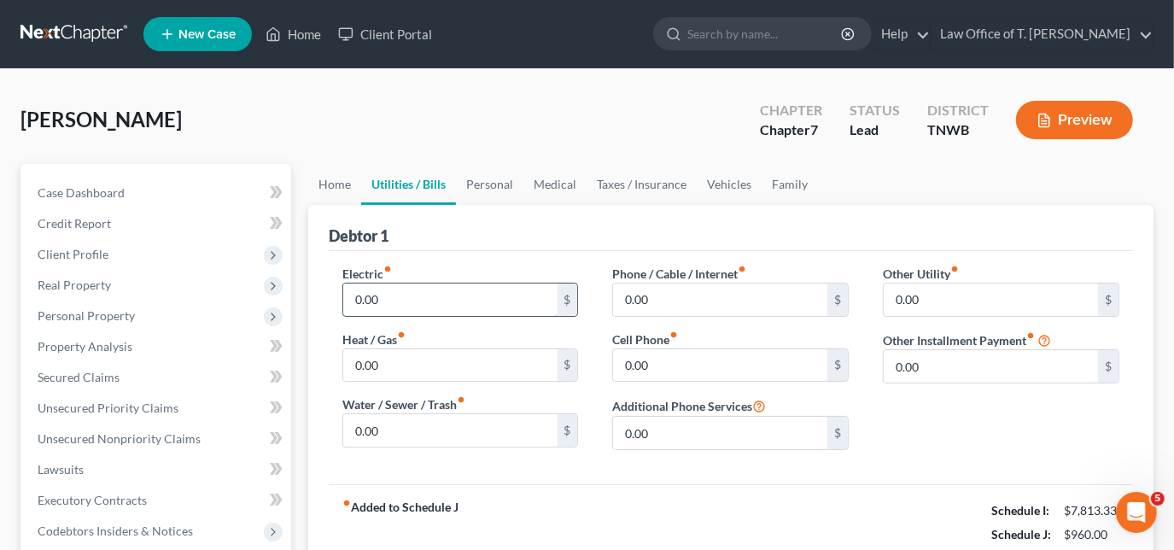
click at [415, 291] on input "0.00" at bounding box center [450, 300] width 214 height 32
click at [425, 292] on input "260.00" at bounding box center [450, 300] width 214 height 32
type input "275.00"
type input "70.00"
type input "100.00"
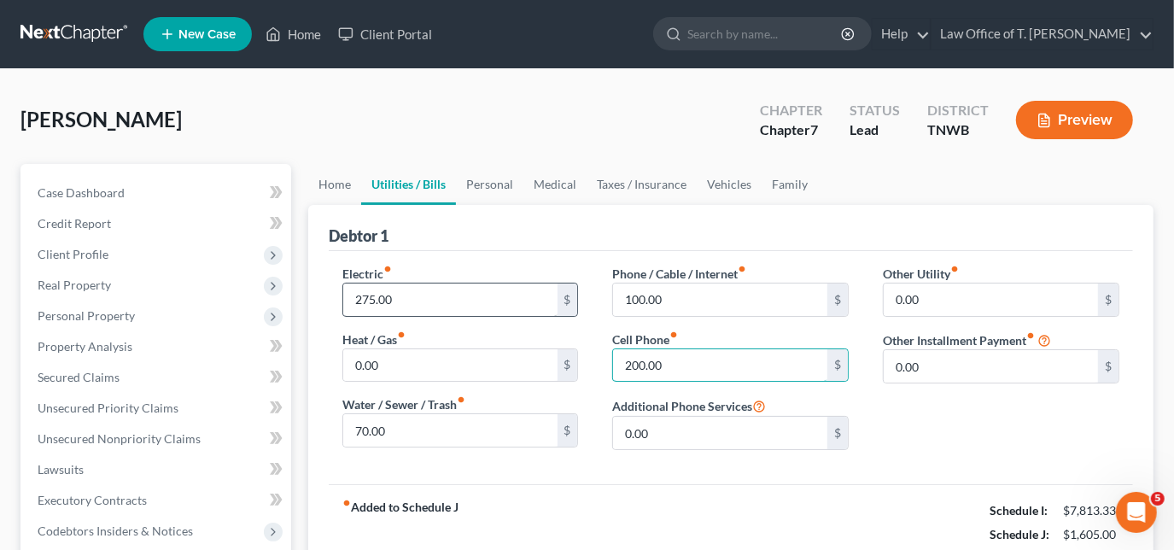
type input "200.00"
click at [489, 181] on link "Personal" at bounding box center [489, 184] width 67 height 41
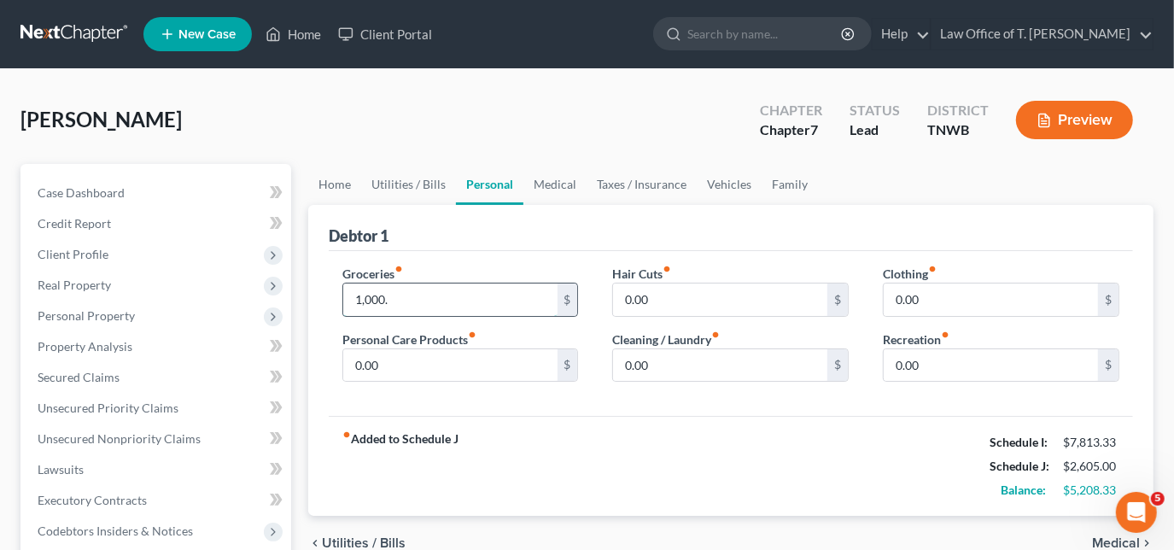
type input "1,000.00"
type input "100.00"
click at [705, 184] on link "Vehicles" at bounding box center [729, 184] width 65 height 41
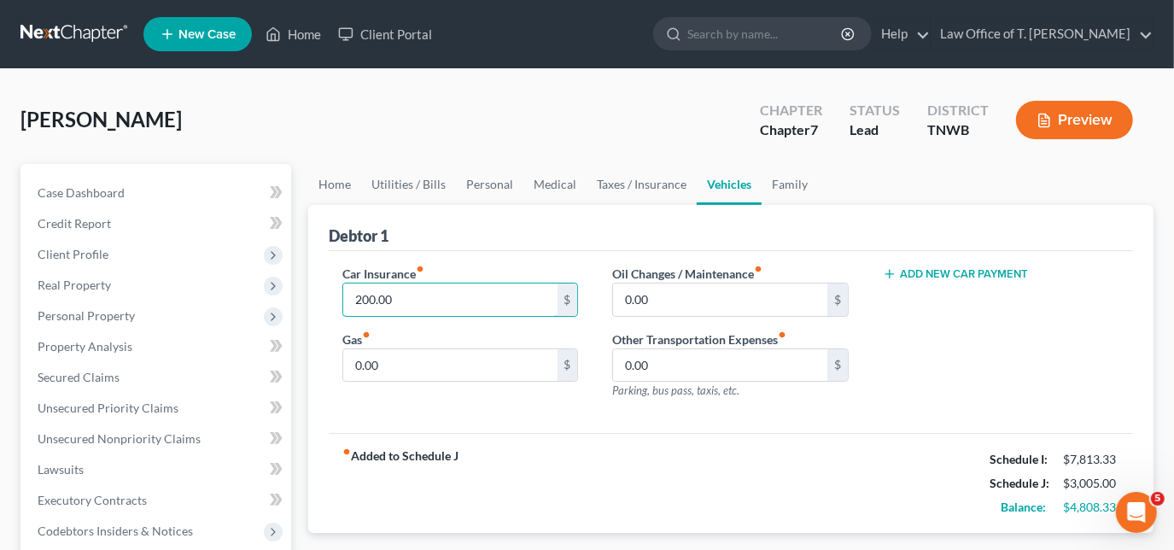
type input "200.00"
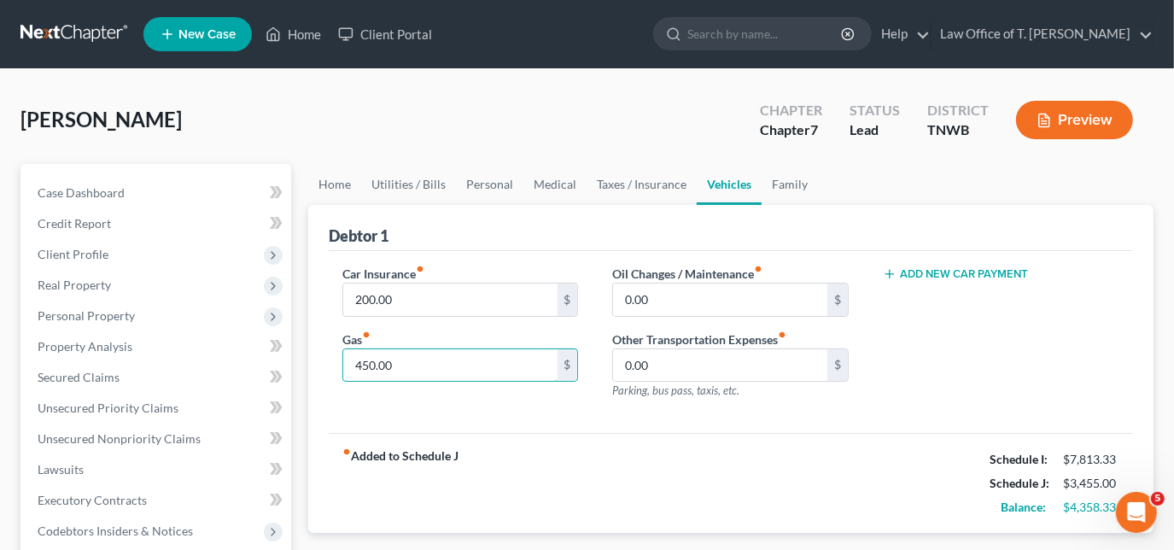
type input "450.00"
type input "65.00"
click at [778, 181] on link "Family" at bounding box center [790, 184] width 56 height 41
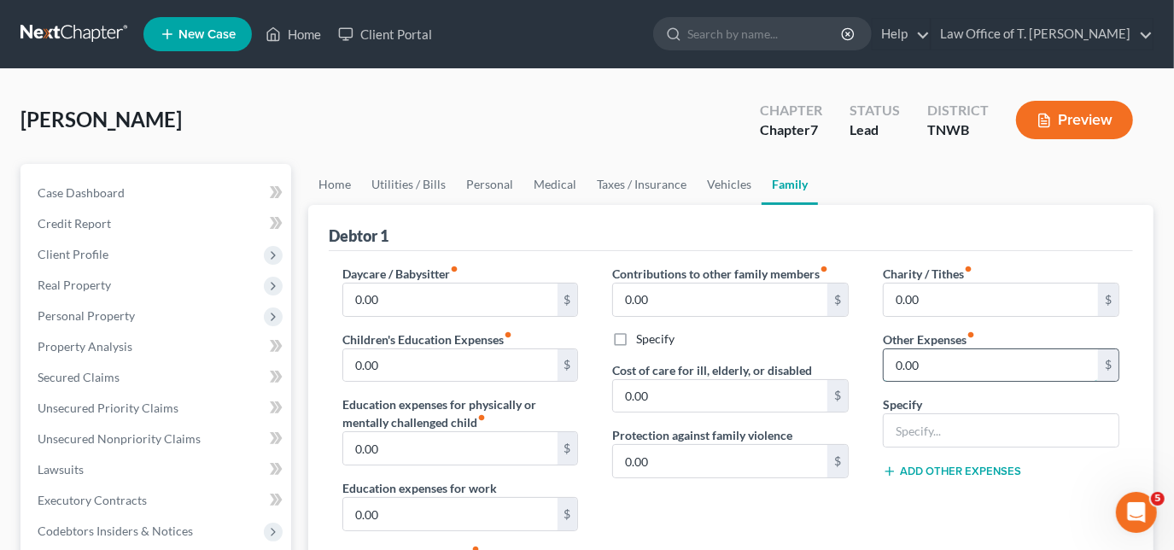
click at [946, 360] on input "0.00" at bounding box center [991, 365] width 214 height 32
type input "500.00"
type input "fiancee's car payment"
click at [980, 457] on div "Charity / Tithes fiber_manual_record 0.00 $ Other Expenses fiber_manual_record …" at bounding box center [1001, 446] width 271 height 363
click at [976, 471] on button "Add Other Expenses" at bounding box center [952, 472] width 138 height 14
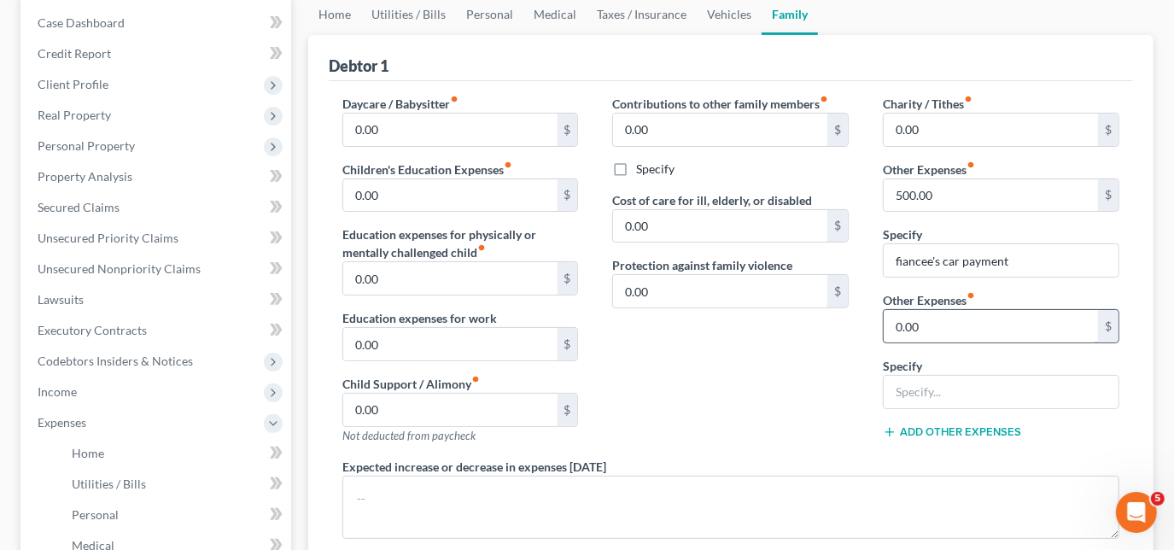
scroll to position [155, 0]
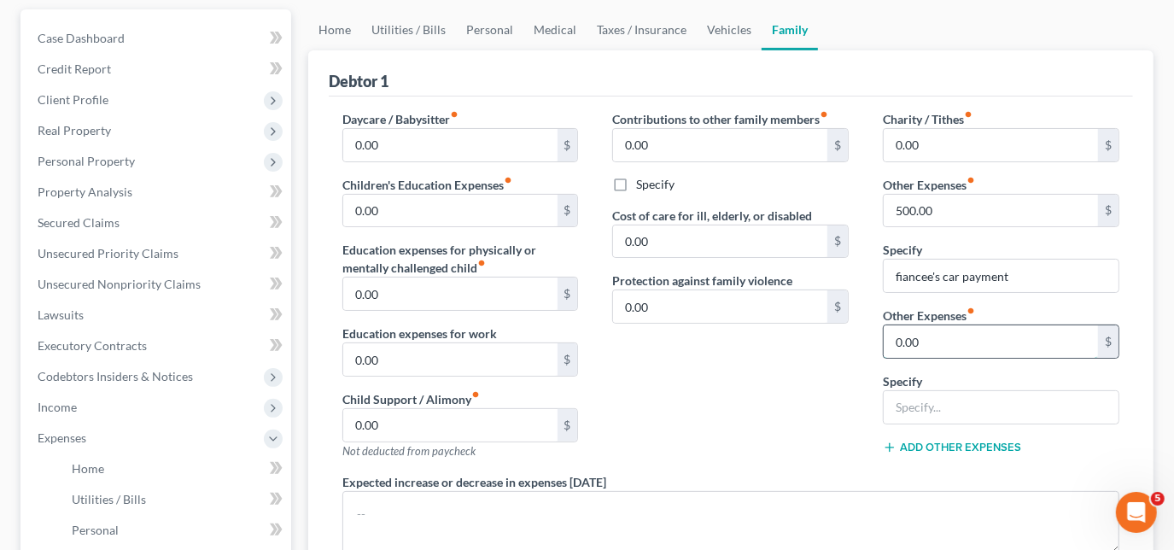
click at [969, 342] on input "0.00" at bounding box center [991, 341] width 214 height 32
type input "700.00"
type input "g"
type input "fiancees personal bills"
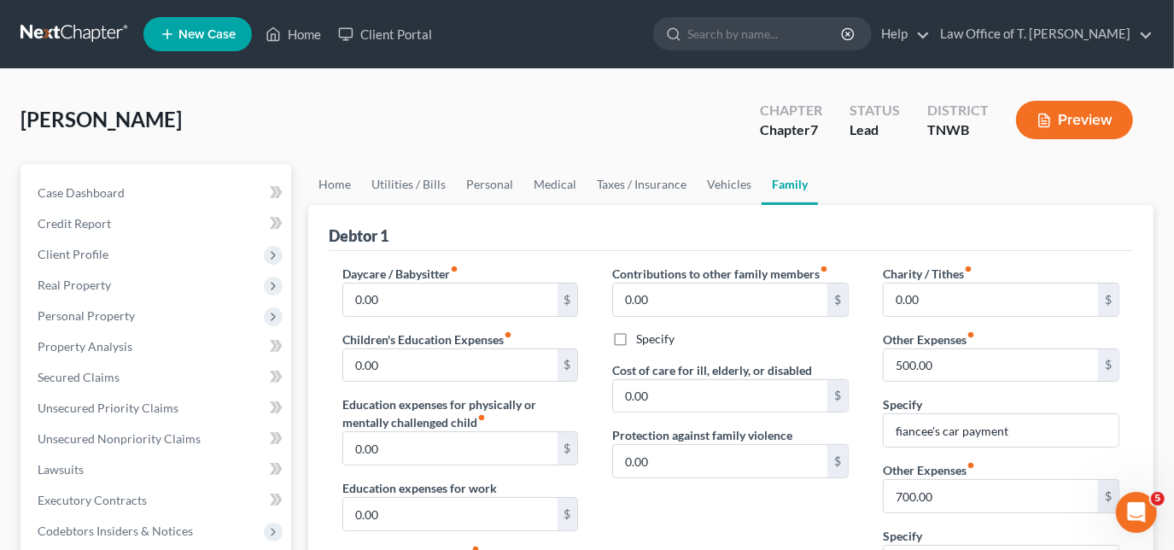
scroll to position [0, 0]
click at [343, 186] on link "Home" at bounding box center [334, 184] width 53 height 41
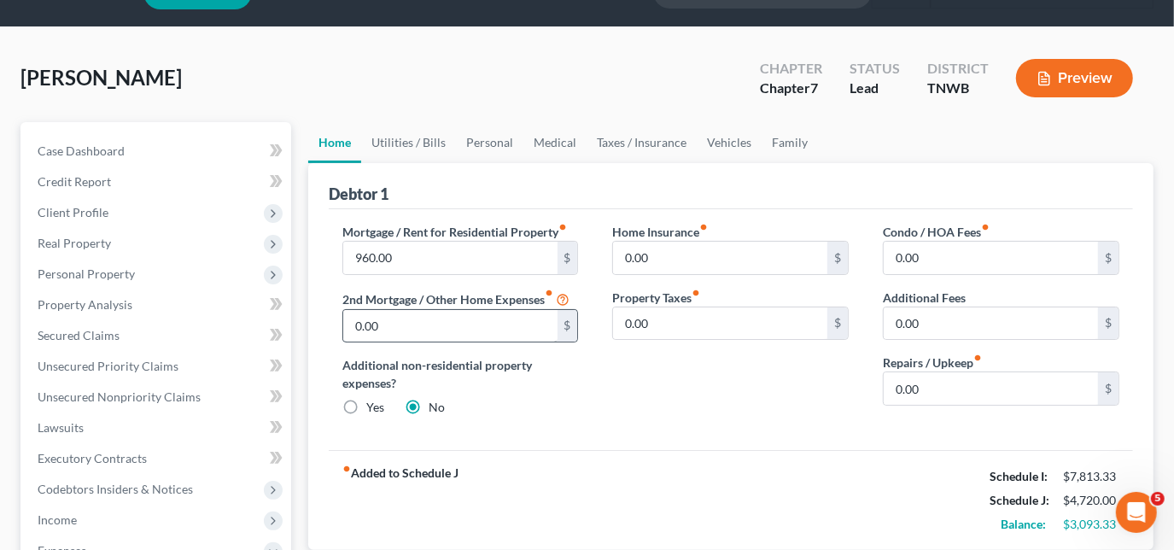
scroll to position [77, 0]
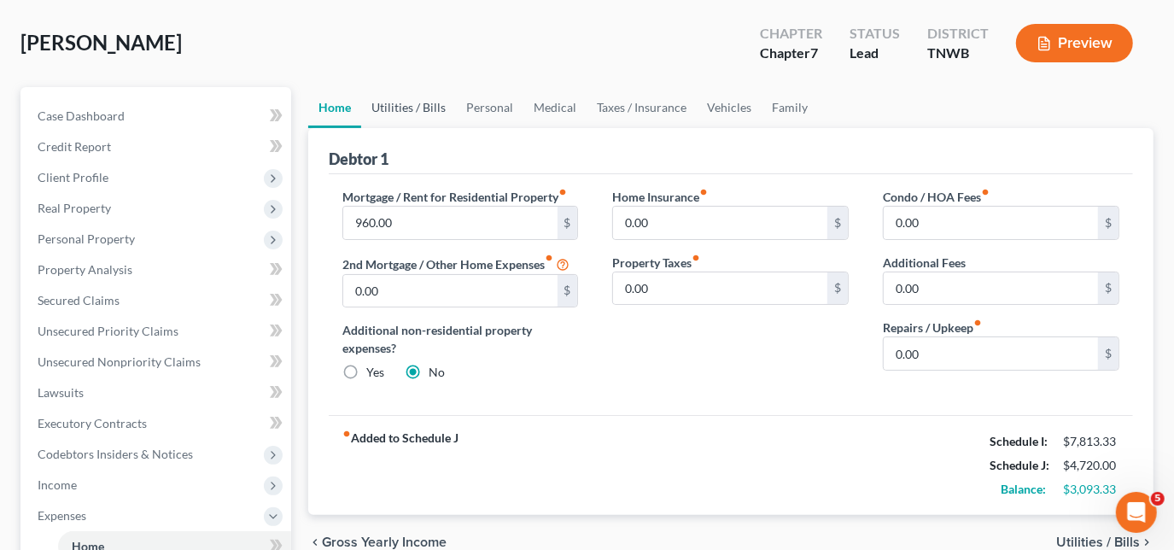
click at [396, 103] on link "Utilities / Bills" at bounding box center [408, 107] width 95 height 41
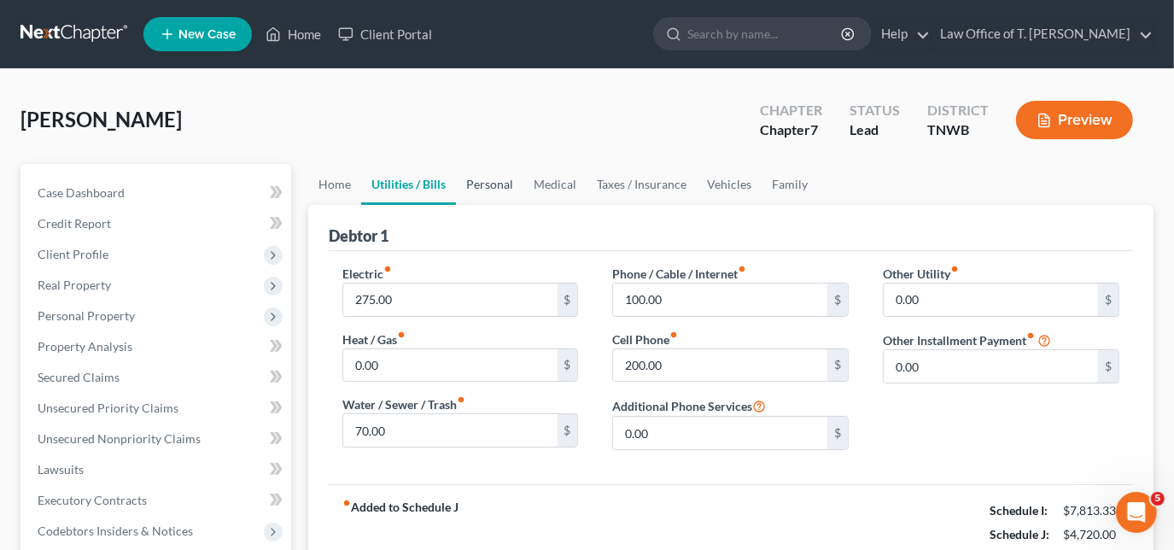
click at [473, 178] on link "Personal" at bounding box center [489, 184] width 67 height 41
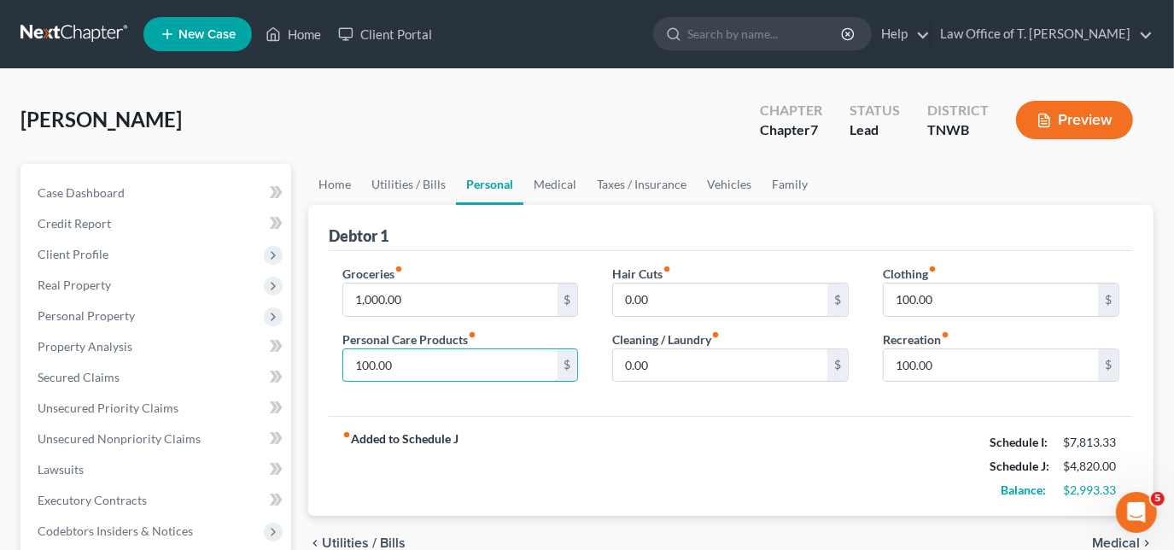
type input "100.00"
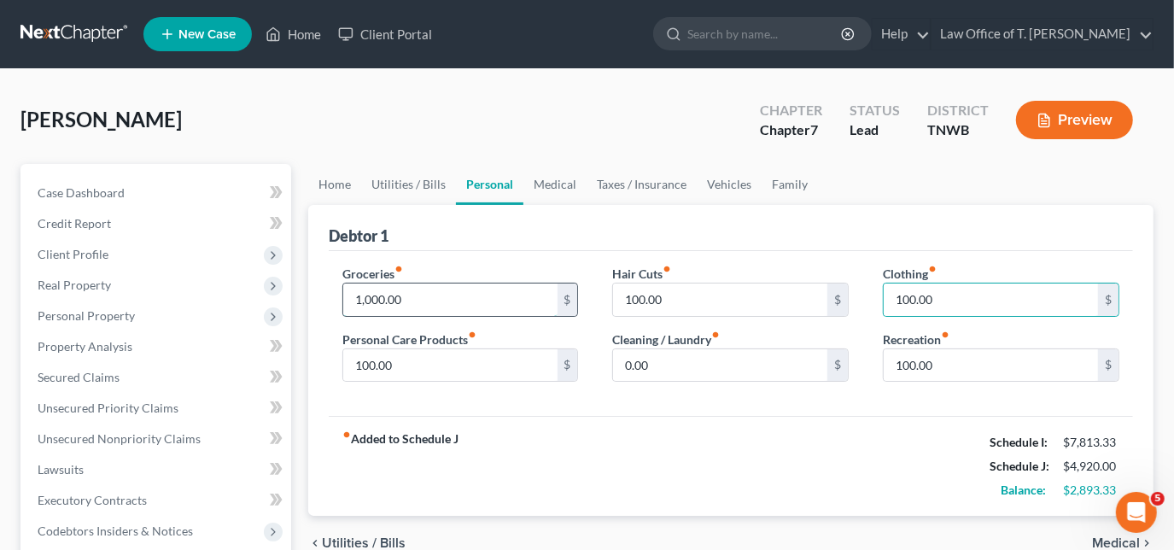
click at [512, 299] on input "1,000.00" at bounding box center [450, 300] width 214 height 32
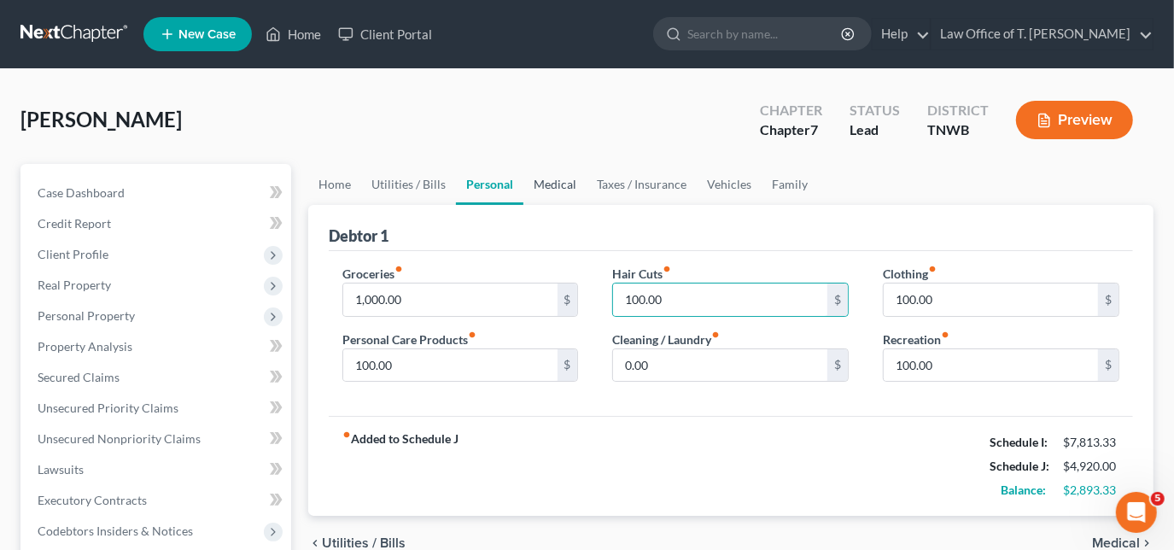
click at [554, 181] on link "Medical" at bounding box center [555, 184] width 63 height 41
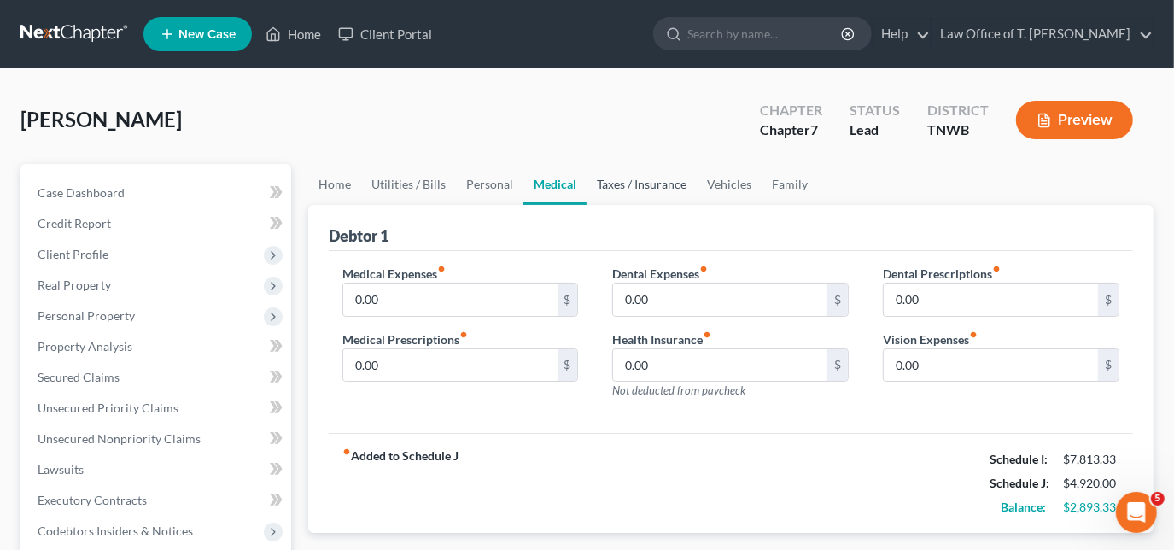
click at [630, 186] on link "Taxes / Insurance" at bounding box center [642, 184] width 110 height 41
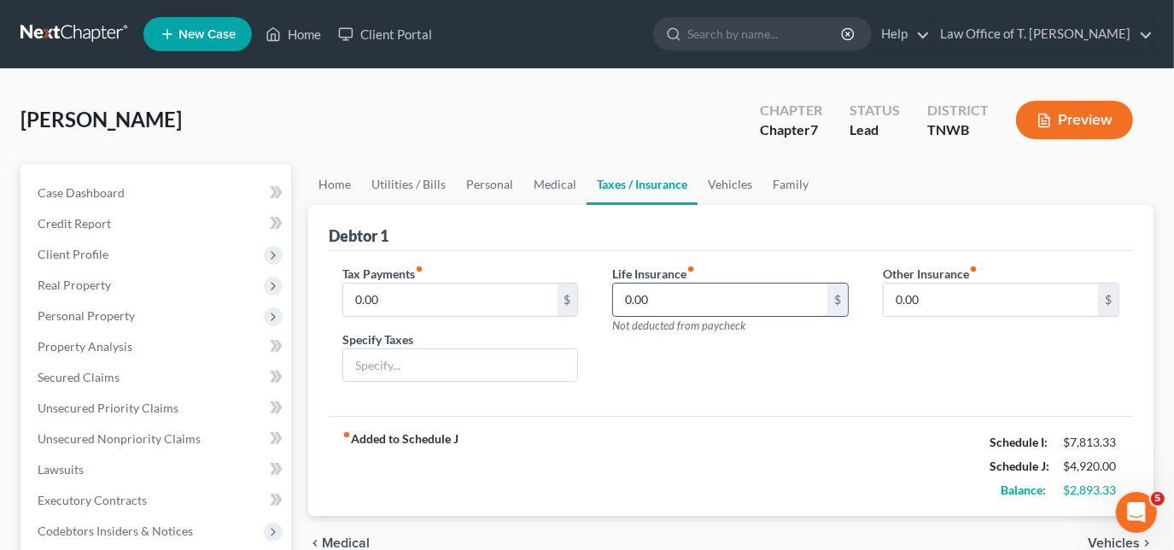
click at [717, 306] on input "0.00" at bounding box center [720, 300] width 214 height 32
type input "50.00"
click at [731, 180] on link "Vehicles" at bounding box center [730, 184] width 65 height 41
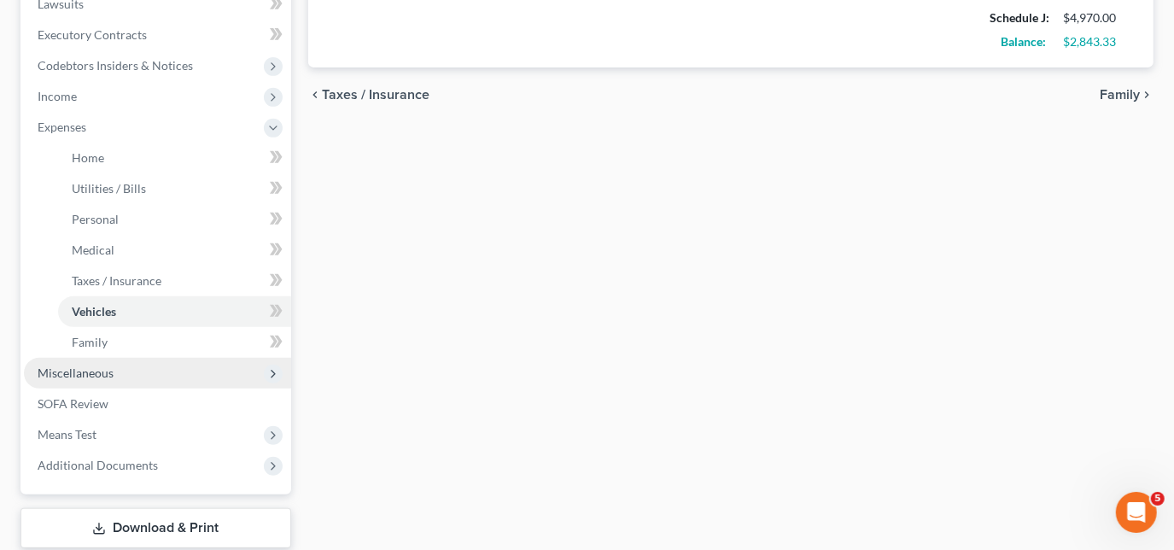
scroll to position [543, 0]
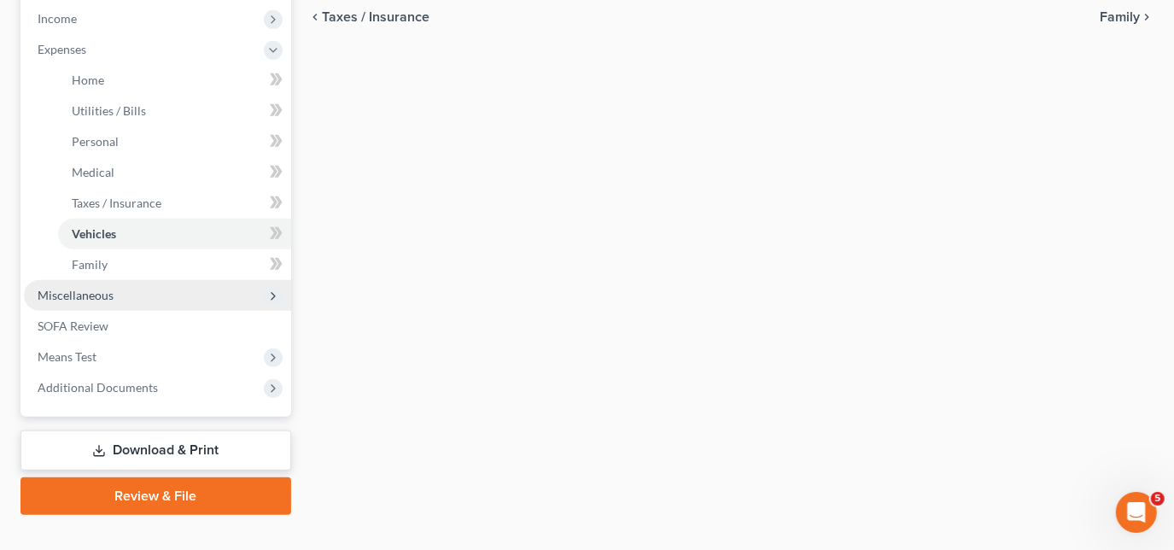
click at [80, 293] on span "Miscellaneous" at bounding box center [76, 295] width 76 height 15
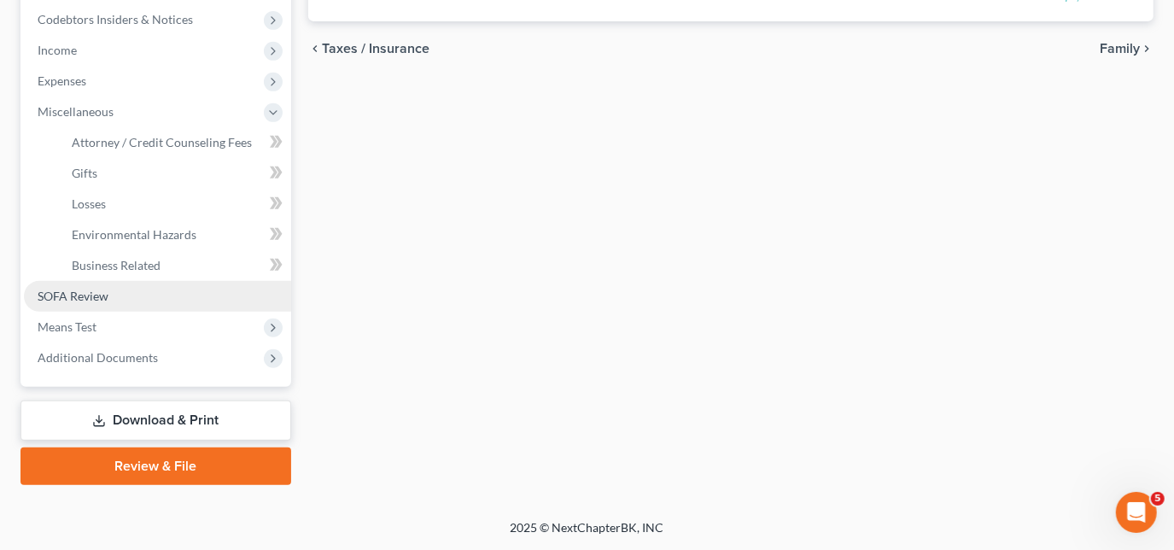
scroll to position [510, 0]
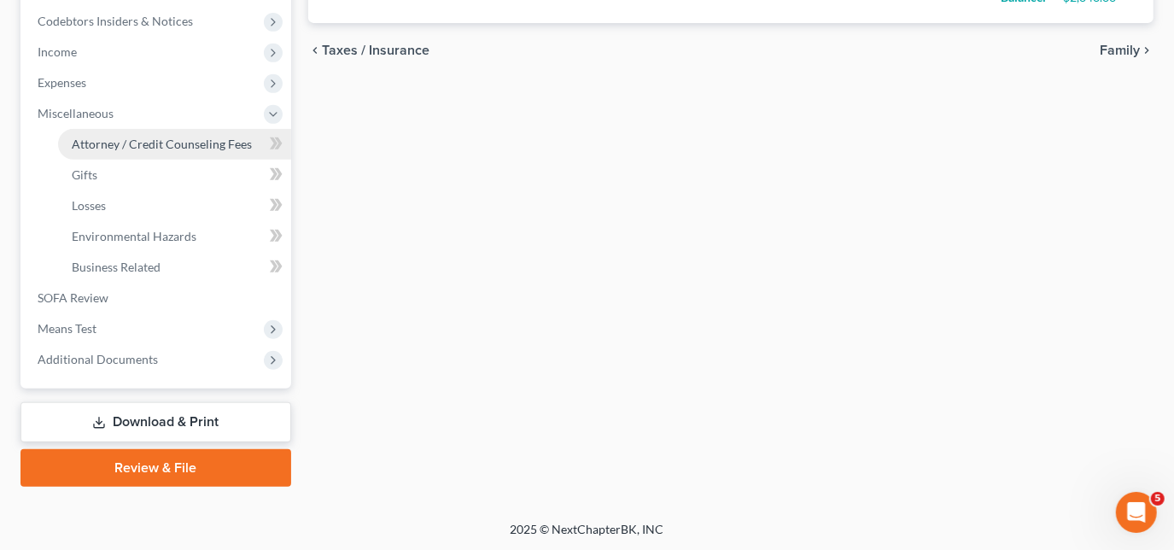
click at [161, 143] on span "Attorney / Credit Counseling Fees" at bounding box center [162, 144] width 180 height 15
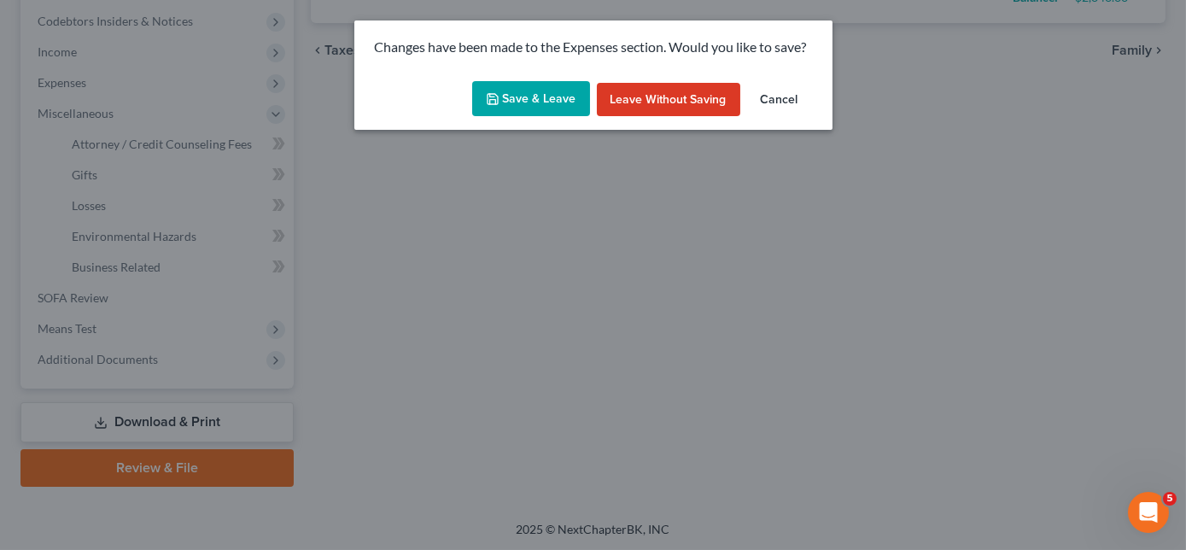
click at [531, 93] on button "Save & Leave" at bounding box center [531, 99] width 118 height 36
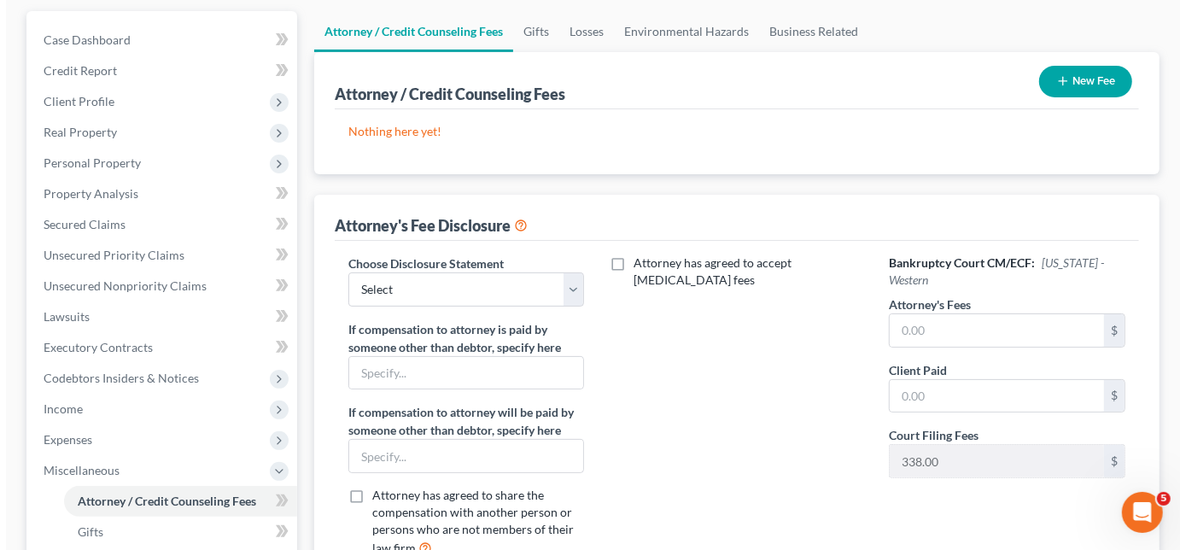
scroll to position [155, 0]
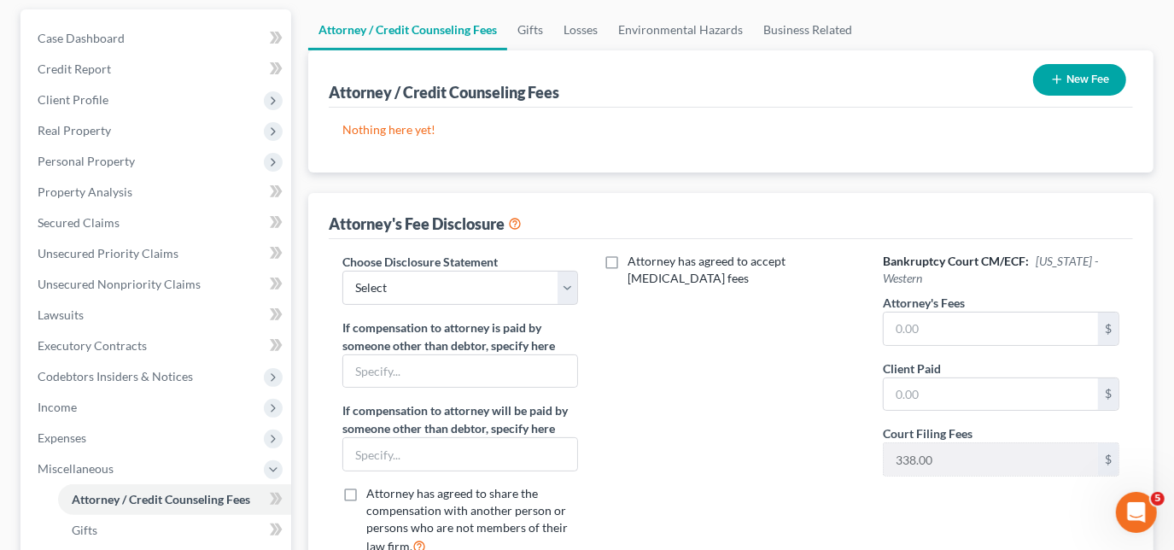
click at [1100, 80] on button "New Fee" at bounding box center [1079, 80] width 93 height 32
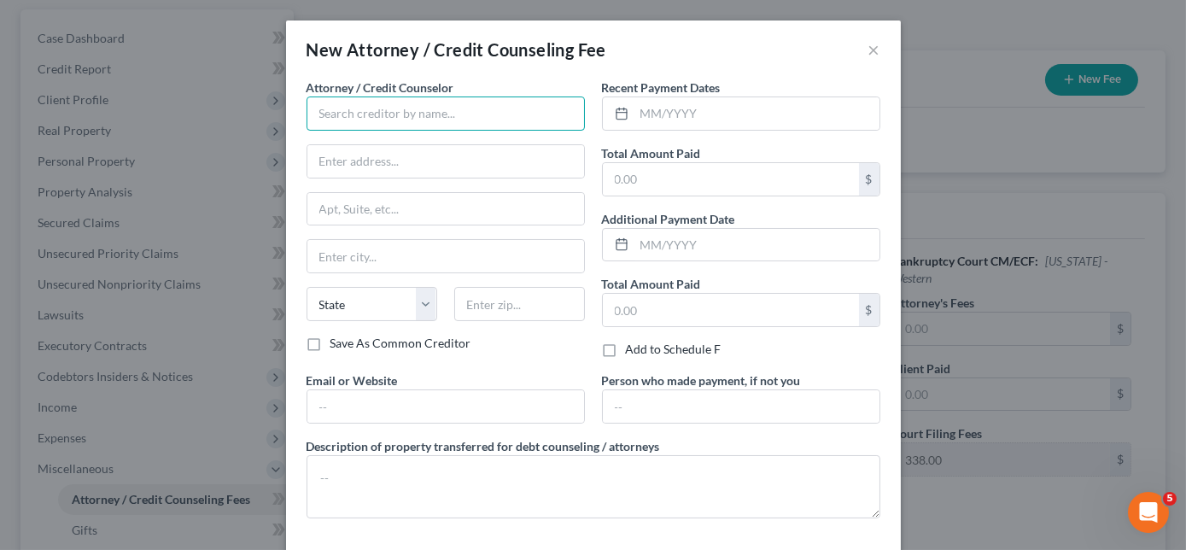
click at [460, 111] on input "text" at bounding box center [446, 114] width 278 height 34
type input "Cricket"
type input "[STREET_ADDRESS][PERSON_NAME]"
type input "Stockton"
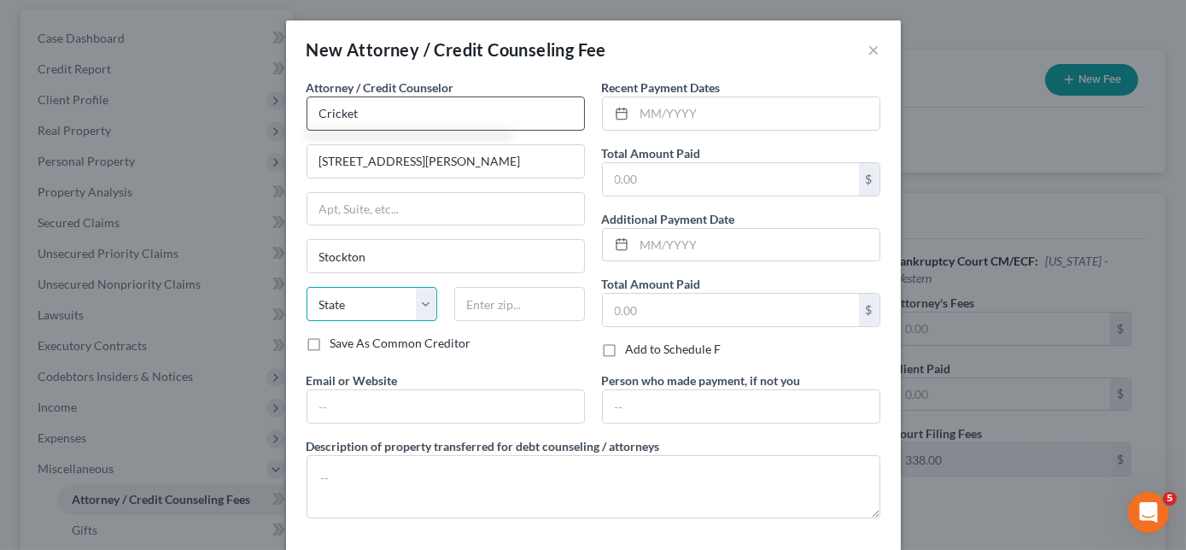
select select "4"
type input "95210"
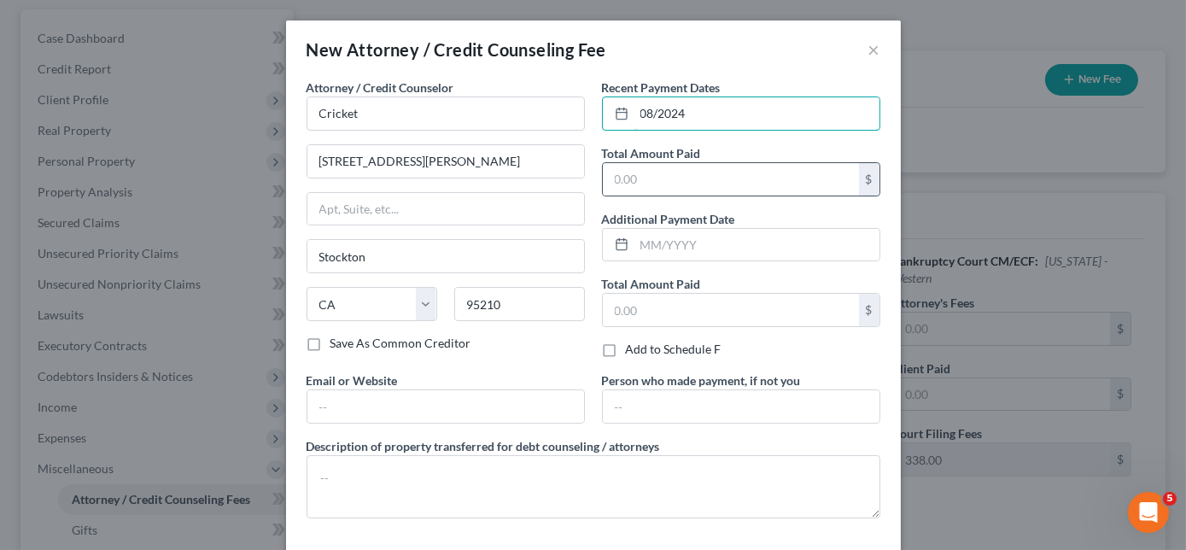
type input "08/2024"
type input "24.00"
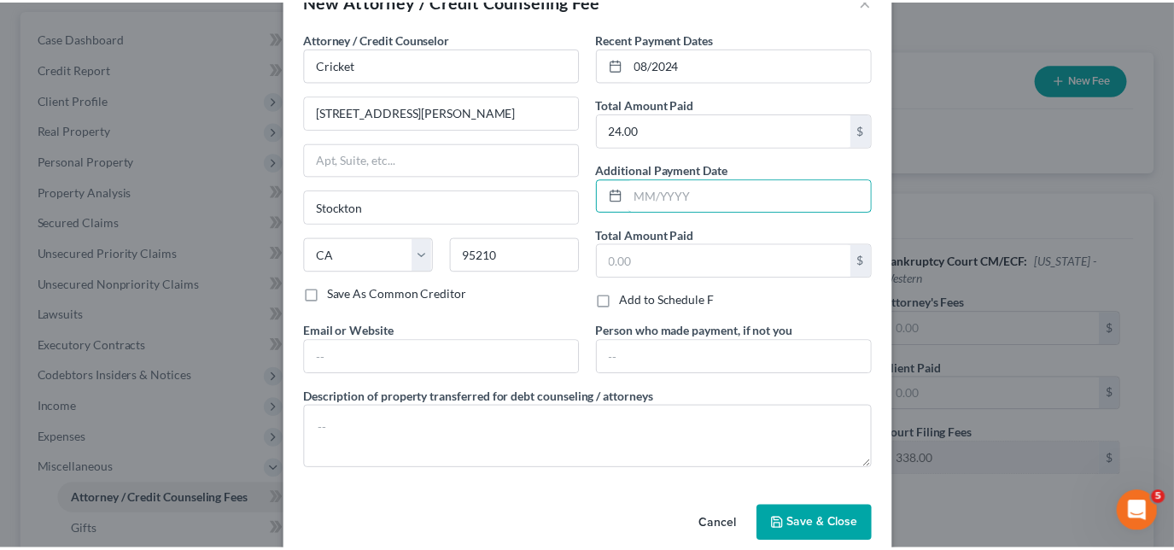
scroll to position [73, 0]
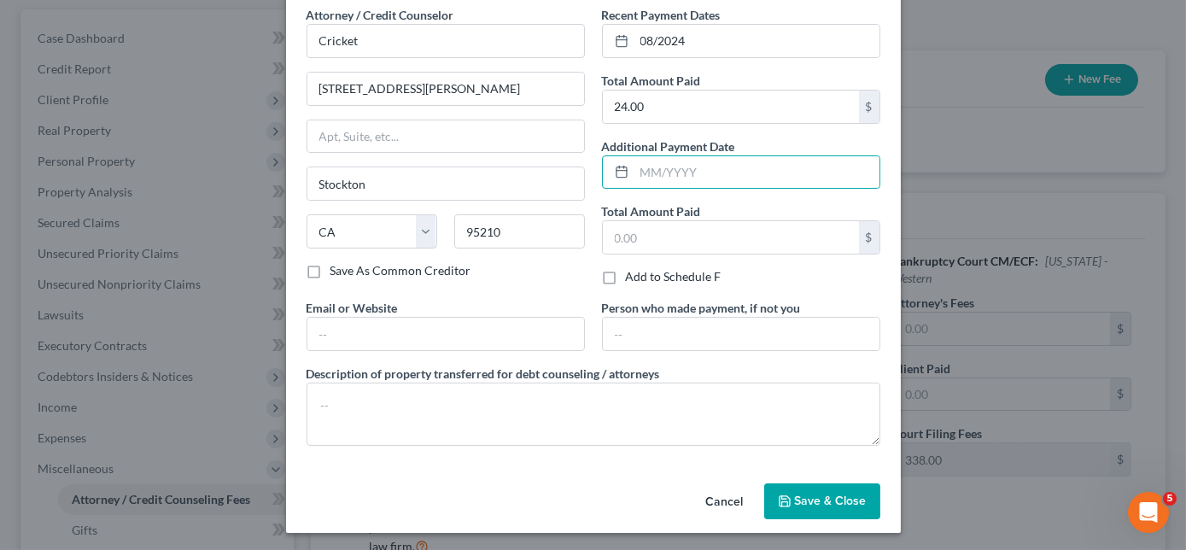
click at [804, 499] on span "Save & Close" at bounding box center [831, 501] width 72 height 15
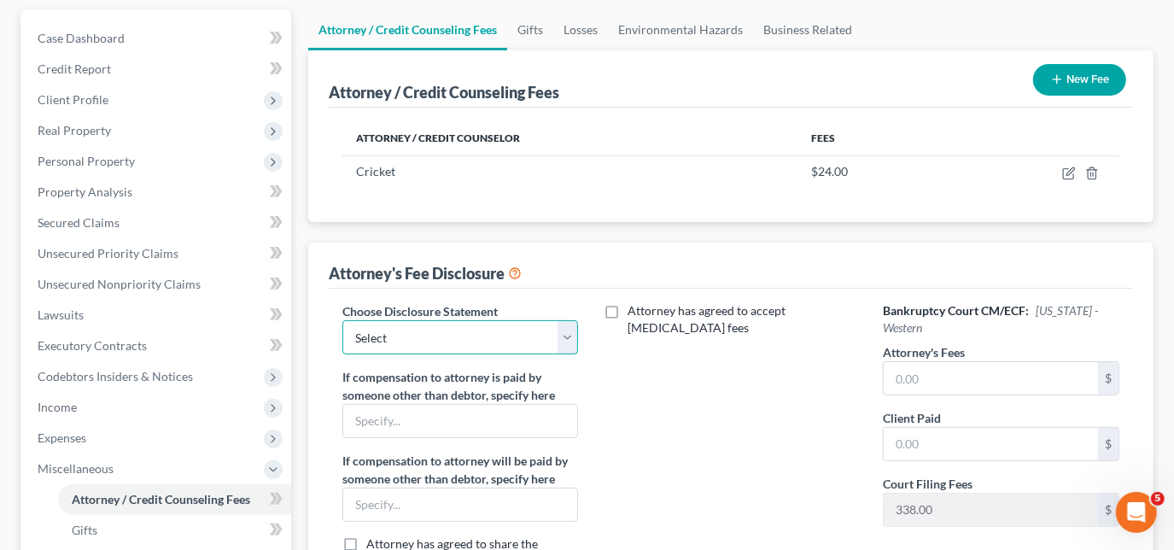
drag, startPoint x: 509, startPoint y: 333, endPoint x: 499, endPoint y: 342, distance: 13.9
click at [509, 333] on select "Select Chapter 11 Ch 13 Chapter 7" at bounding box center [460, 337] width 237 height 34
select select "2"
click at [342, 320] on select "Select Chapter 11 Ch 13 Chapter 7" at bounding box center [460, 337] width 237 height 34
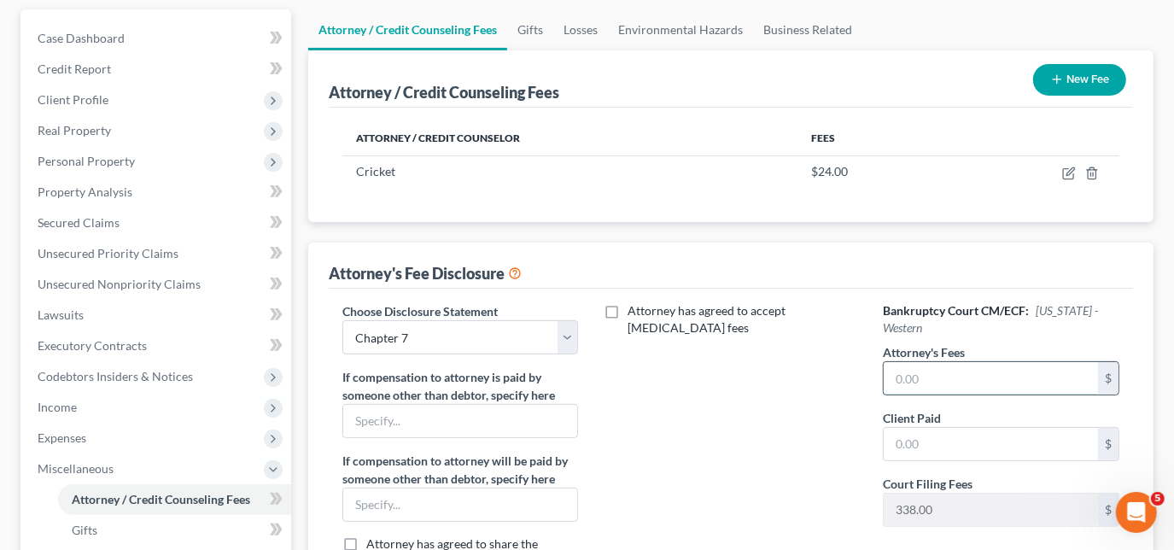
click at [990, 378] on input "text" at bounding box center [991, 378] width 214 height 32
type input "818.00"
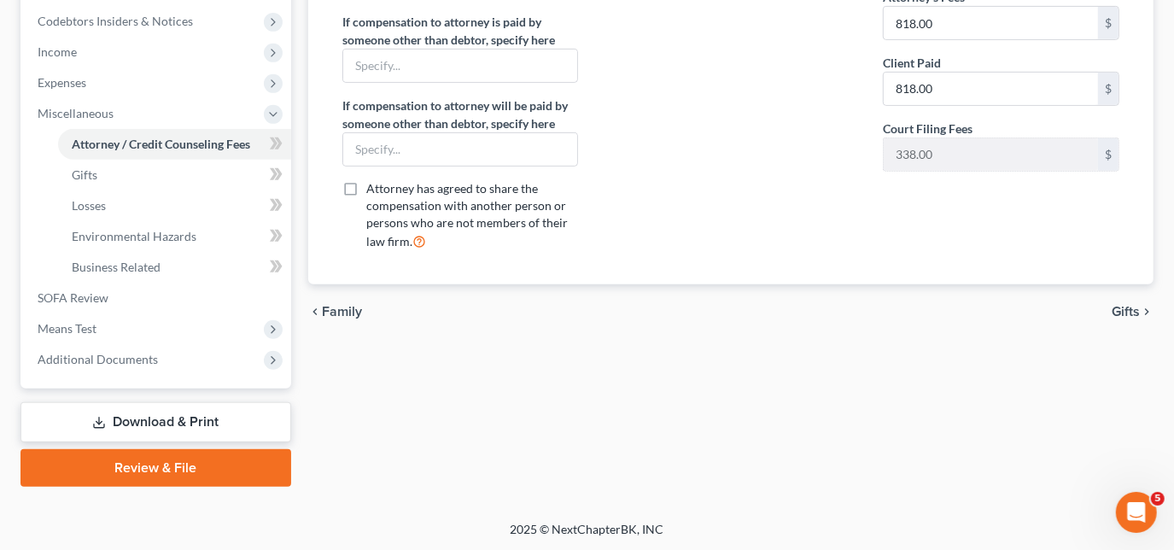
click at [190, 430] on link "Download & Print" at bounding box center [155, 422] width 271 height 40
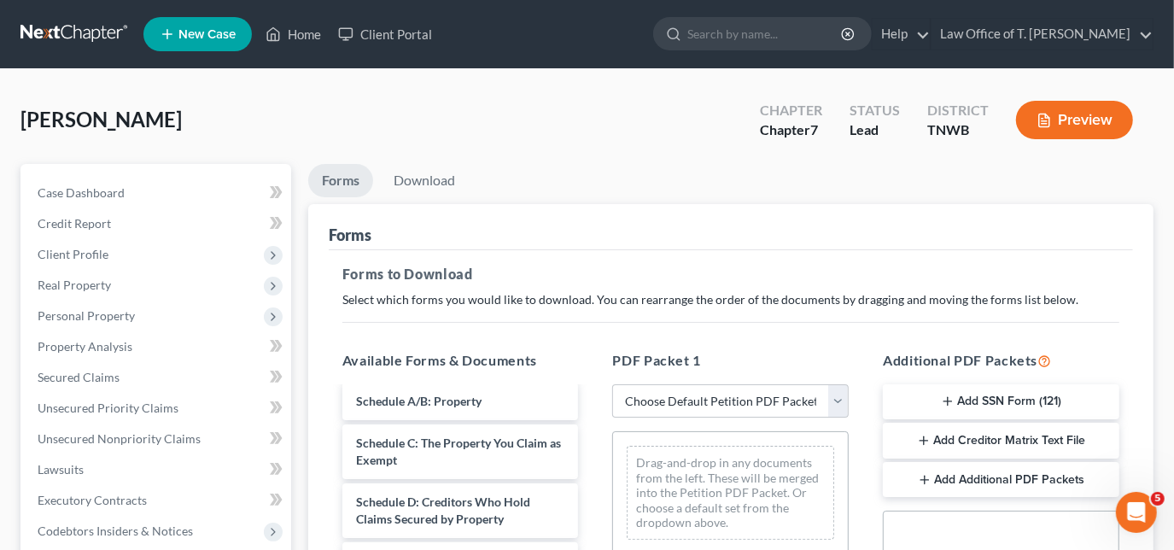
scroll to position [155, 0]
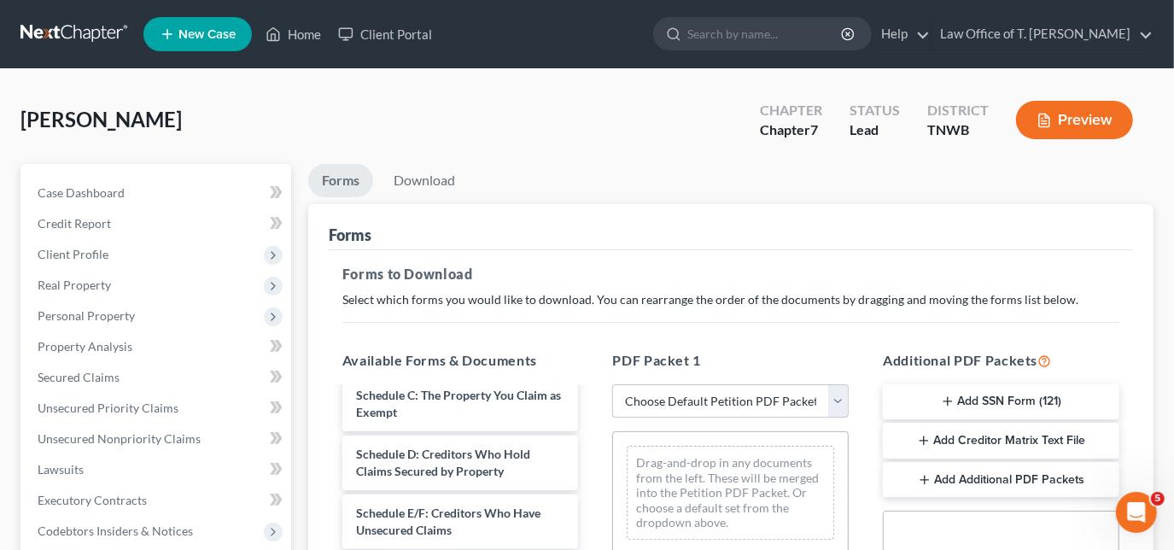
click at [683, 411] on select "Choose Default Petition PDF Packet Complete Bankruptcy Petition (all forms and …" at bounding box center [730, 401] width 237 height 34
select select "3"
click at [612, 384] on select "Choose Default Petition PDF Packet Complete Bankruptcy Petition (all forms and …" at bounding box center [730, 401] width 237 height 34
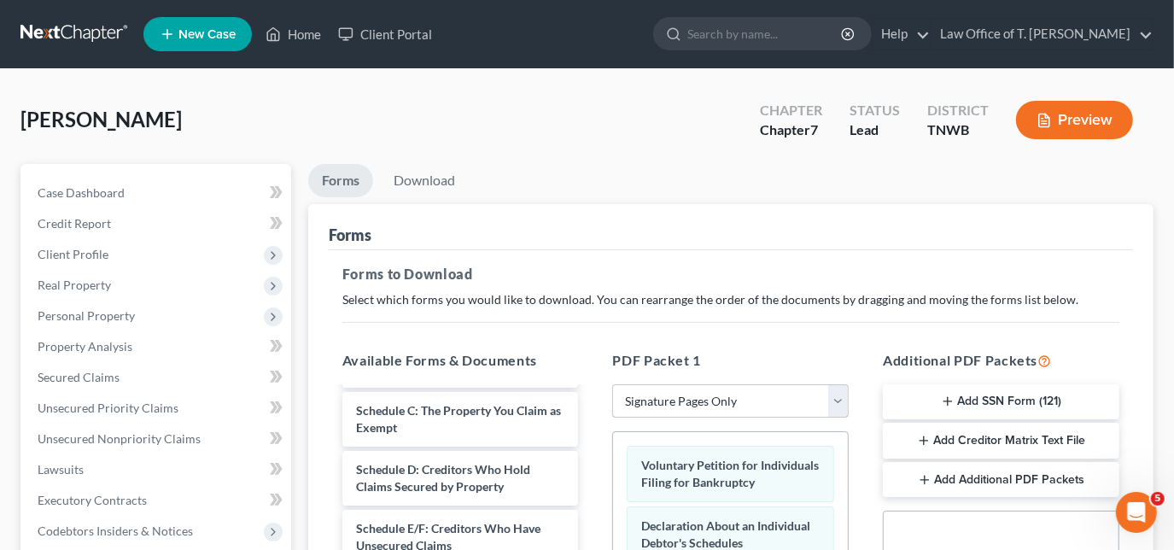
scroll to position [97, 0]
click at [974, 405] on button "Add SSN Form (121)" at bounding box center [1001, 402] width 237 height 36
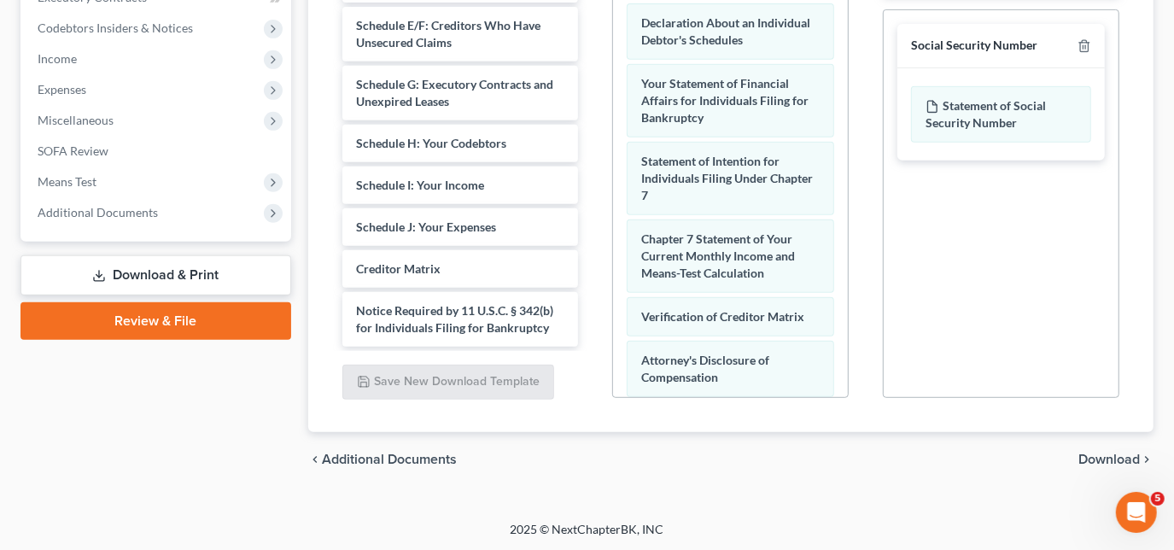
scroll to position [503, 0]
click at [1107, 460] on span "Download" at bounding box center [1109, 460] width 61 height 14
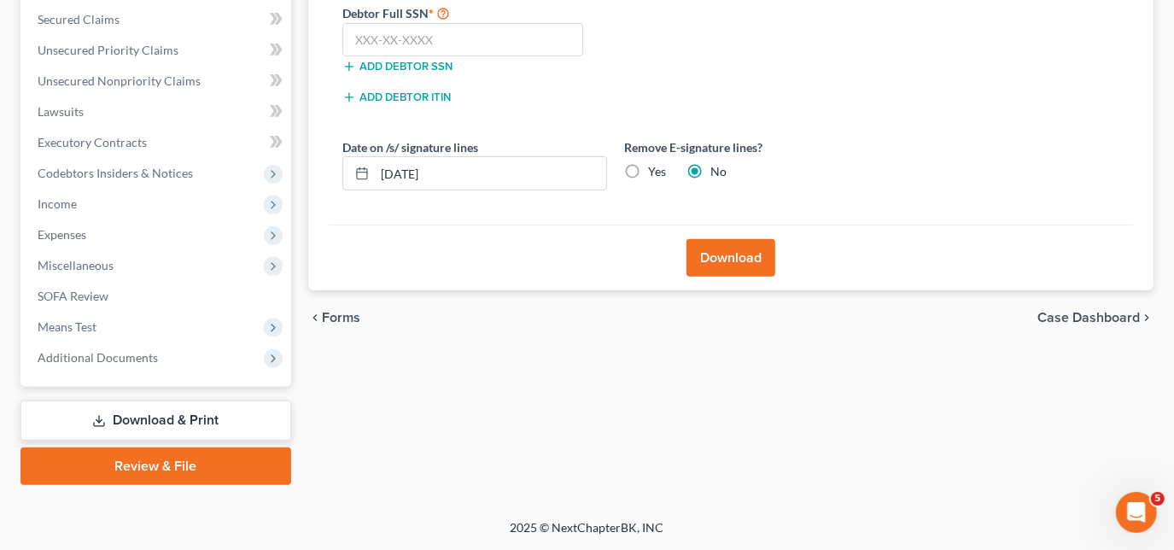
scroll to position [357, 0]
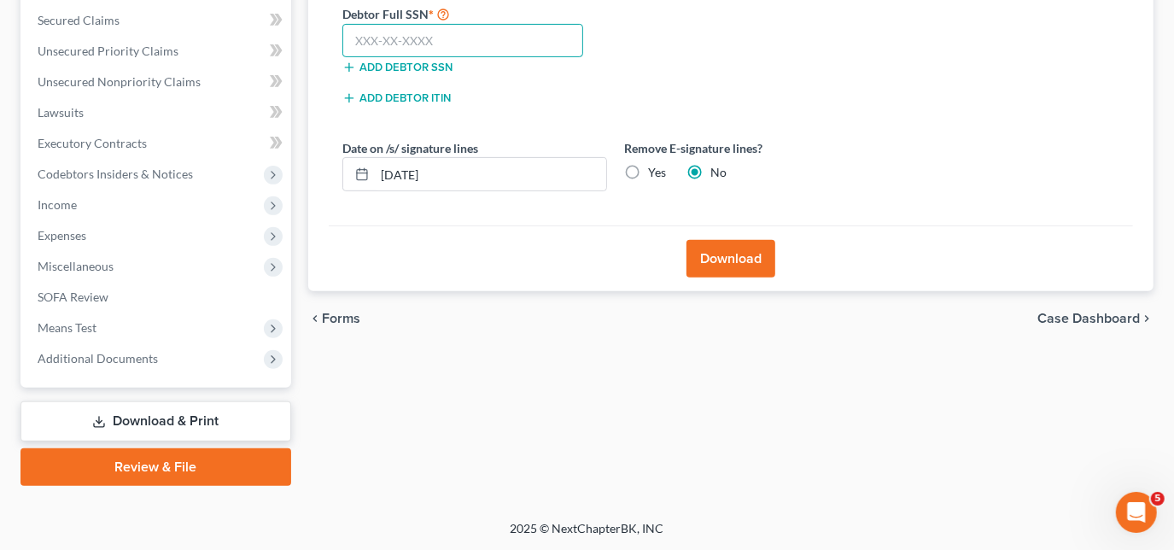
click at [495, 42] on input "text" at bounding box center [463, 41] width 242 height 34
type input "414-49-2107"
click at [767, 253] on button "Download" at bounding box center [731, 259] width 89 height 38
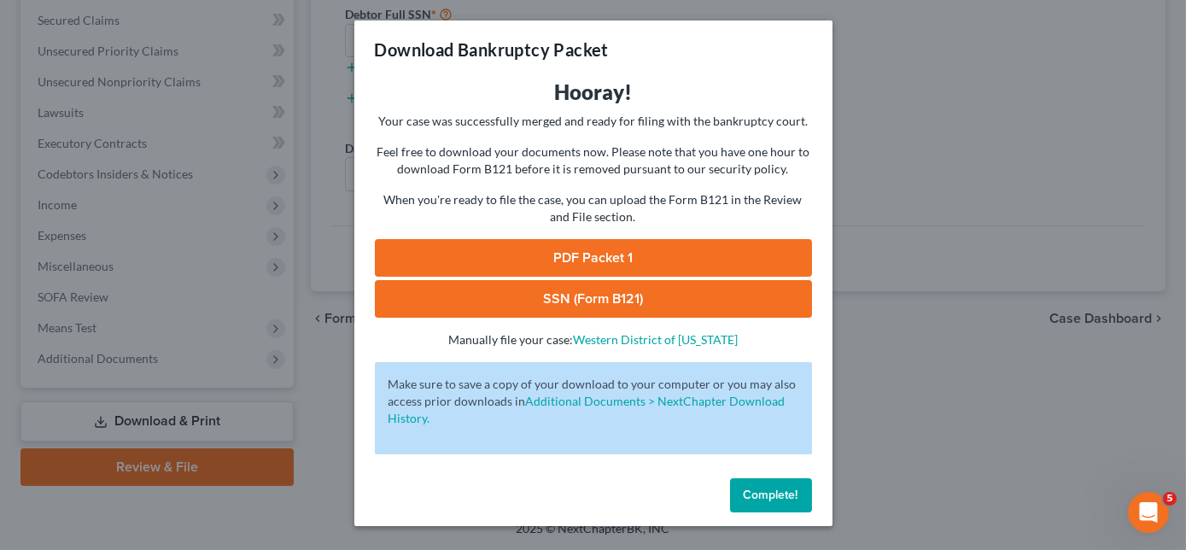
click at [619, 254] on link "PDF Packet 1" at bounding box center [593, 258] width 437 height 38
click at [503, 301] on link "SSN (Form B121)" at bounding box center [593, 299] width 437 height 38
drag, startPoint x: 794, startPoint y: 500, endPoint x: 792, endPoint y: 480, distance: 20.7
click at [794, 500] on span "Complete!" at bounding box center [771, 495] width 55 height 15
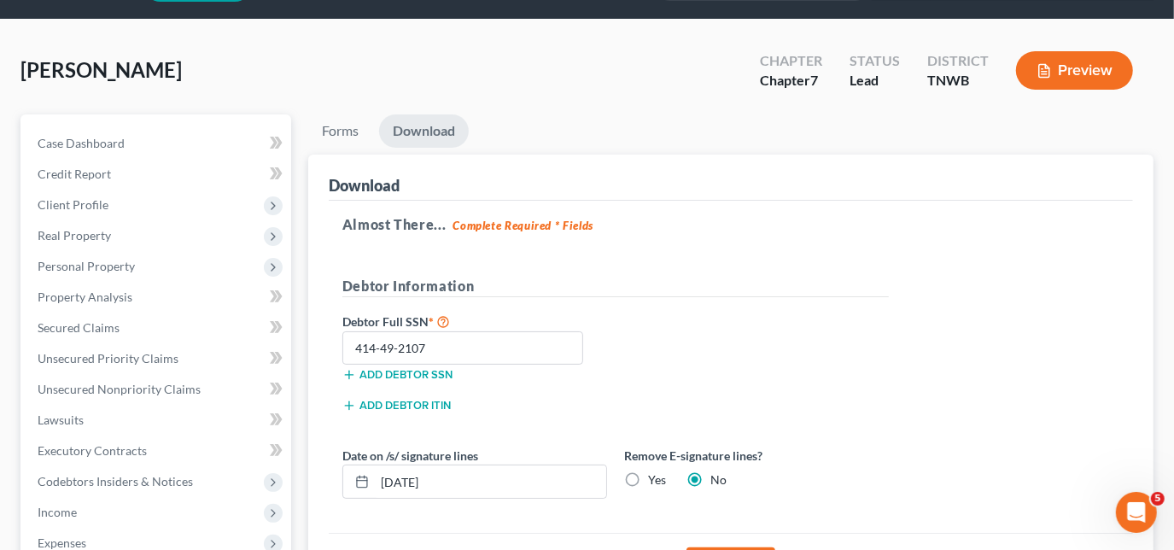
scroll to position [46, 0]
